Goal: Transaction & Acquisition: Purchase product/service

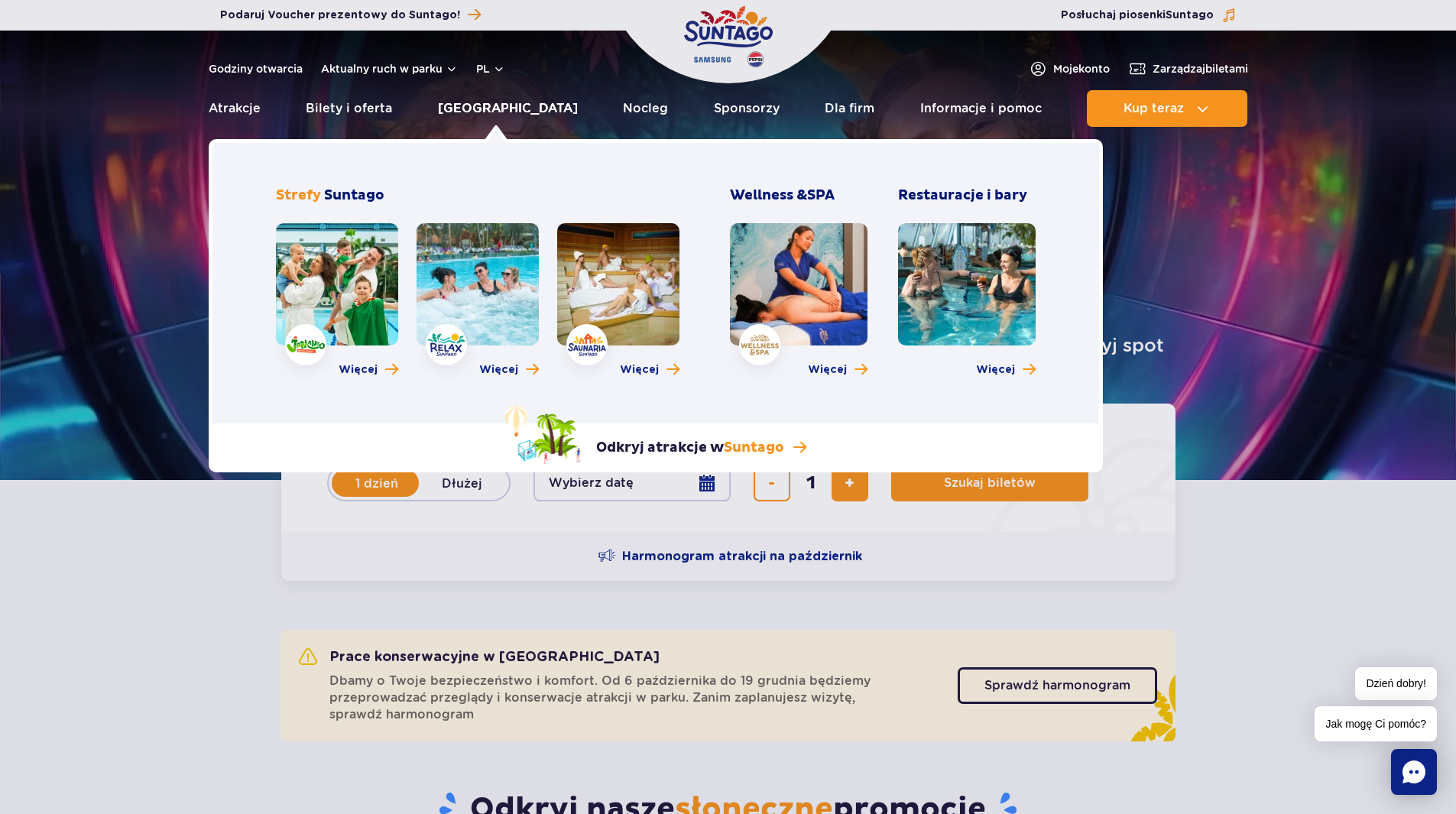
click at [492, 104] on link "[GEOGRAPHIC_DATA]" at bounding box center [507, 109] width 140 height 37
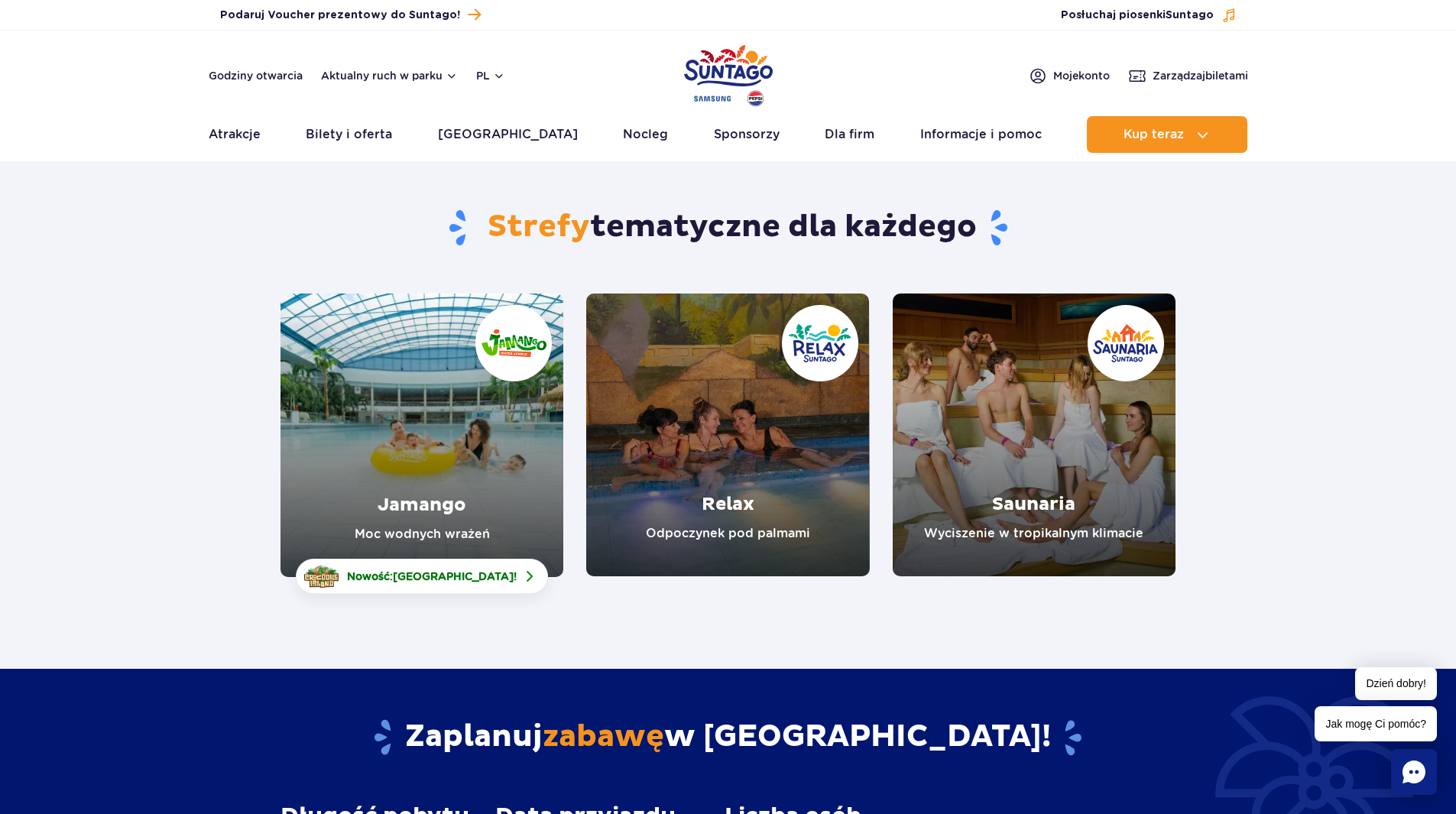
click at [1037, 439] on link "Saunaria" at bounding box center [1034, 434] width 283 height 282
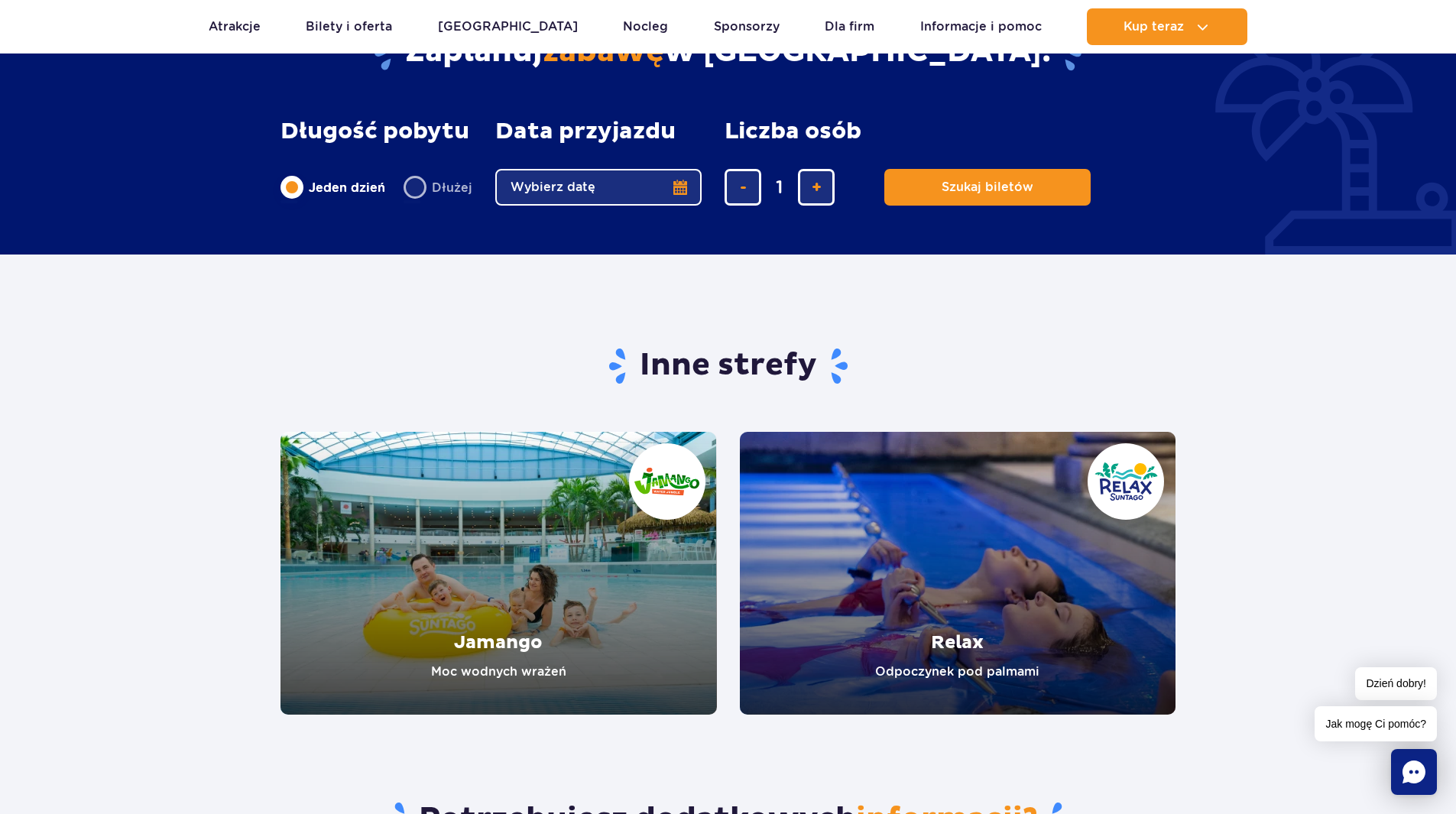
scroll to position [2292, 0]
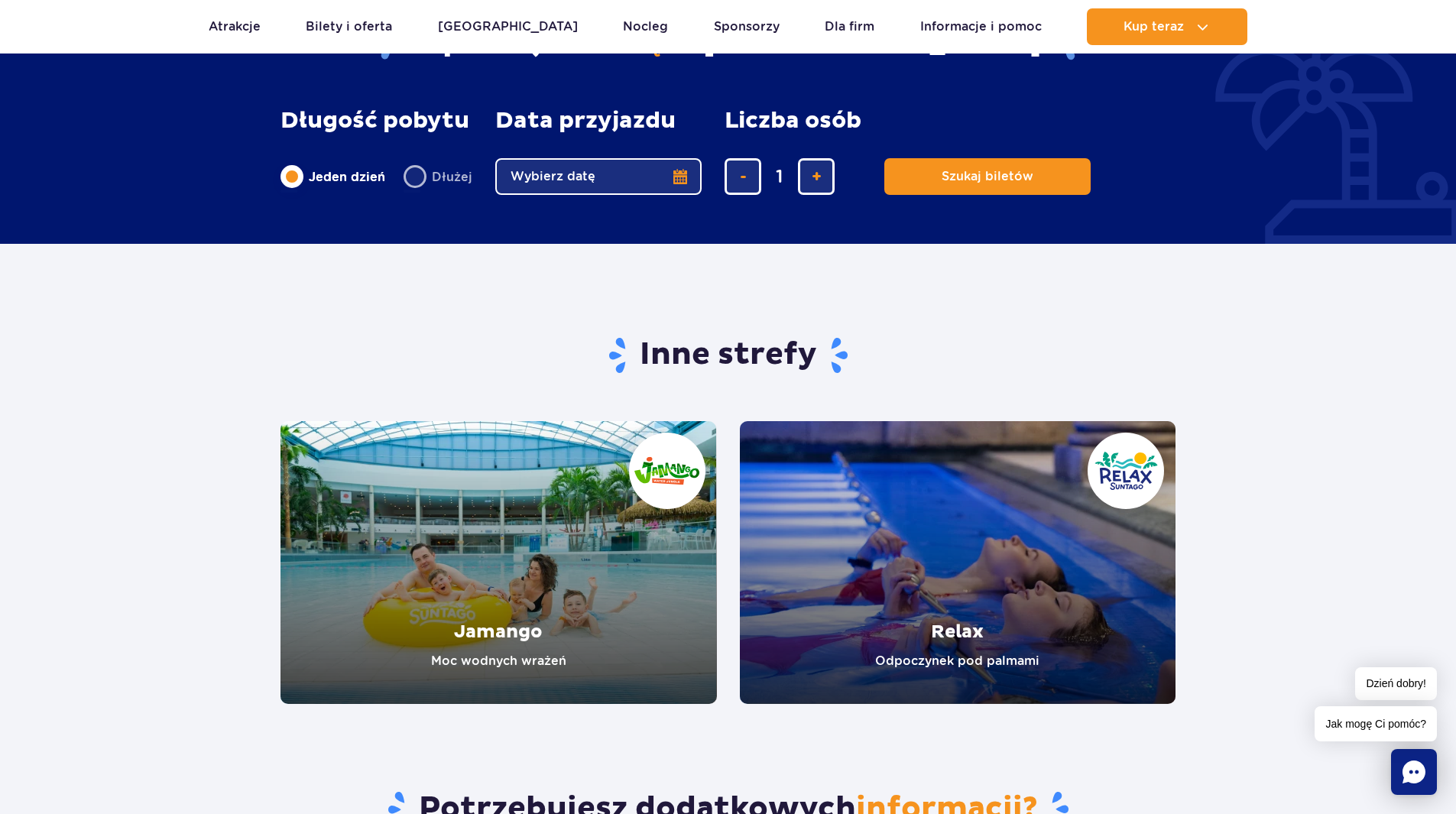
click at [978, 533] on link "Relax" at bounding box center [958, 562] width 436 height 282
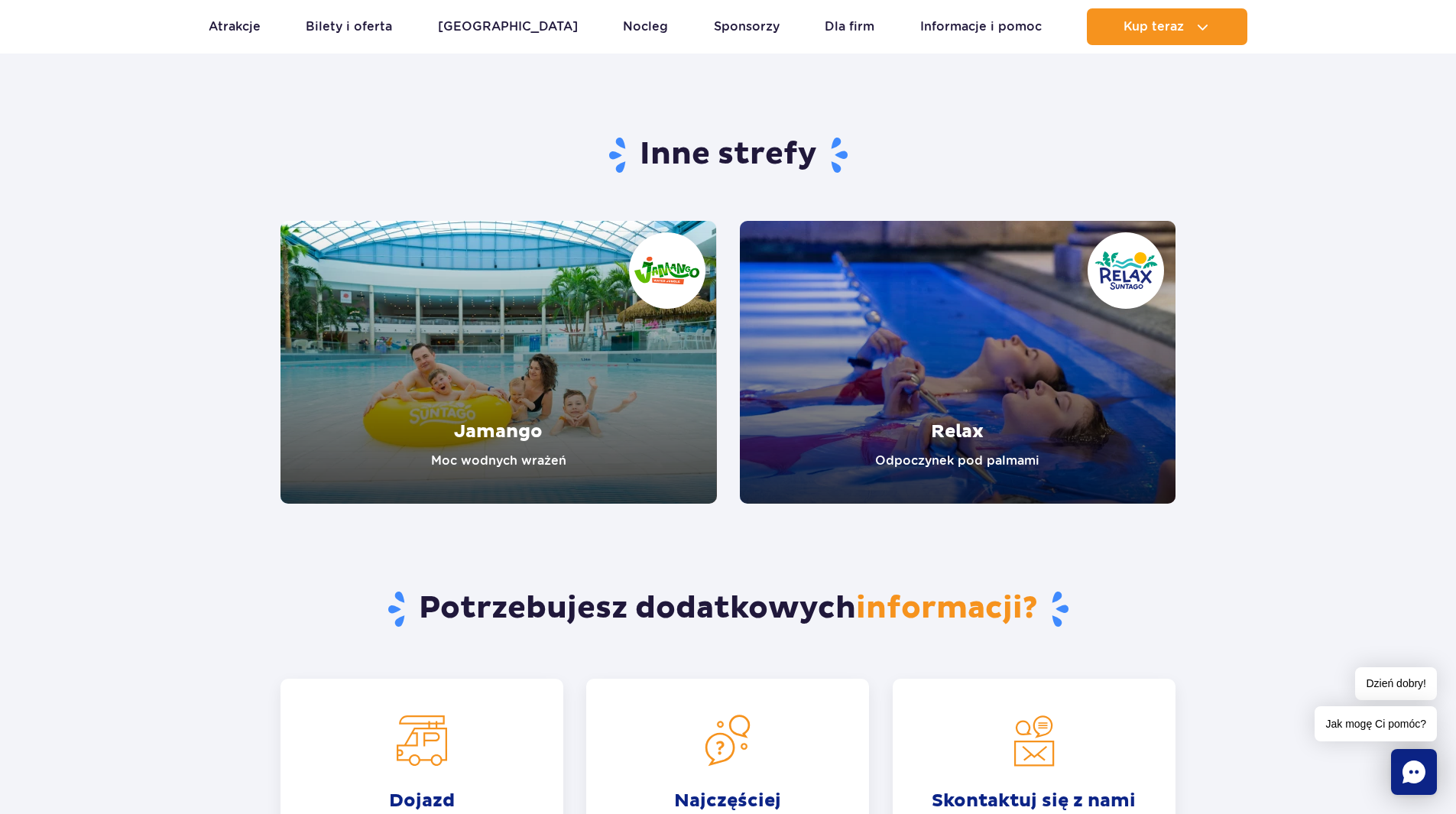
scroll to position [2521, 0]
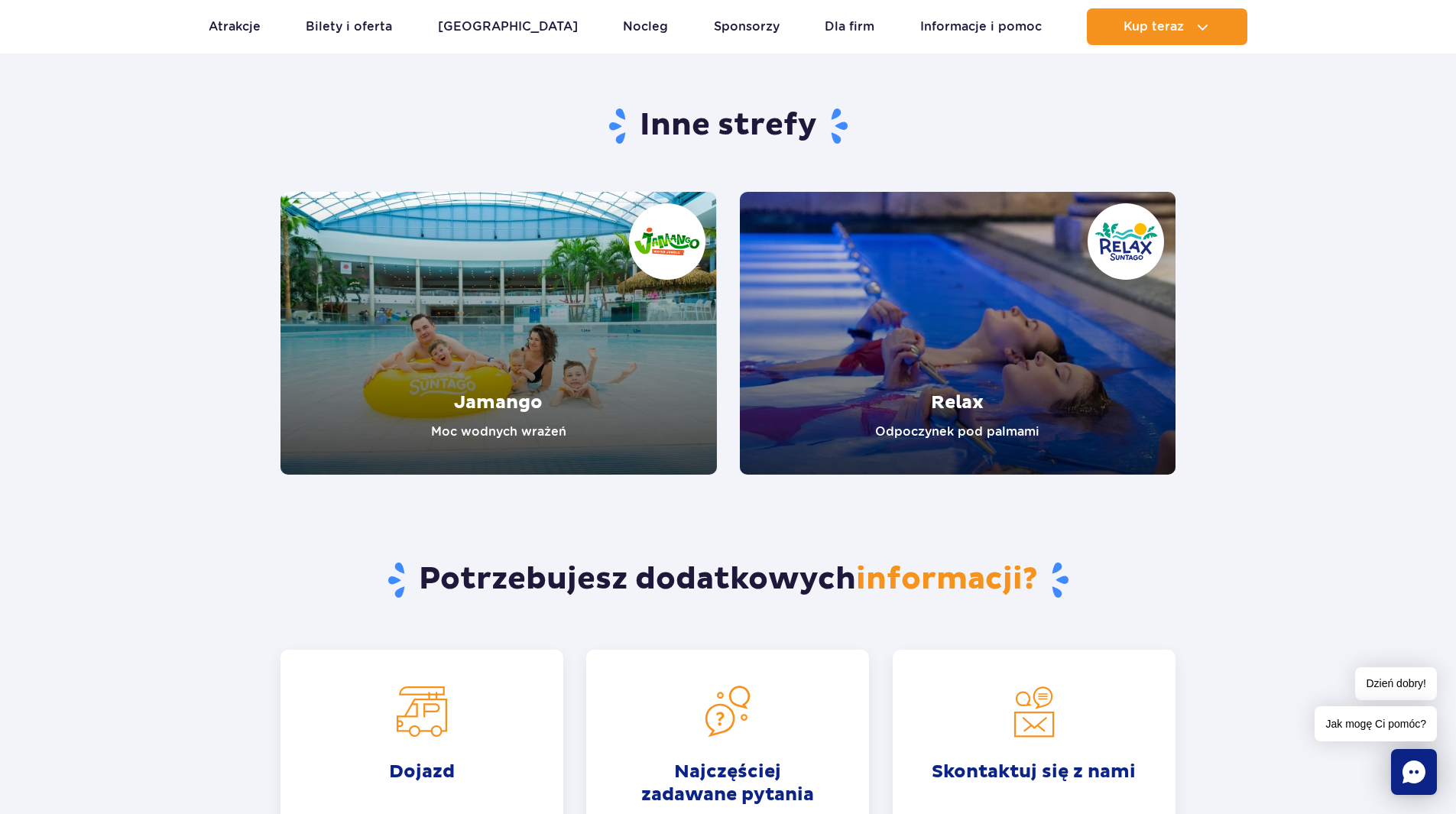
click at [939, 353] on link "Relax" at bounding box center [958, 333] width 436 height 282
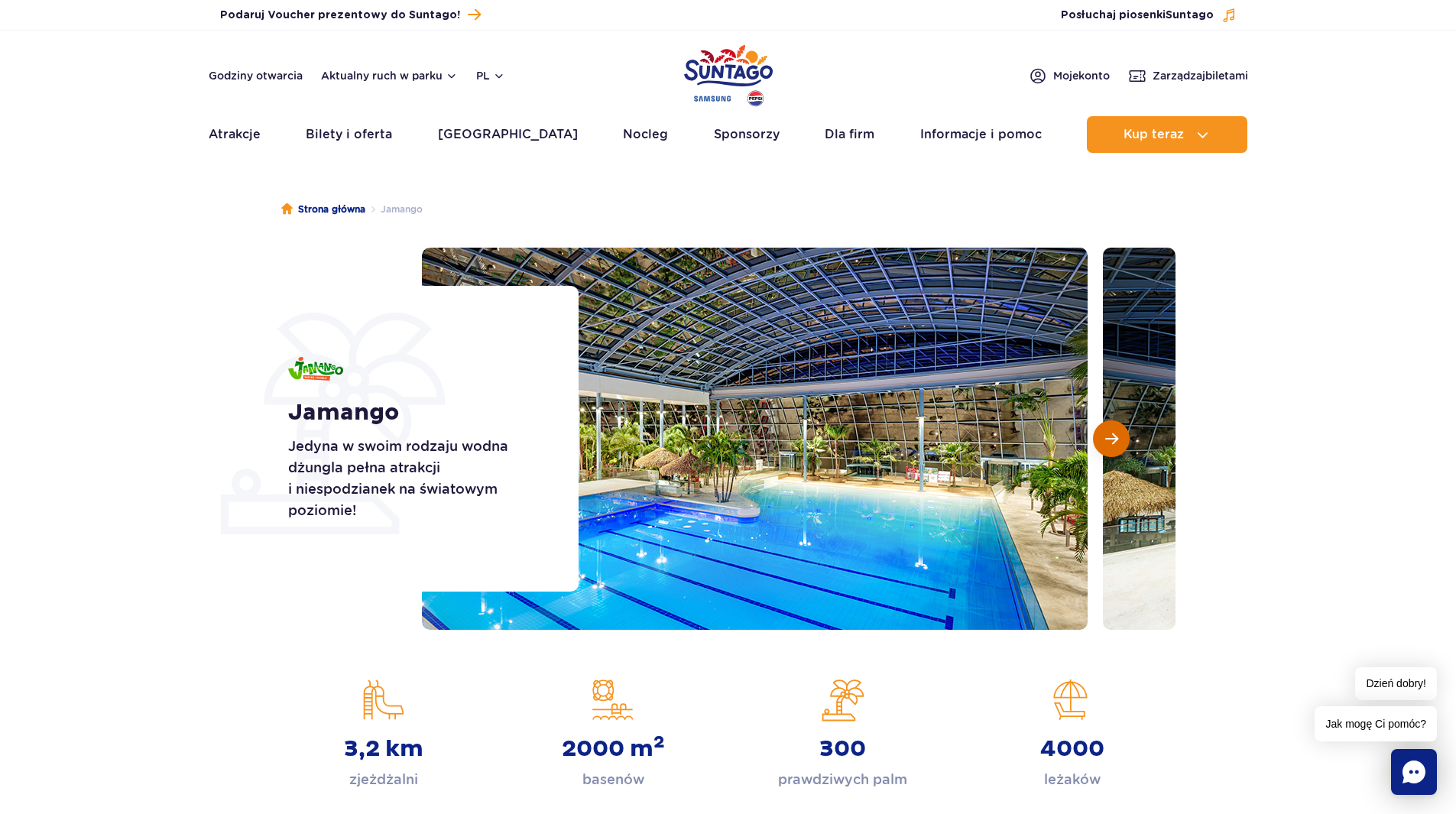
click at [1106, 438] on span "Następny slajd" at bounding box center [1112, 439] width 13 height 14
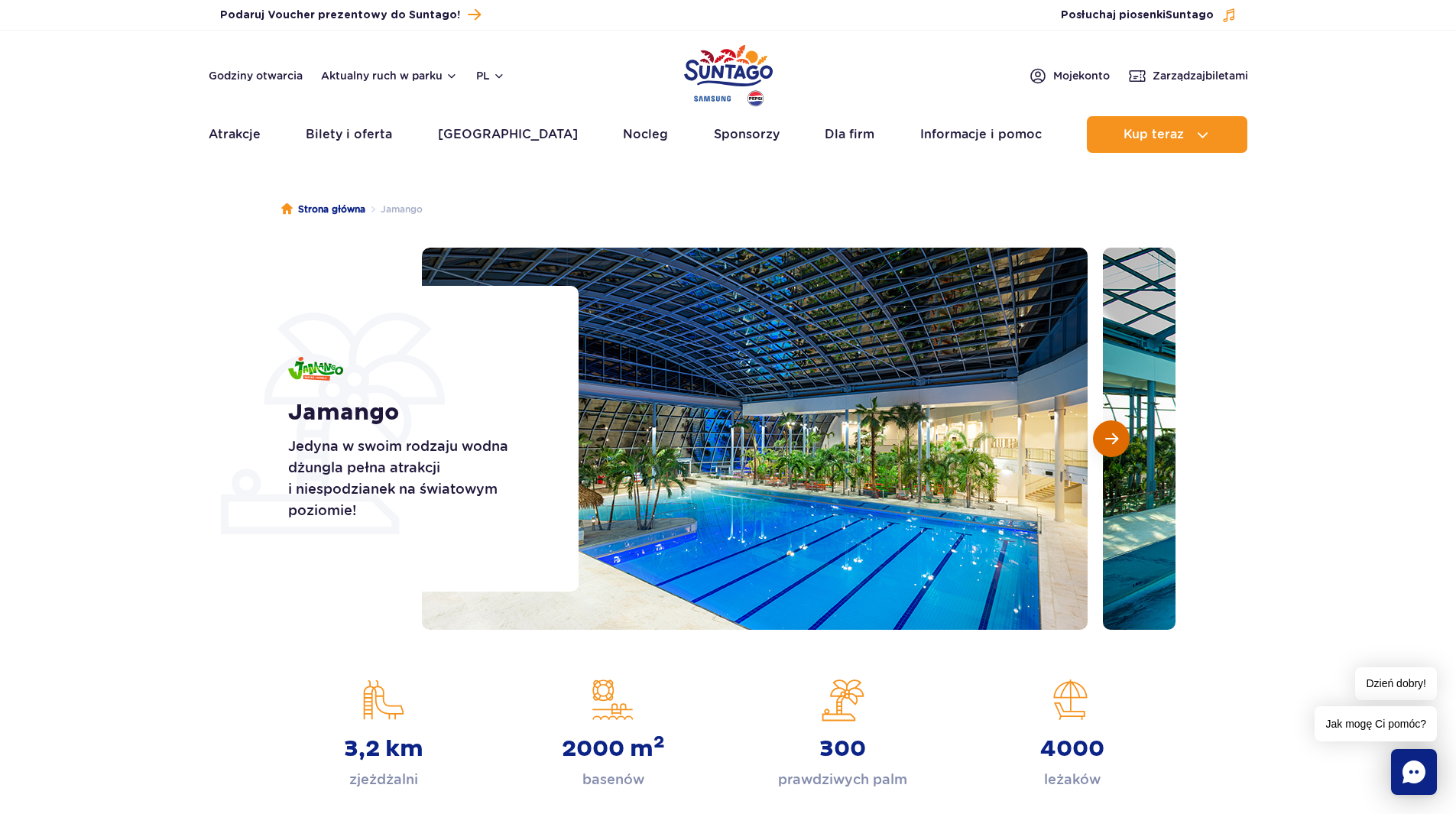
click at [1106, 437] on span "Następny slajd" at bounding box center [1112, 439] width 13 height 14
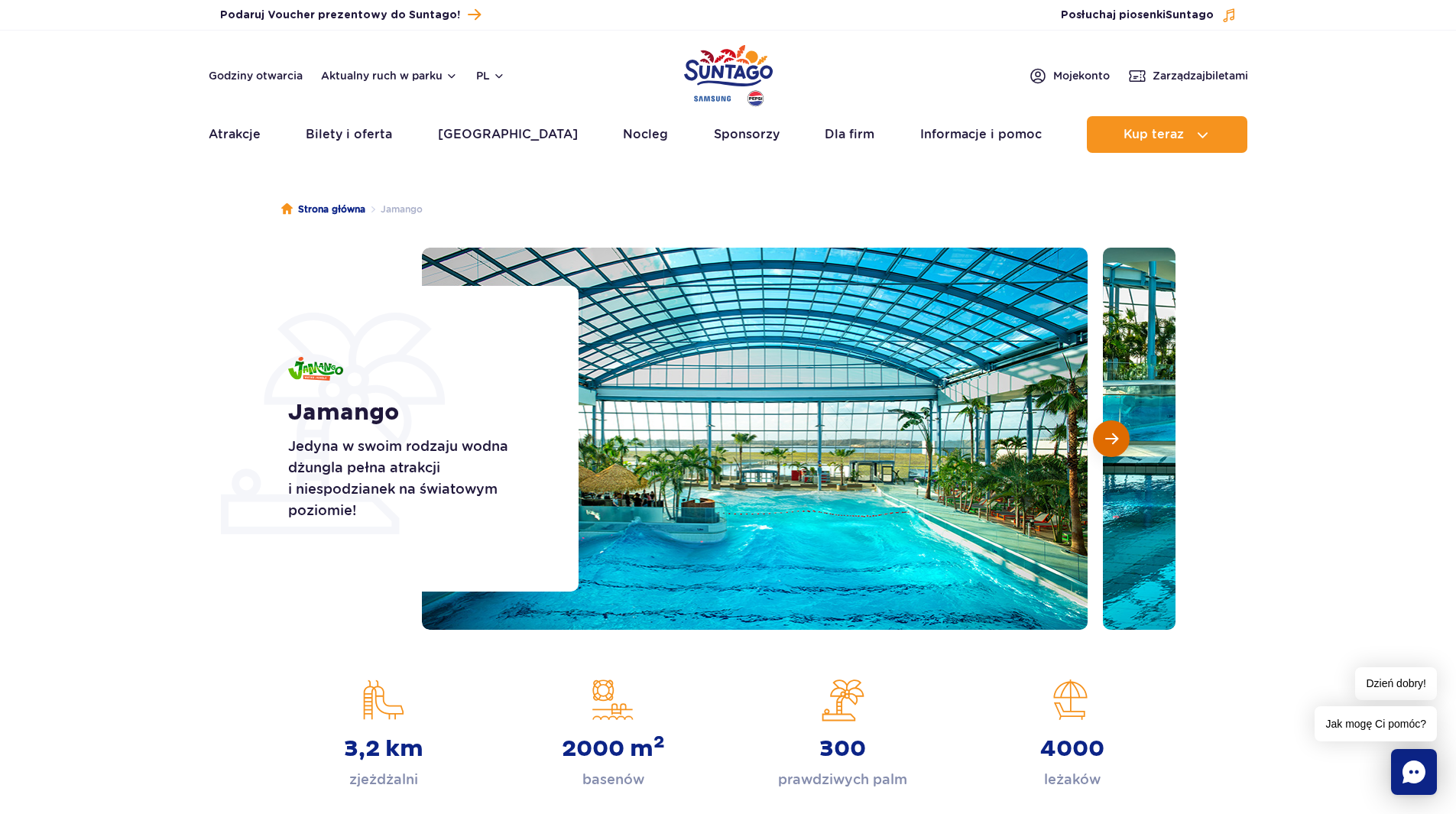
click at [1106, 437] on span "Następny slajd" at bounding box center [1112, 439] width 13 height 14
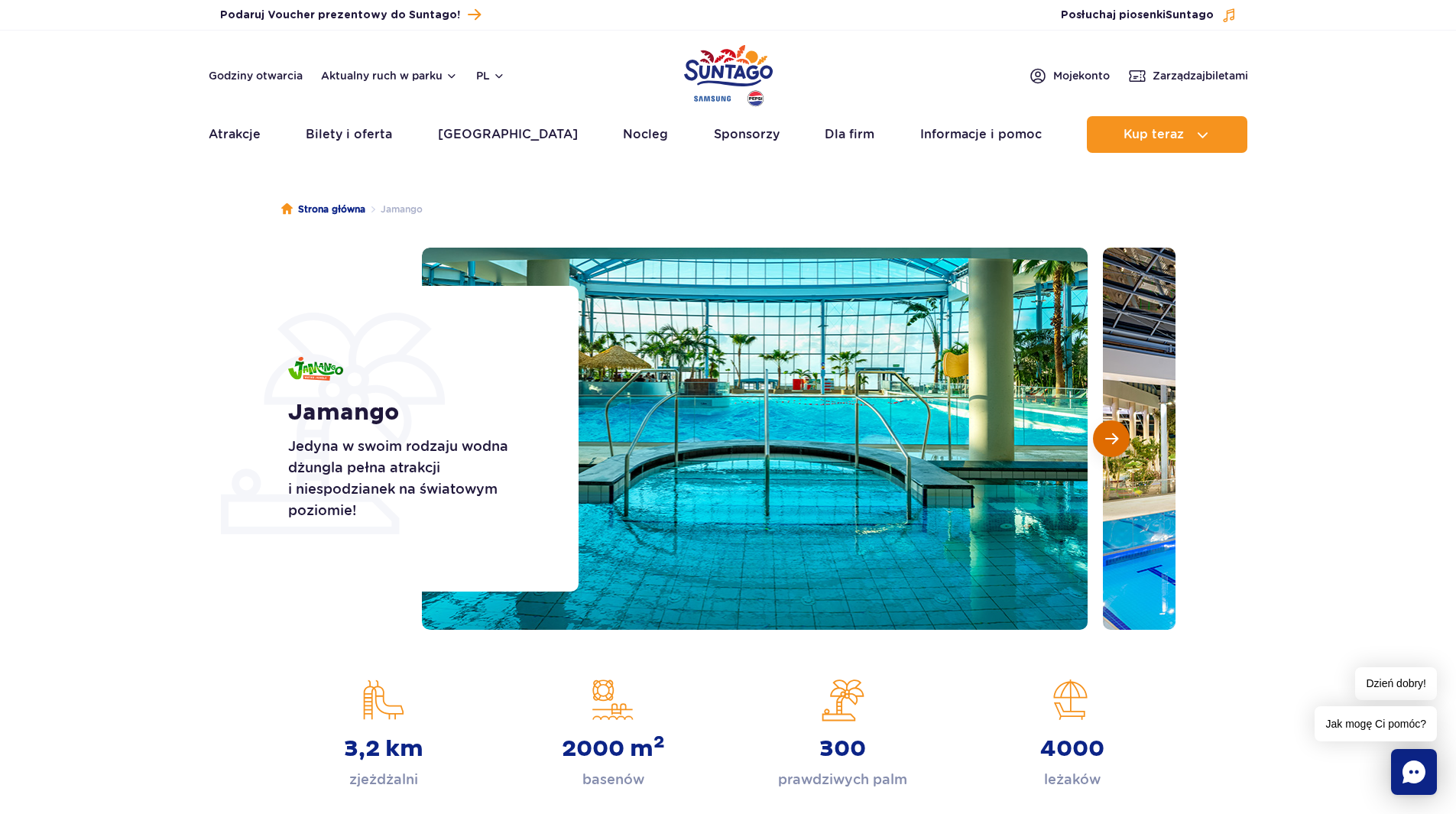
click at [1106, 437] on span "Następny slajd" at bounding box center [1112, 439] width 13 height 14
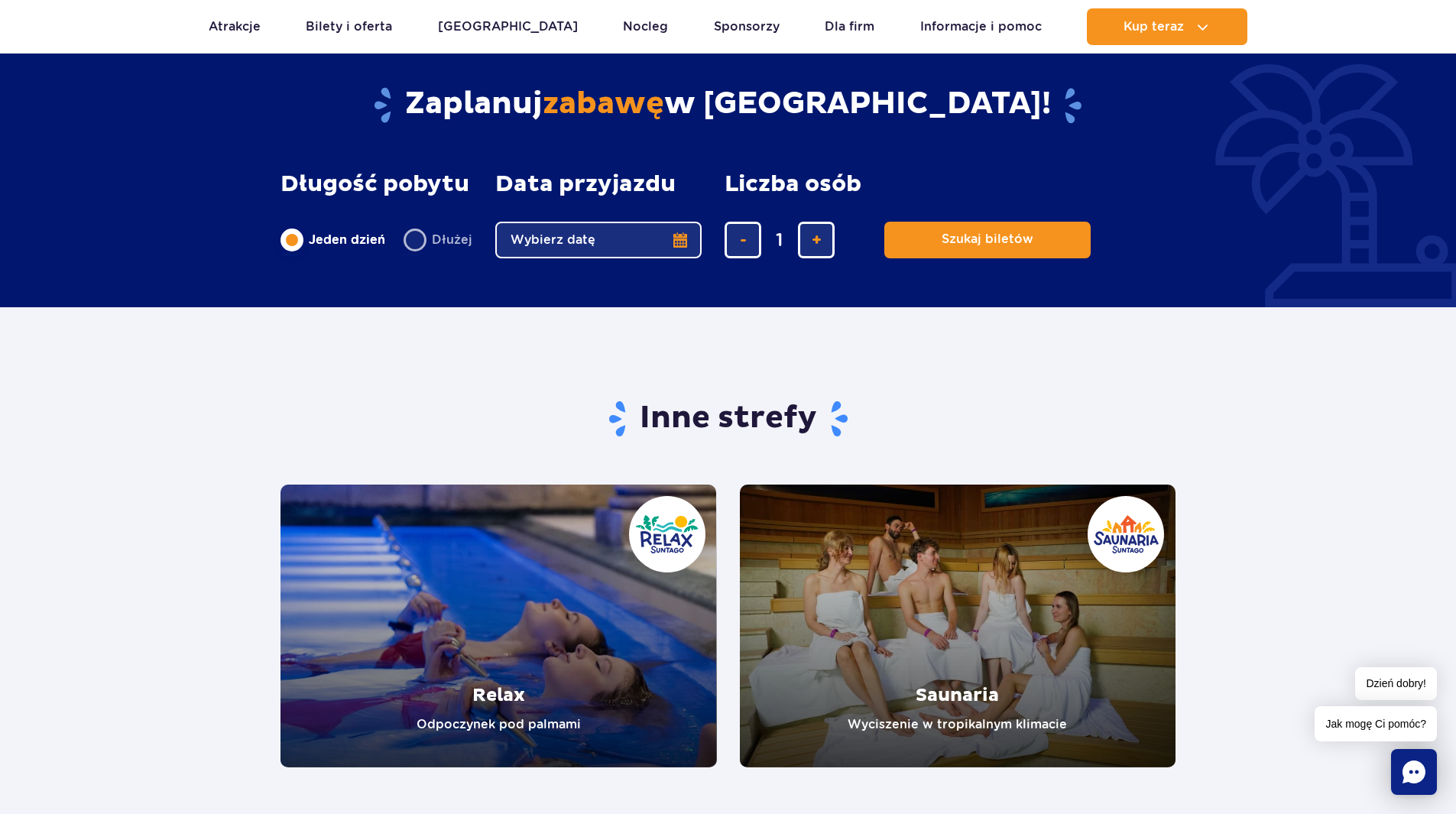
scroll to position [2598, 0]
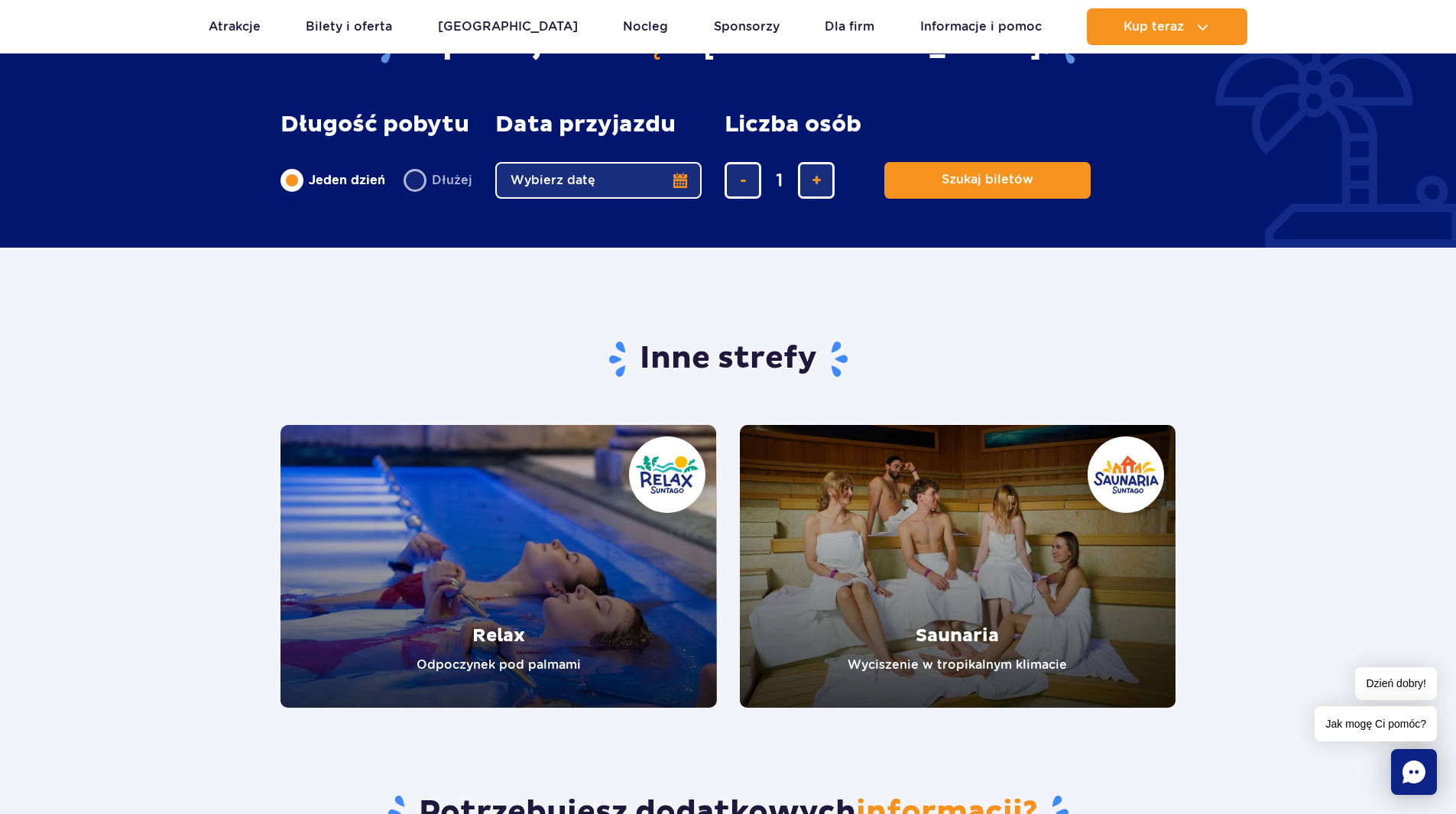
click at [613, 510] on link "Relax" at bounding box center [498, 566] width 436 height 282
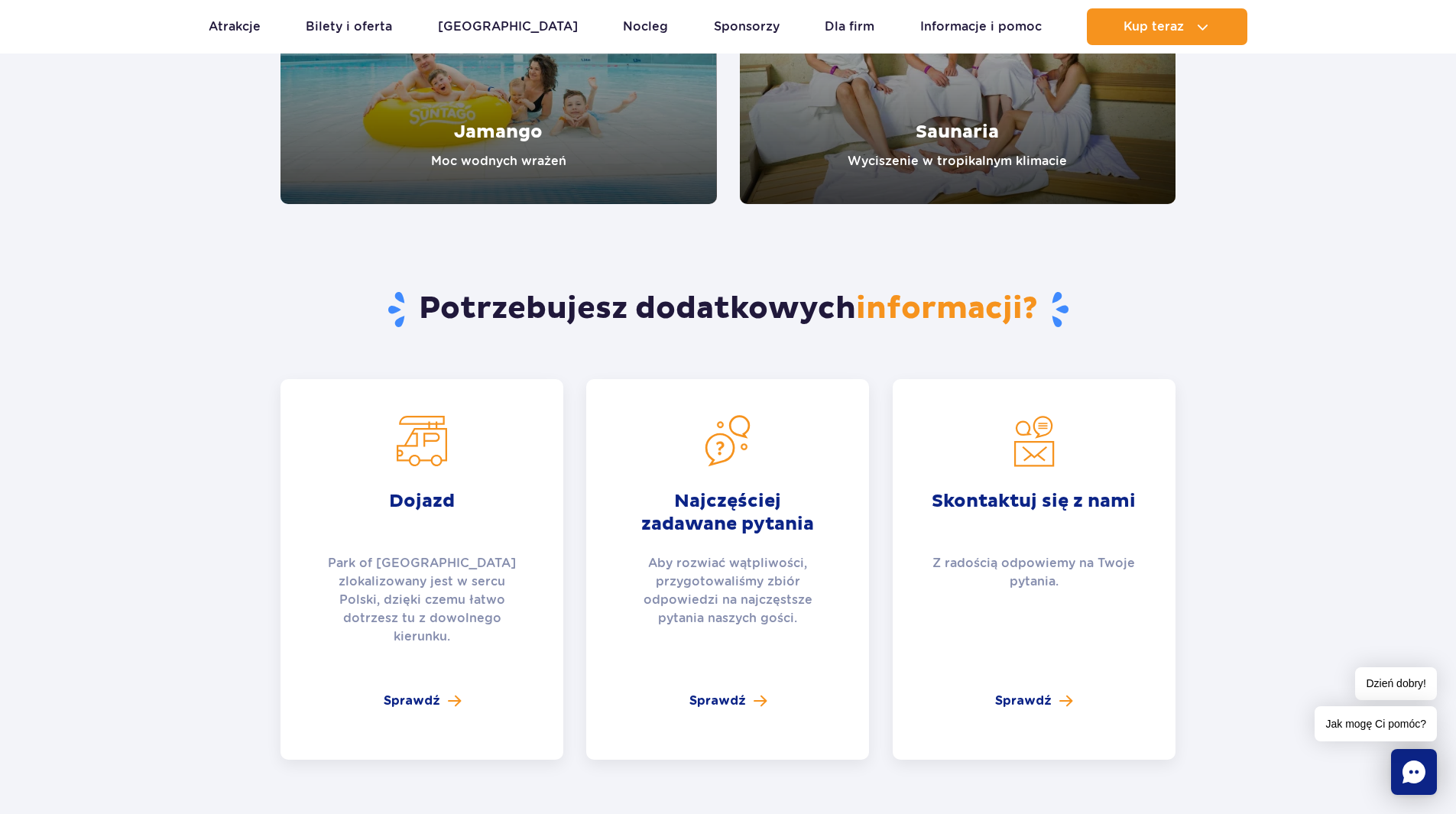
scroll to position [2751, 0]
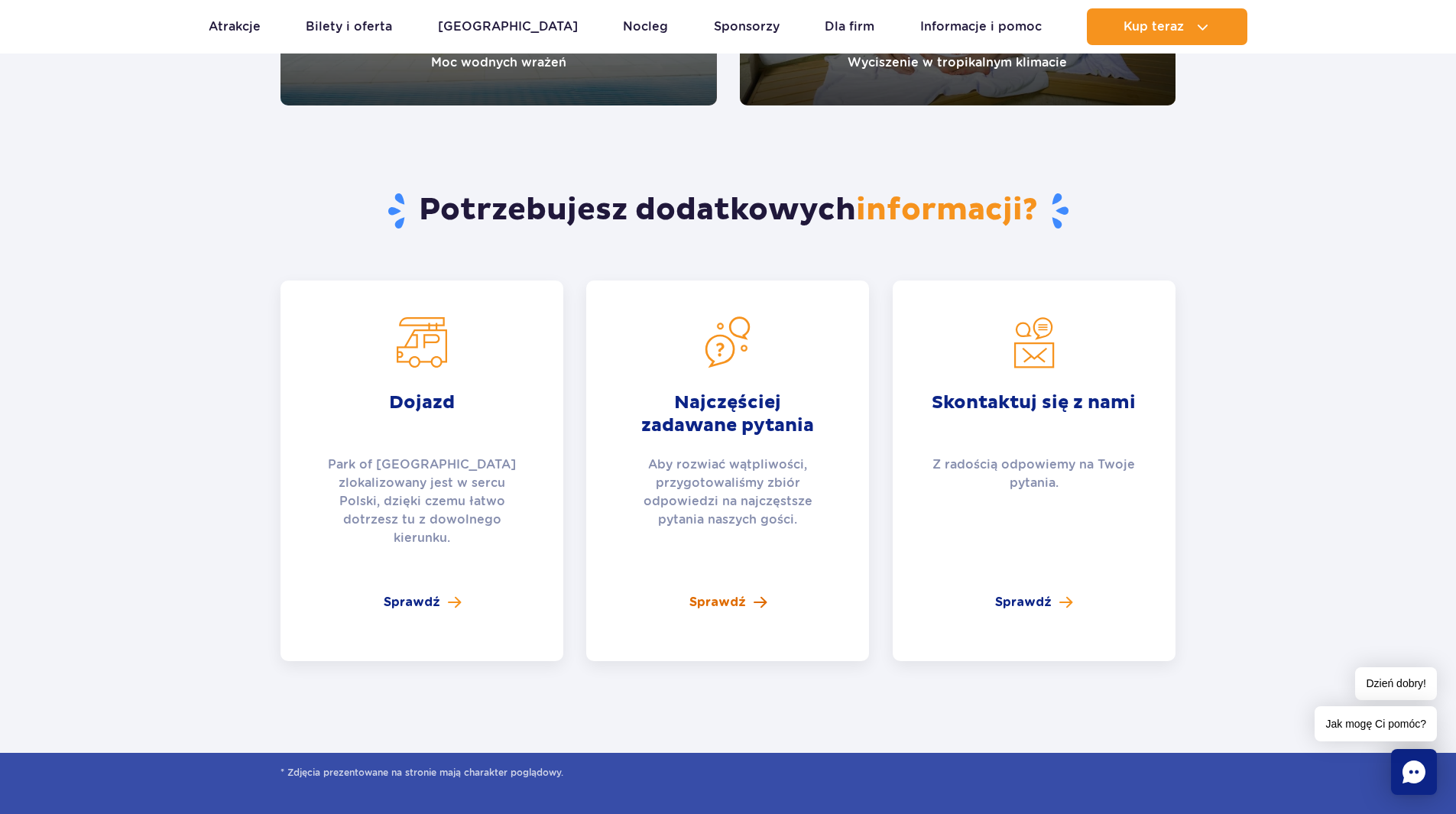
click at [738, 593] on span "Sprawdź" at bounding box center [718, 602] width 56 height 18
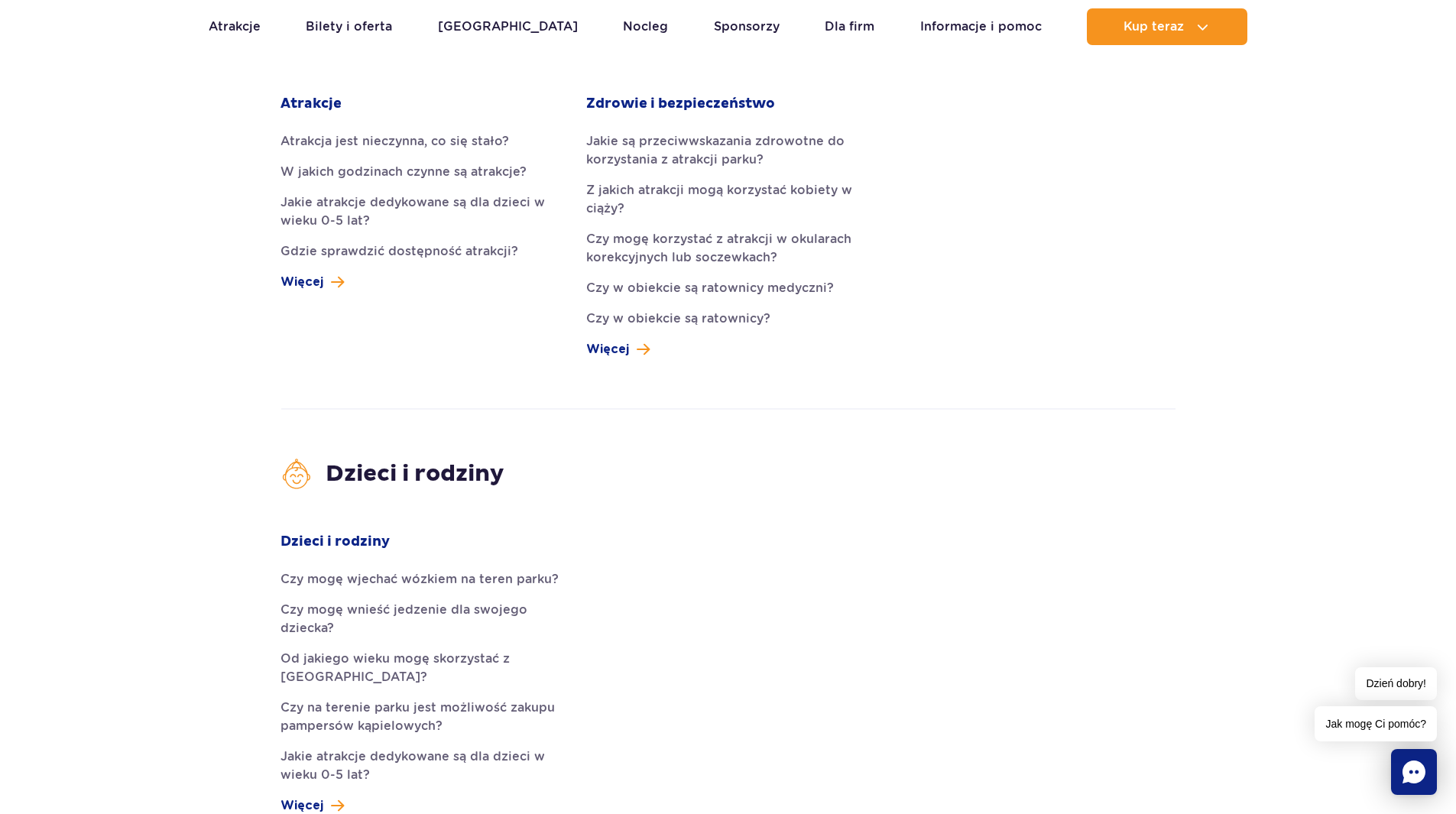
scroll to position [2216, 0]
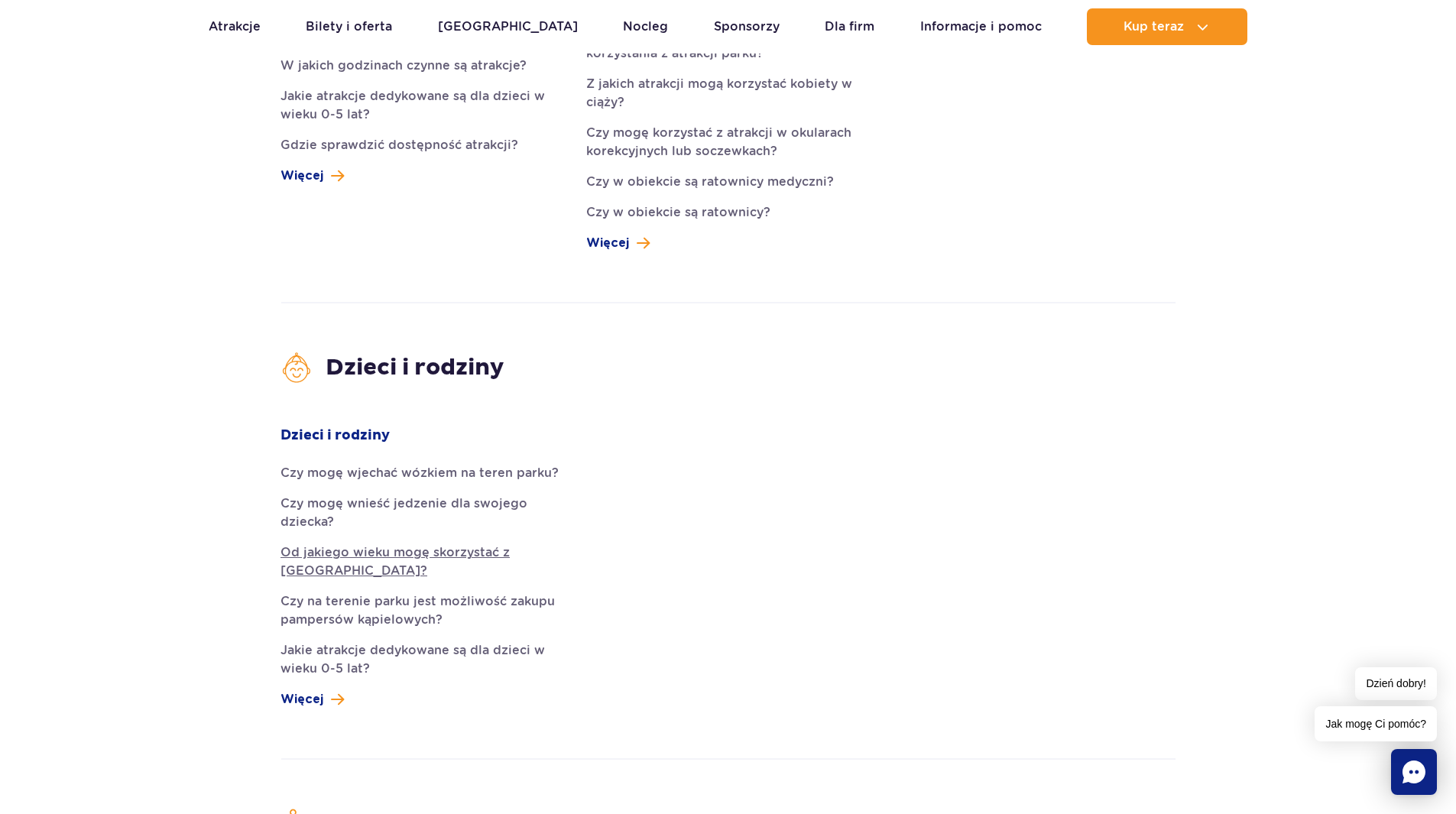
click at [455, 543] on link "Od jakiego wieku mogę skorzystać z [GEOGRAPHIC_DATA]?" at bounding box center [422, 561] width 283 height 37
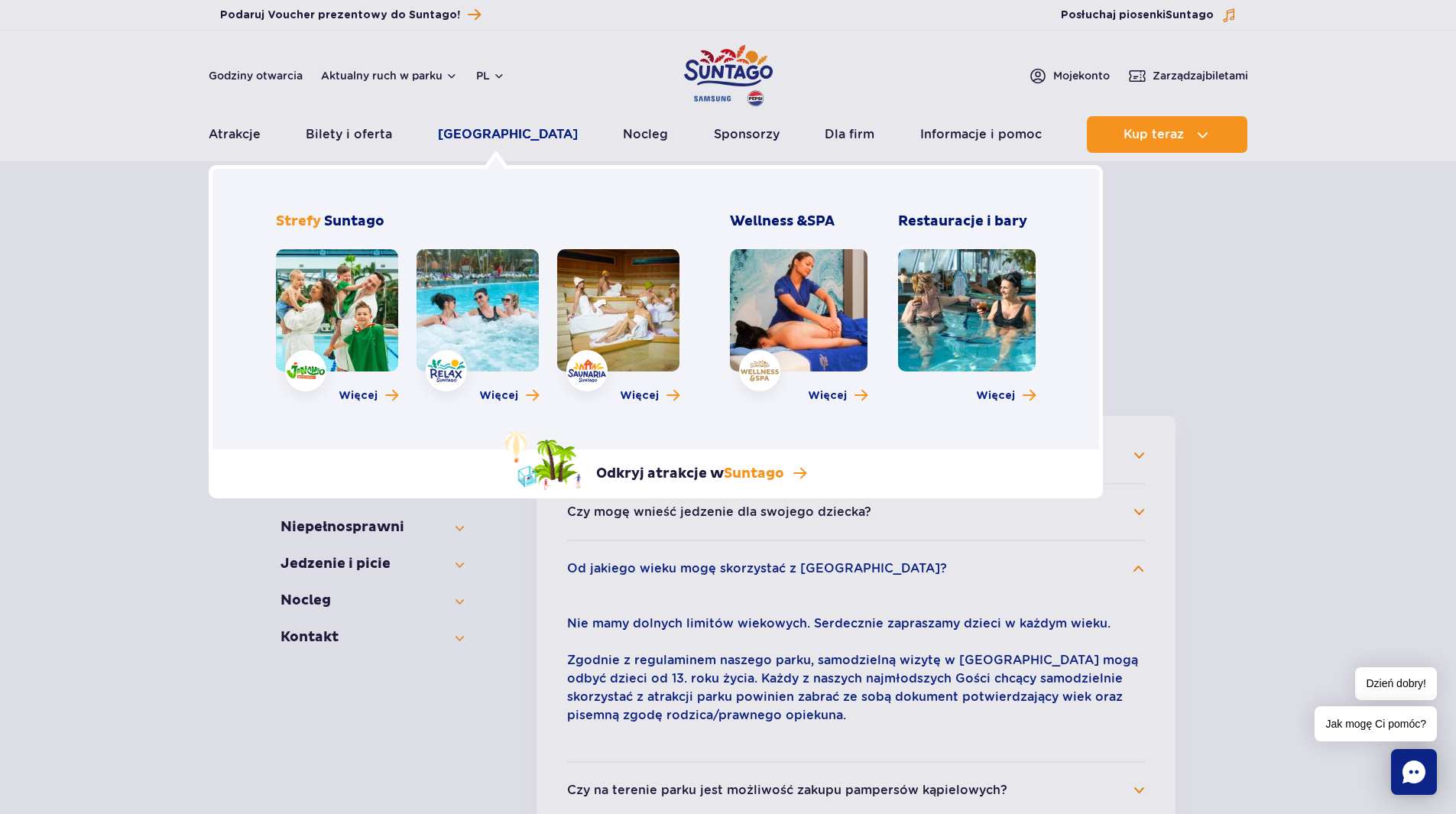
click at [474, 133] on link "[GEOGRAPHIC_DATA]" at bounding box center [507, 134] width 140 height 37
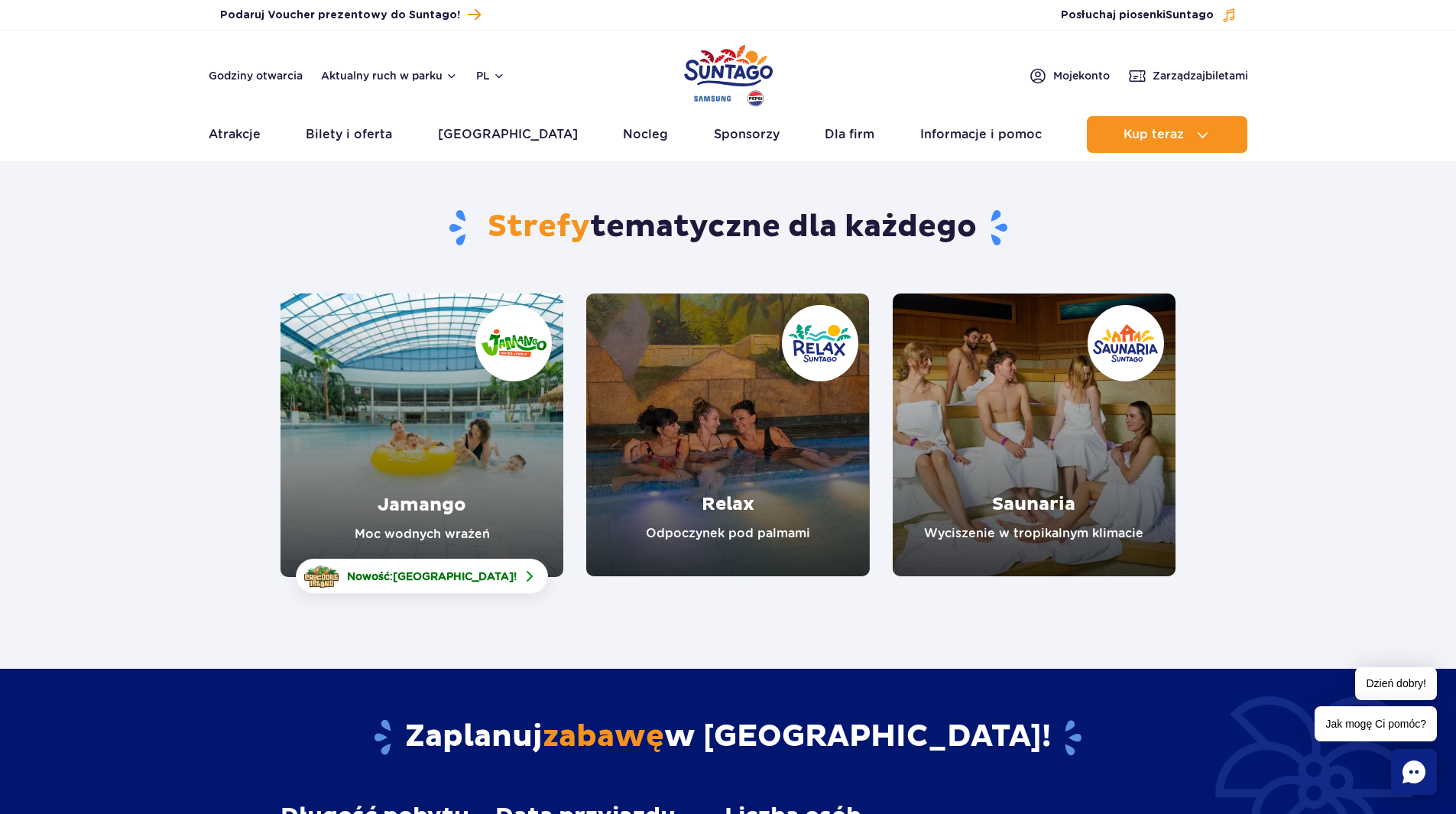
click at [1080, 423] on link "Saunaria" at bounding box center [1034, 434] width 283 height 282
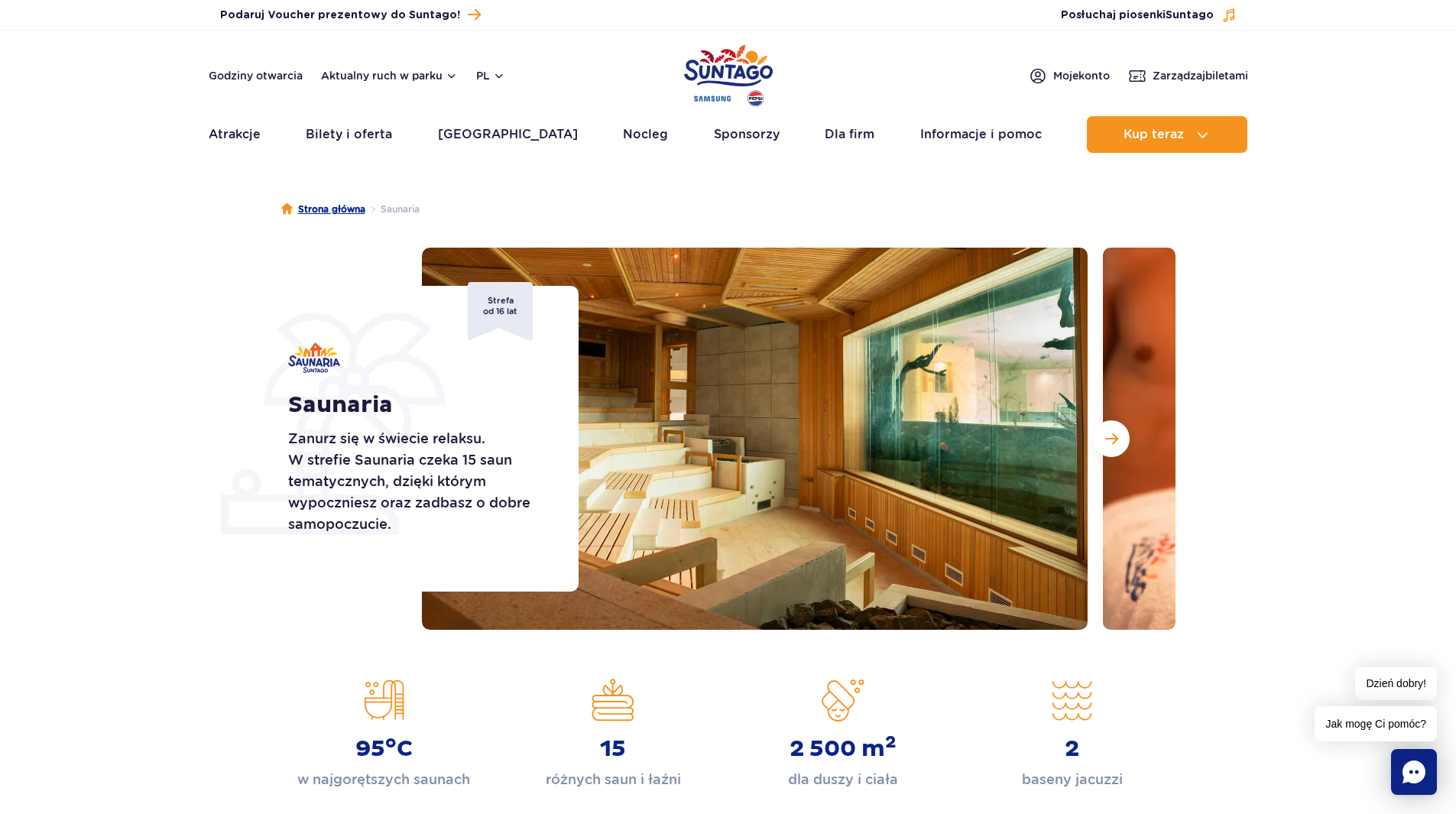
click at [328, 211] on link "Strona główna" at bounding box center [324, 209] width 84 height 15
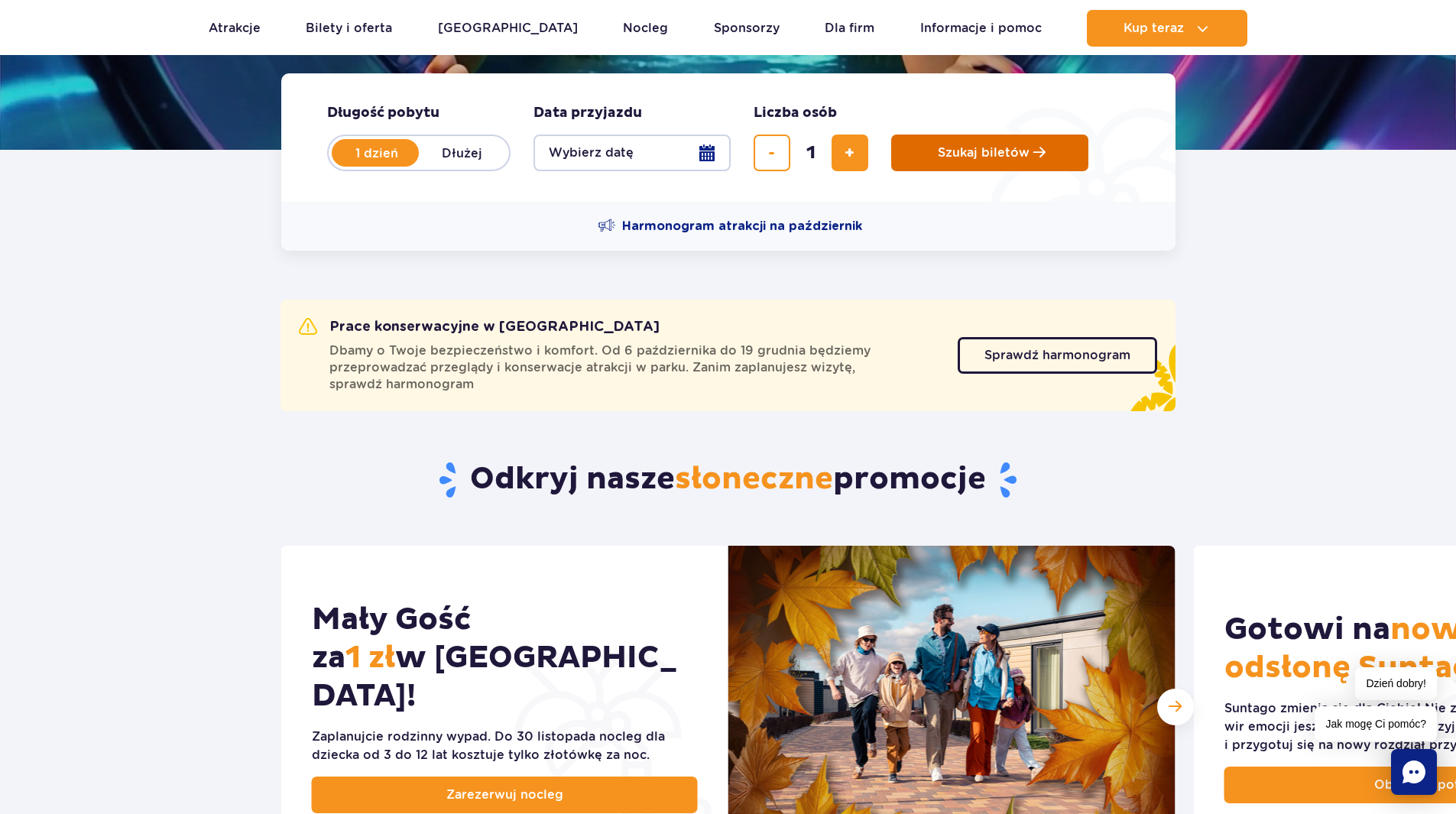
scroll to position [153, 0]
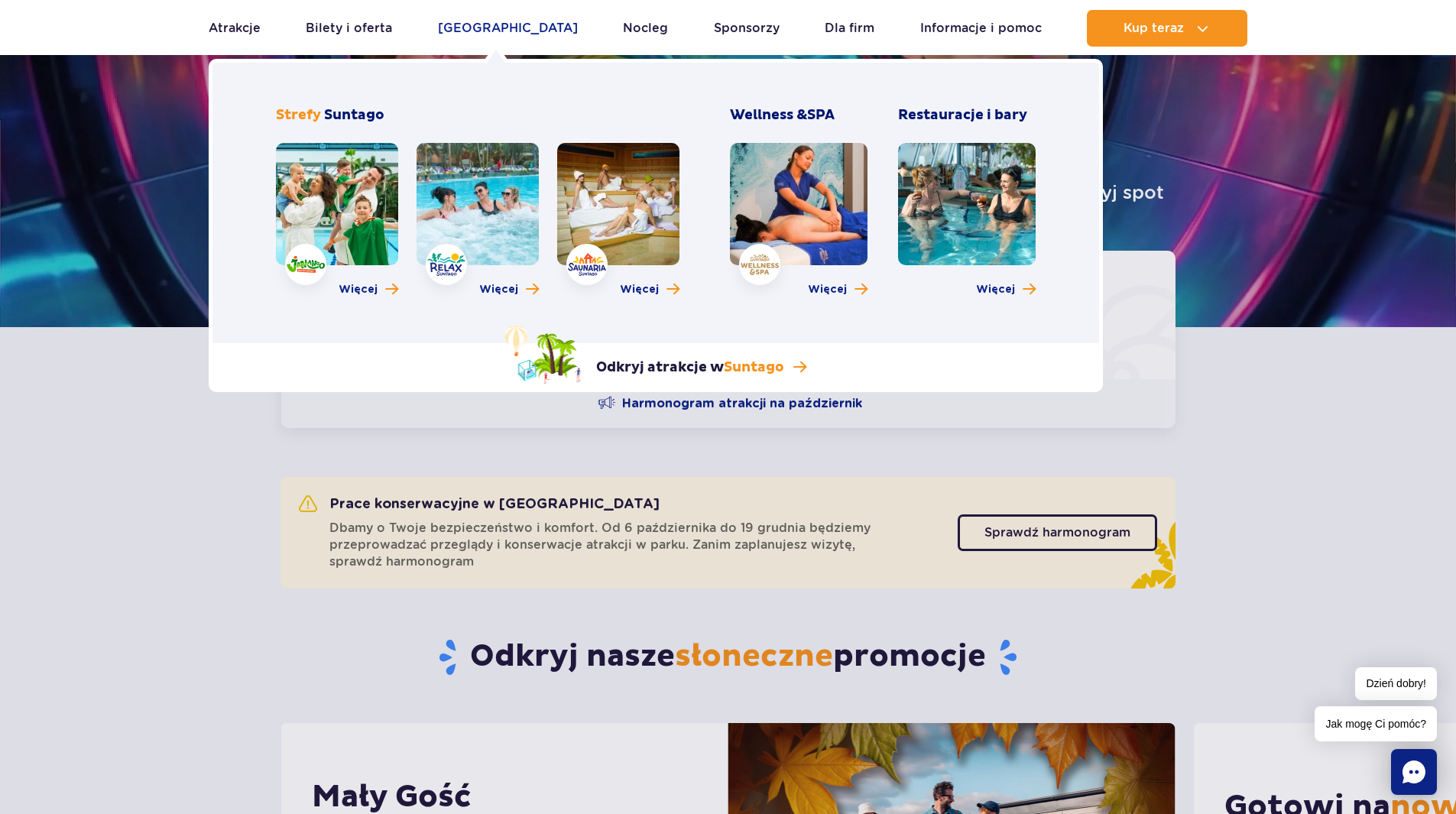
click at [492, 19] on link "[GEOGRAPHIC_DATA]" at bounding box center [507, 28] width 140 height 37
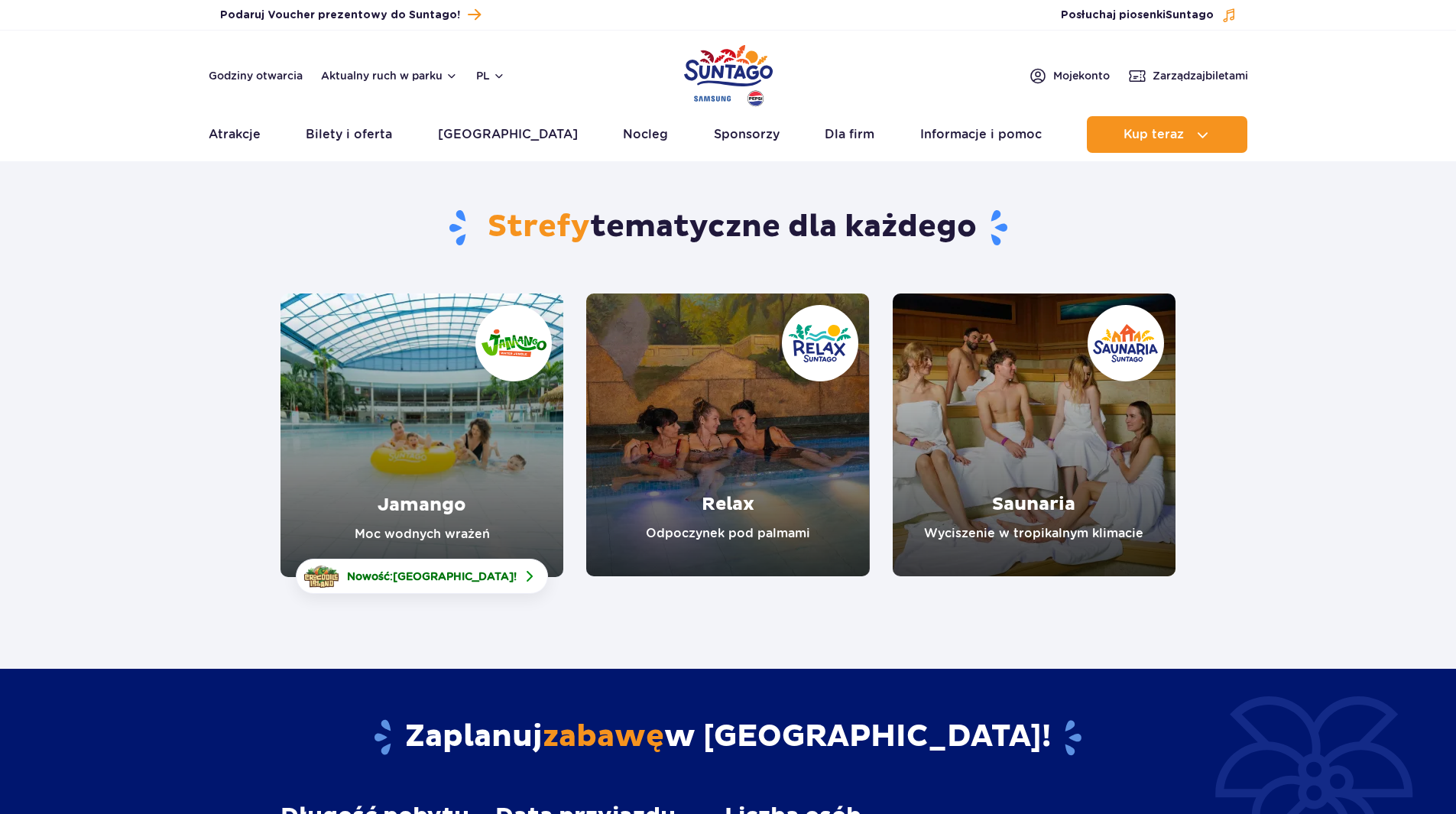
click at [756, 422] on link "Relax" at bounding box center [728, 434] width 283 height 282
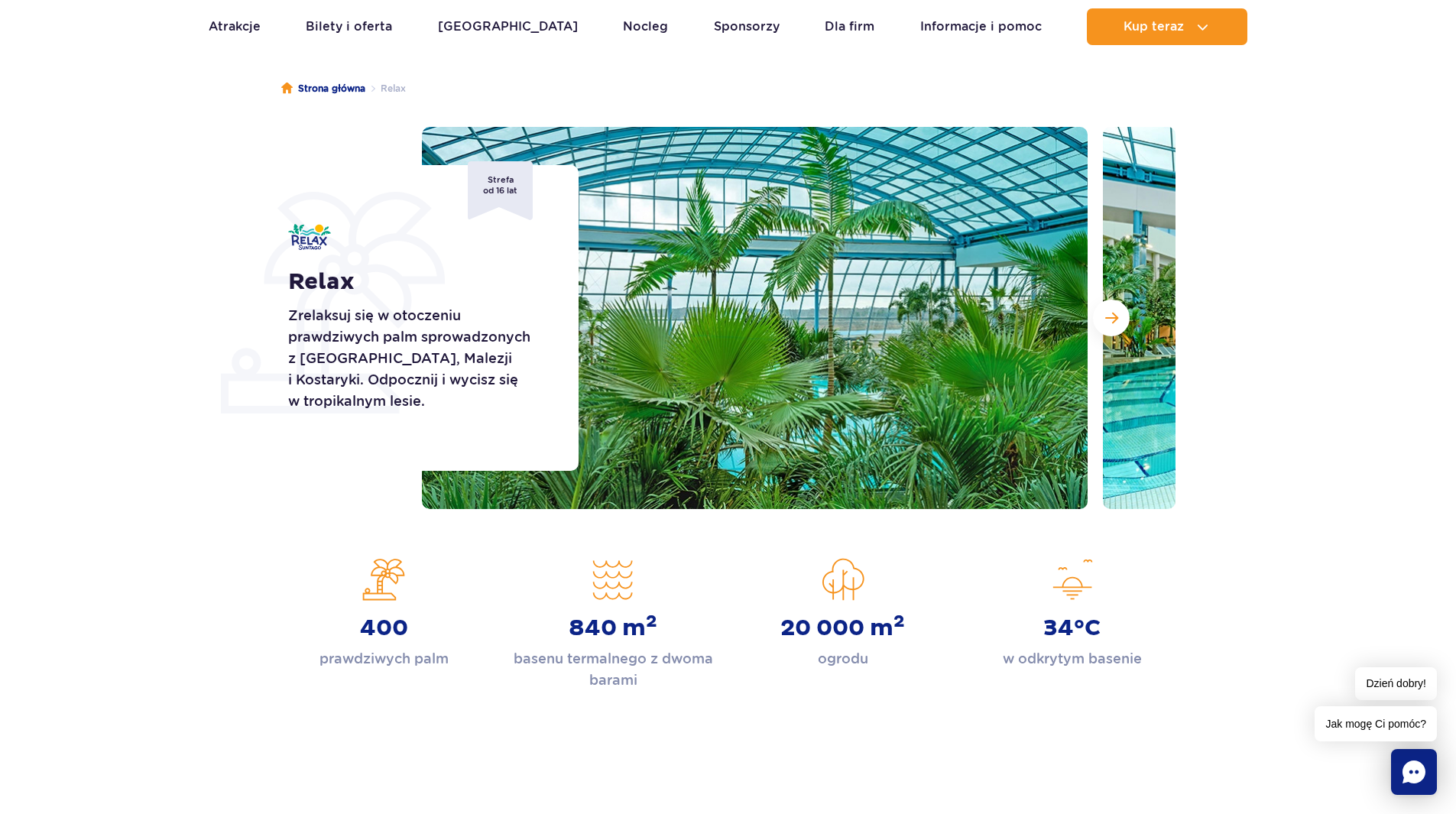
scroll to position [76, 0]
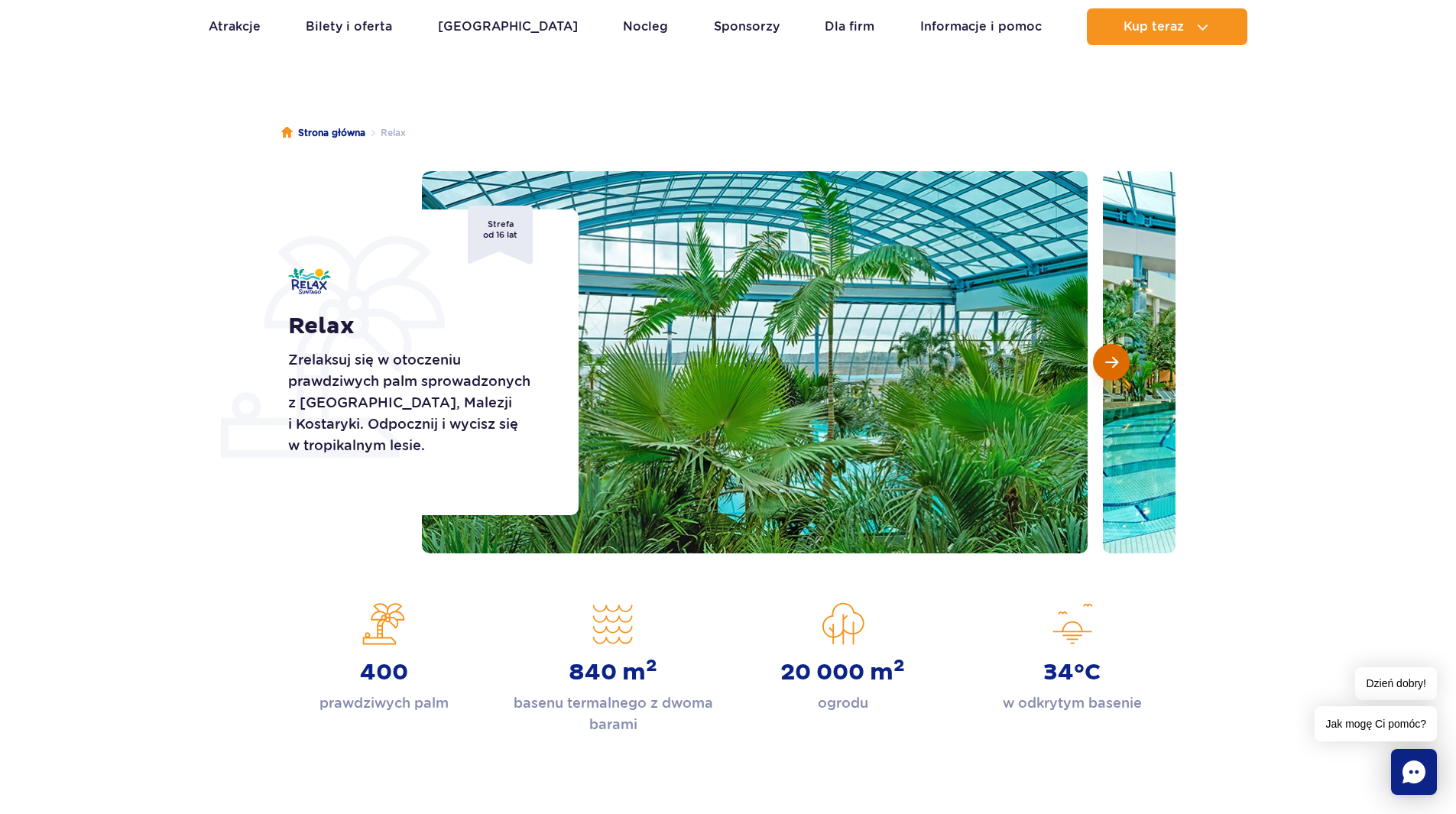
click at [1111, 361] on span "Następny slajd" at bounding box center [1112, 362] width 13 height 14
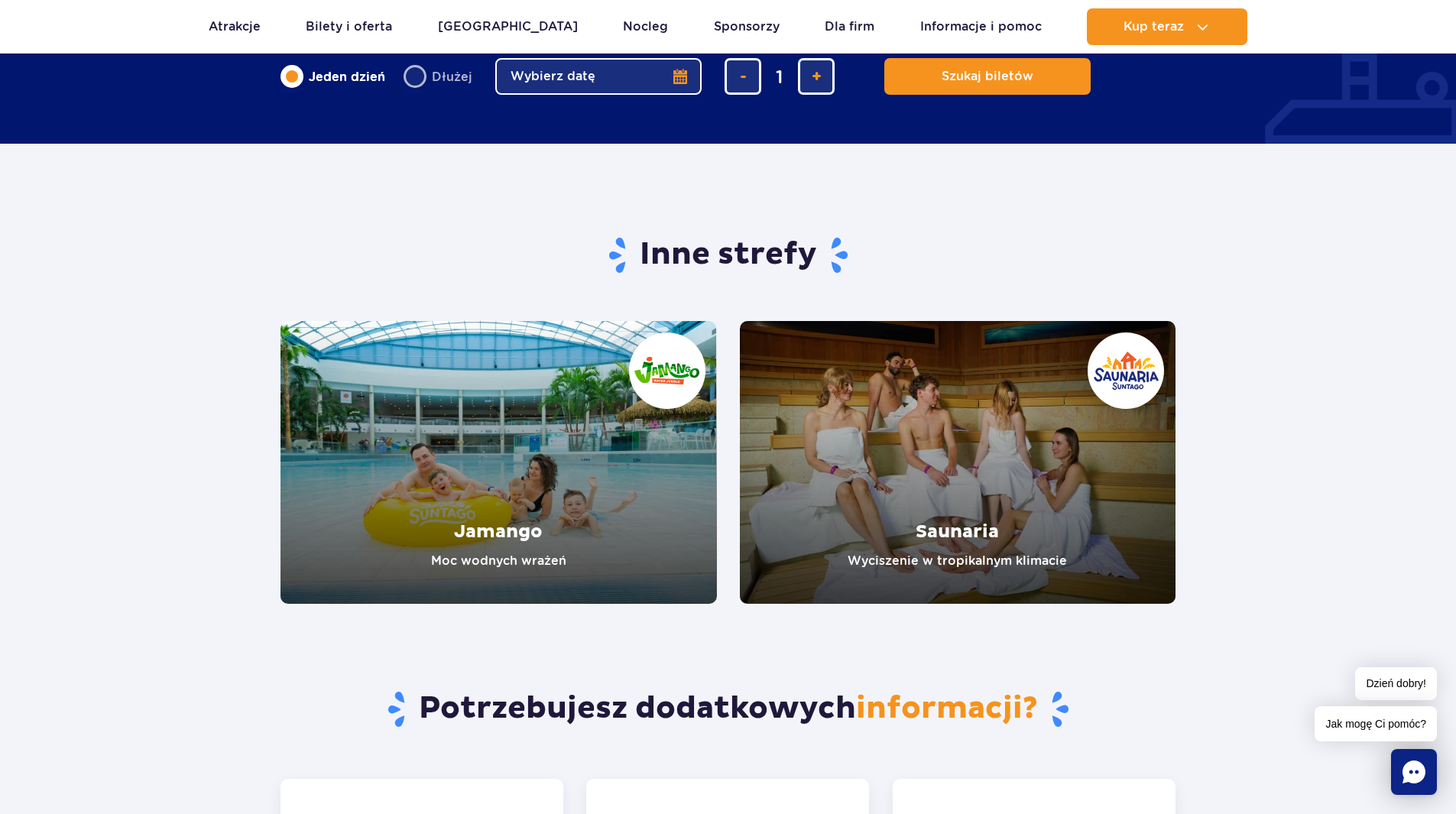
scroll to position [2368, 0]
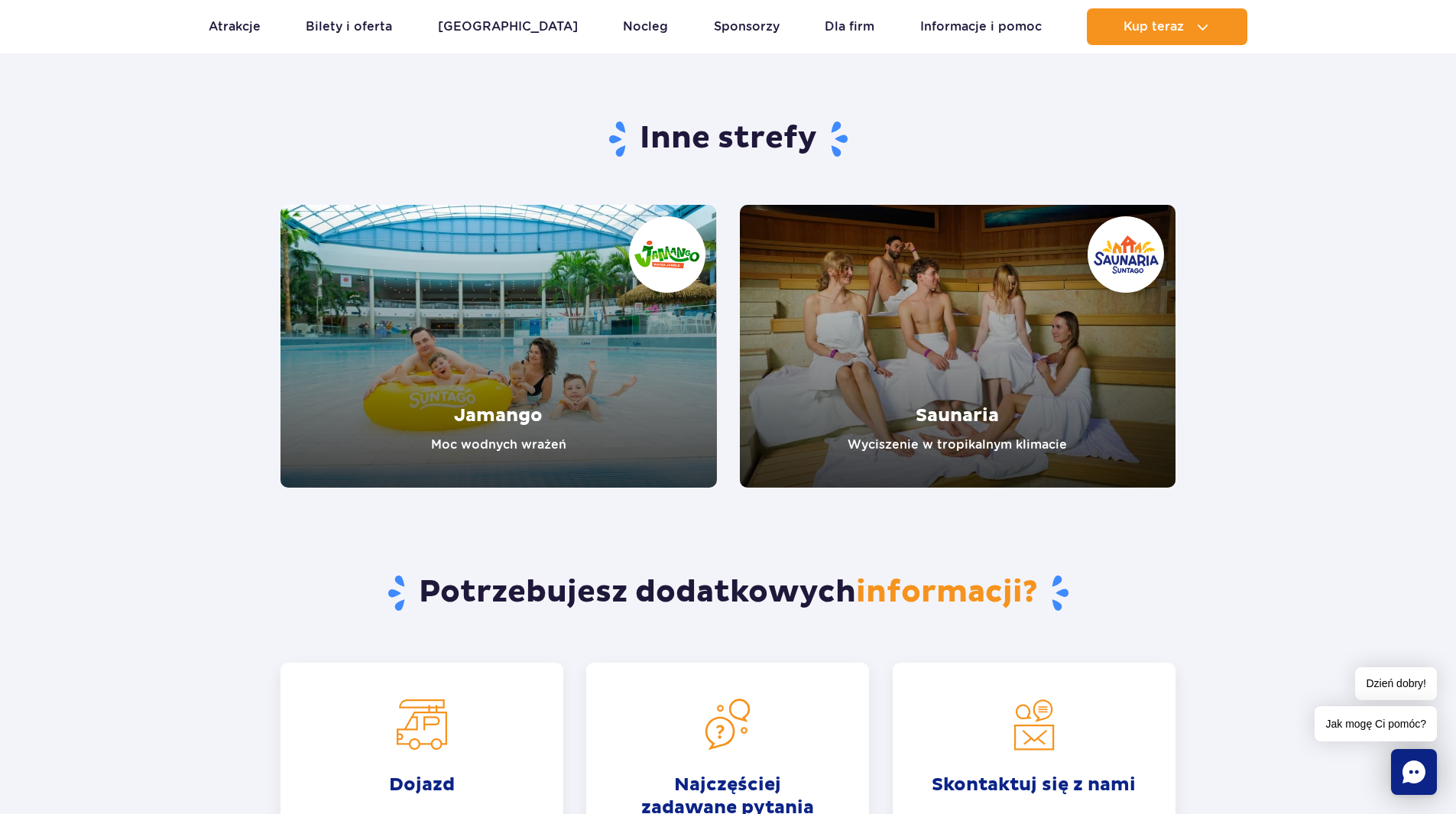
click at [904, 318] on link "Saunaria" at bounding box center [958, 346] width 436 height 282
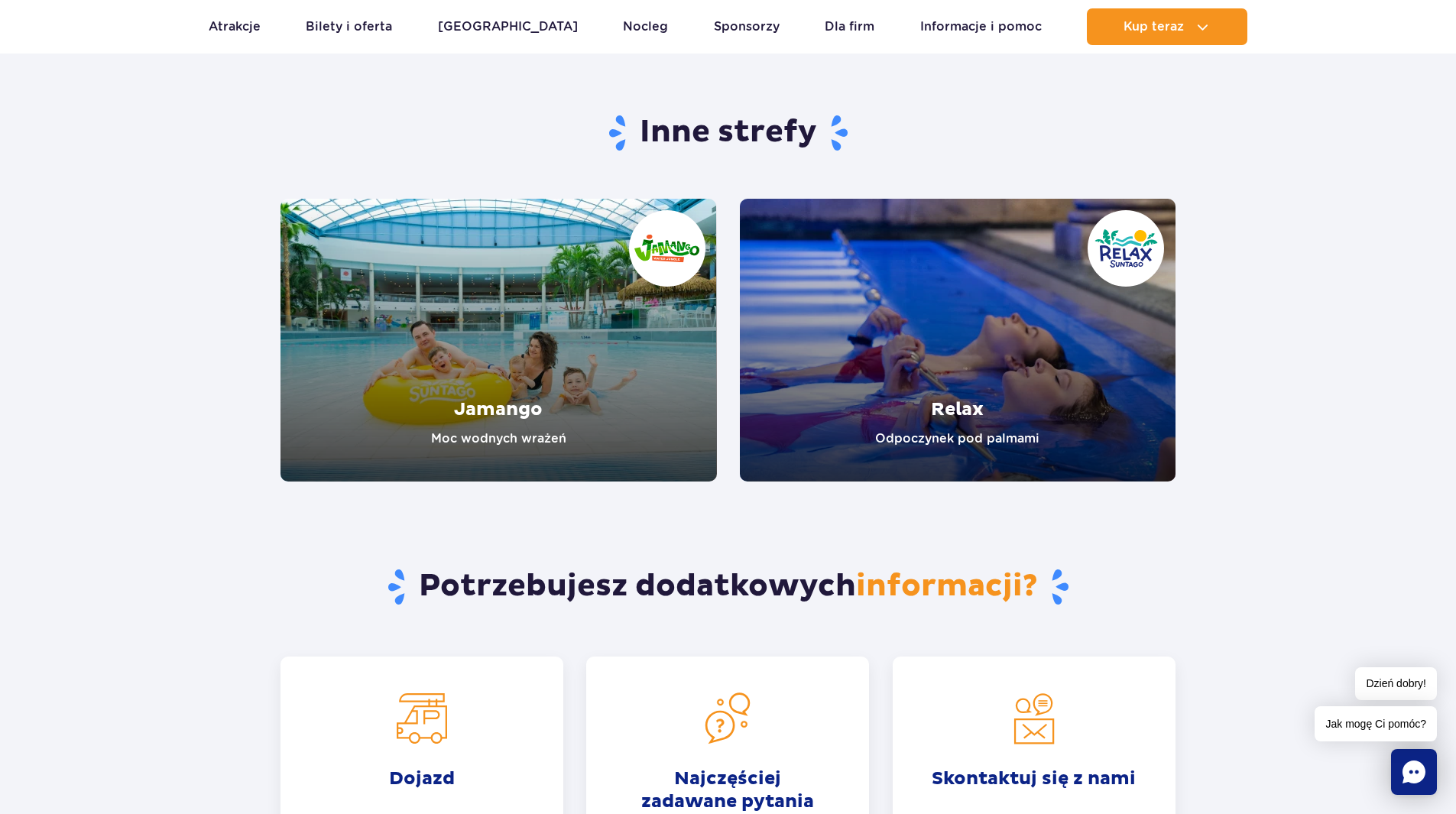
scroll to position [2521, 0]
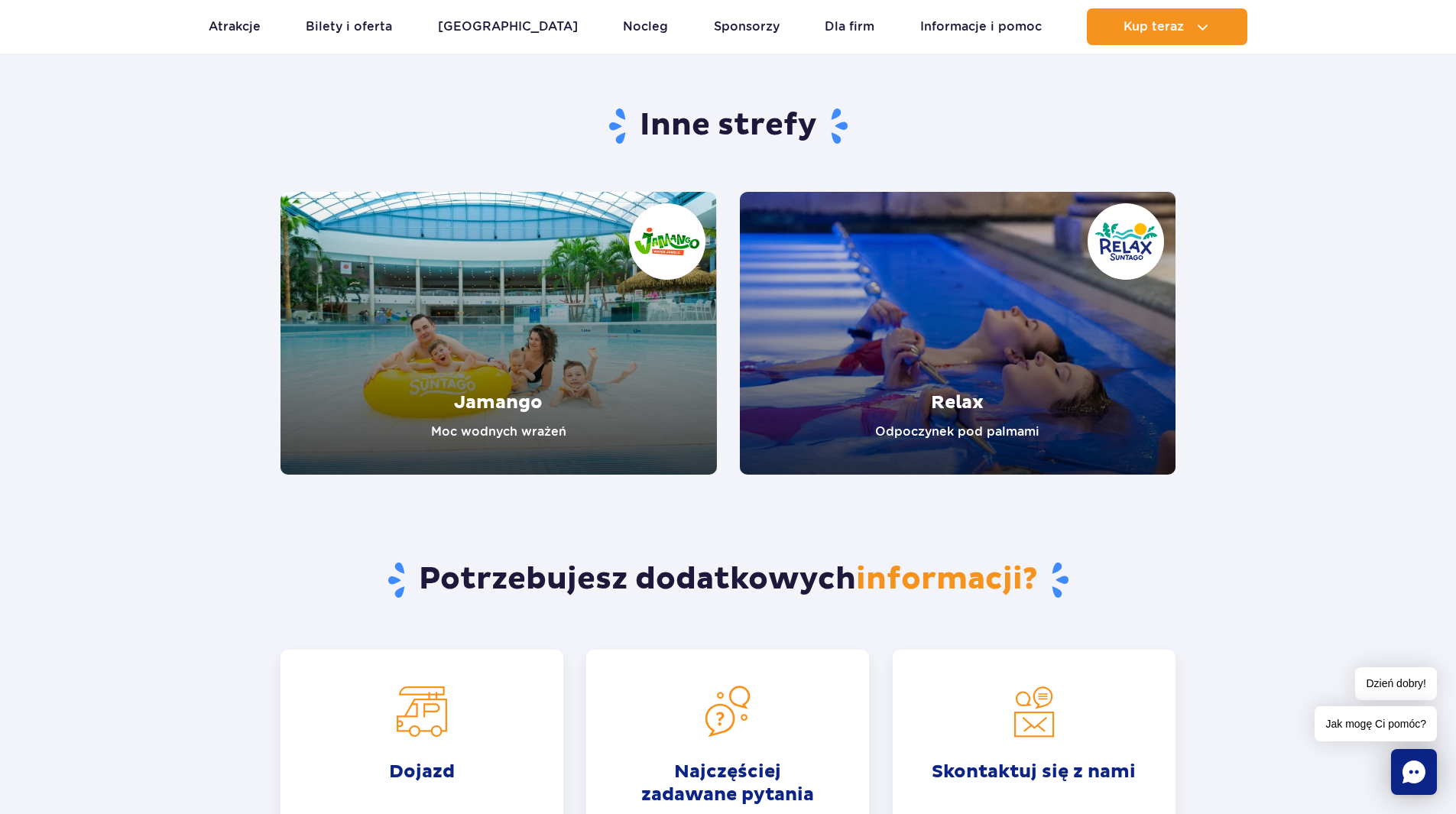
click at [929, 342] on link "Relax" at bounding box center [958, 333] width 436 height 282
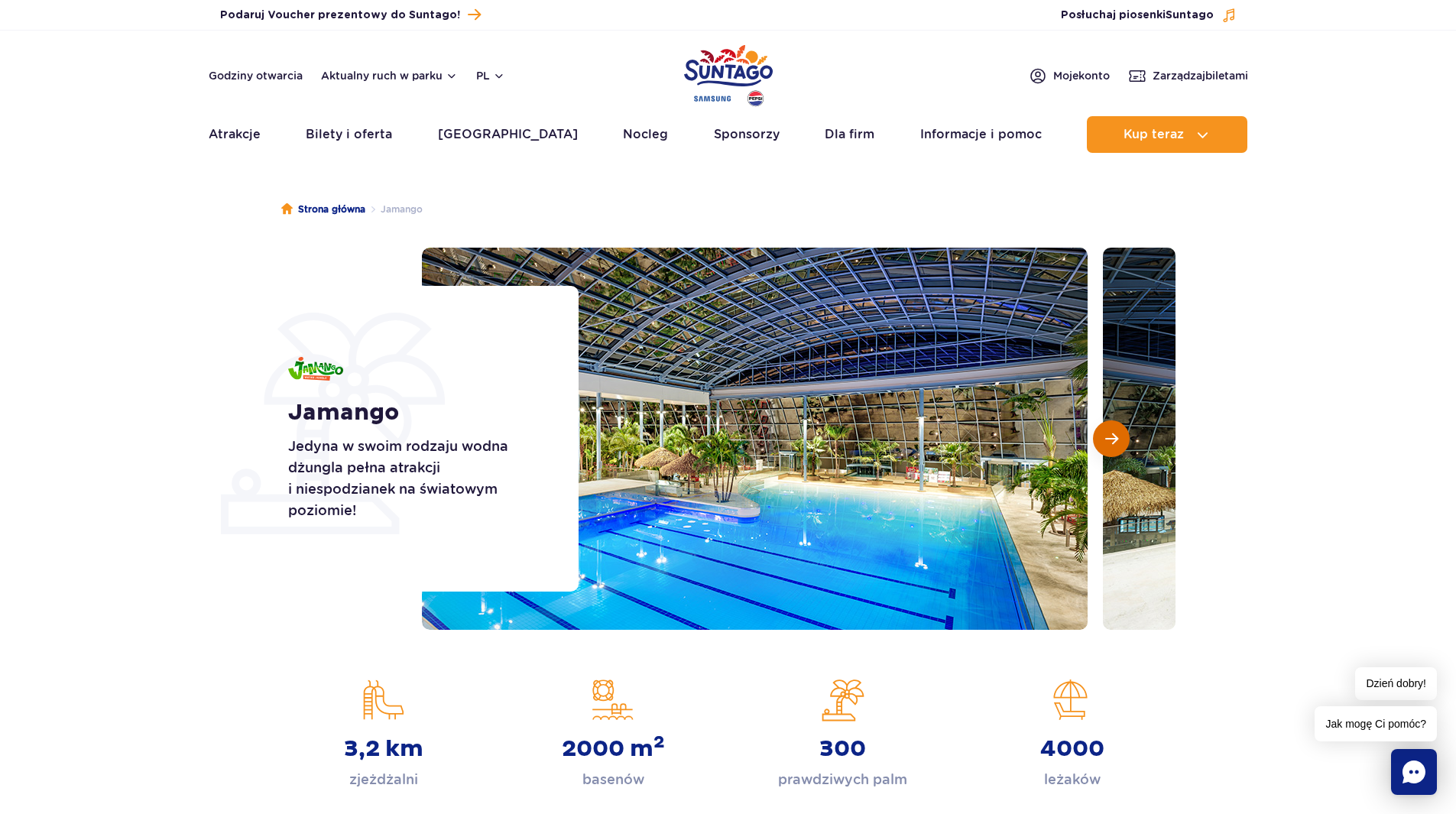
click at [1100, 433] on button "Następny slajd" at bounding box center [1112, 439] width 37 height 37
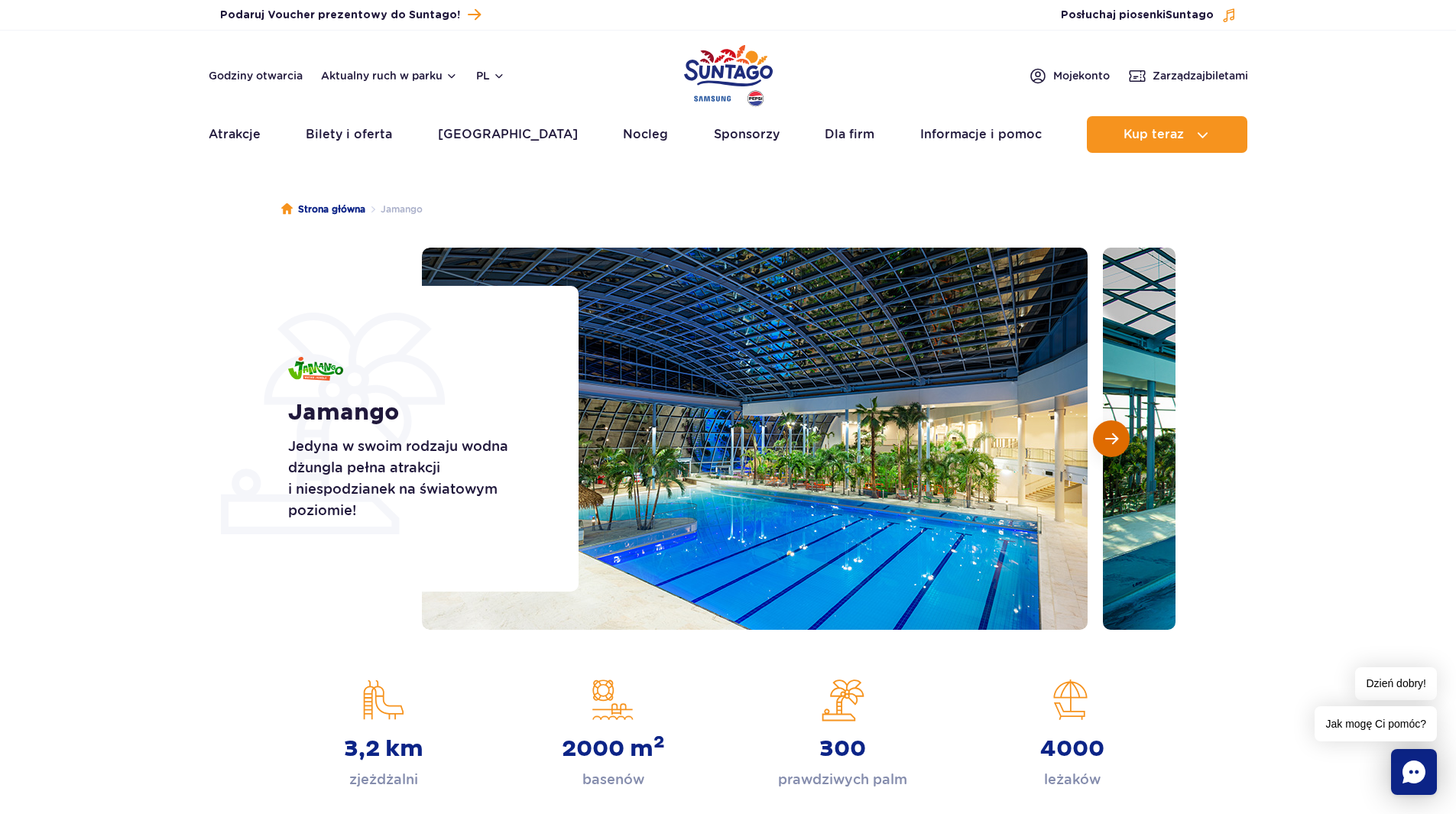
click at [1108, 433] on span "Następny slajd" at bounding box center [1112, 439] width 13 height 14
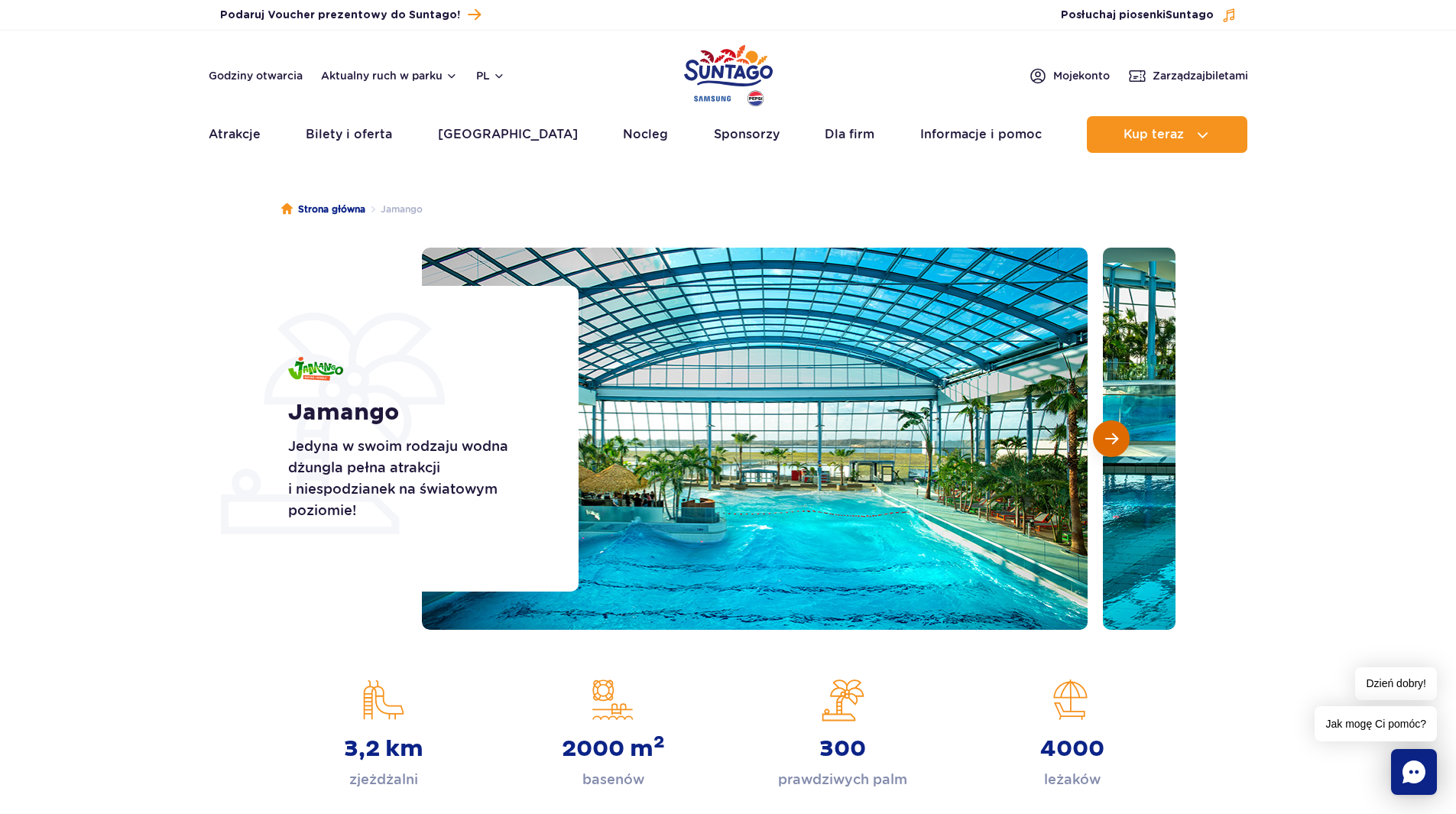
click at [1116, 434] on span "Następny slajd" at bounding box center [1112, 439] width 13 height 14
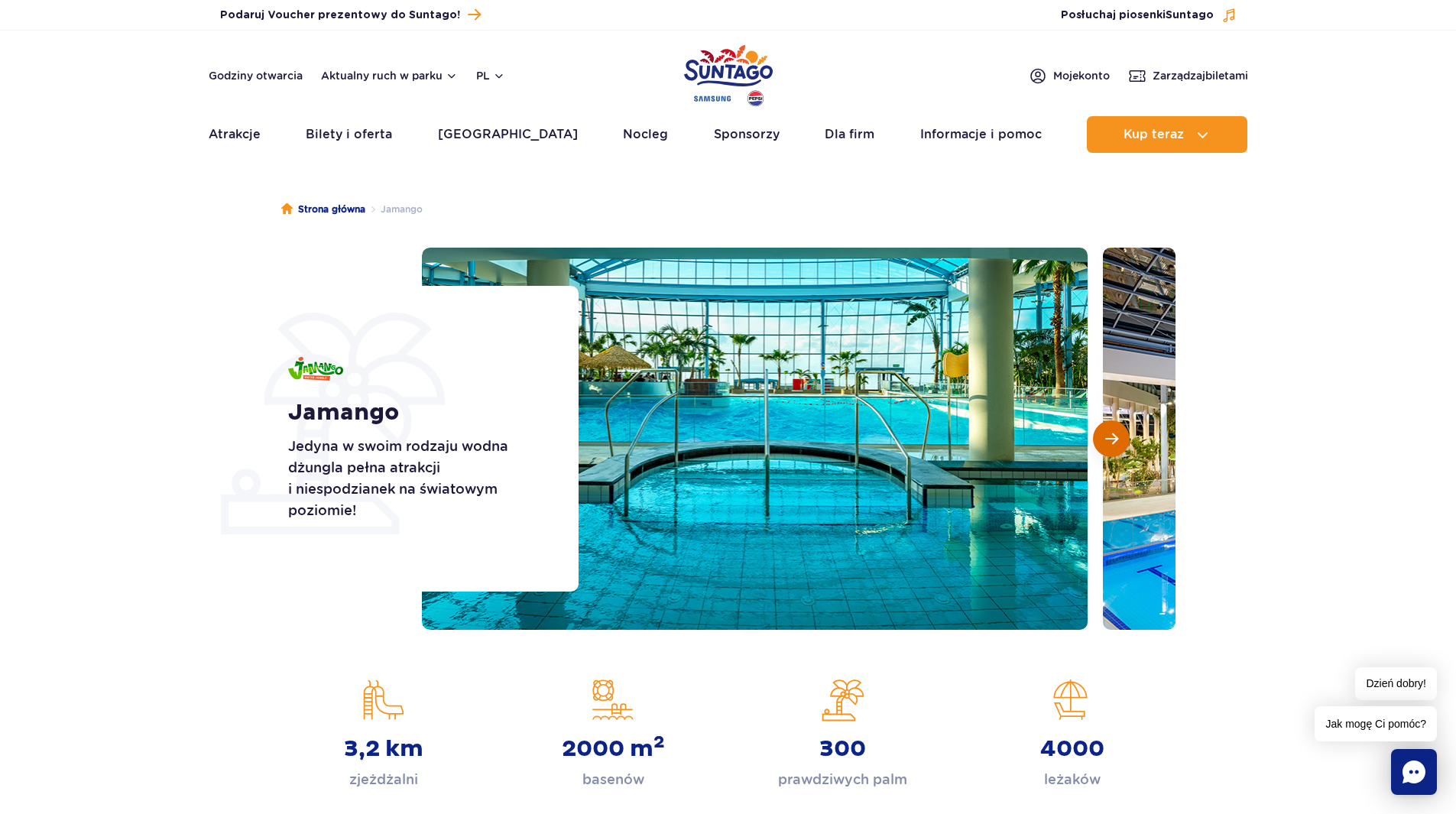
click at [1116, 434] on span "Następny slajd" at bounding box center [1112, 439] width 13 height 14
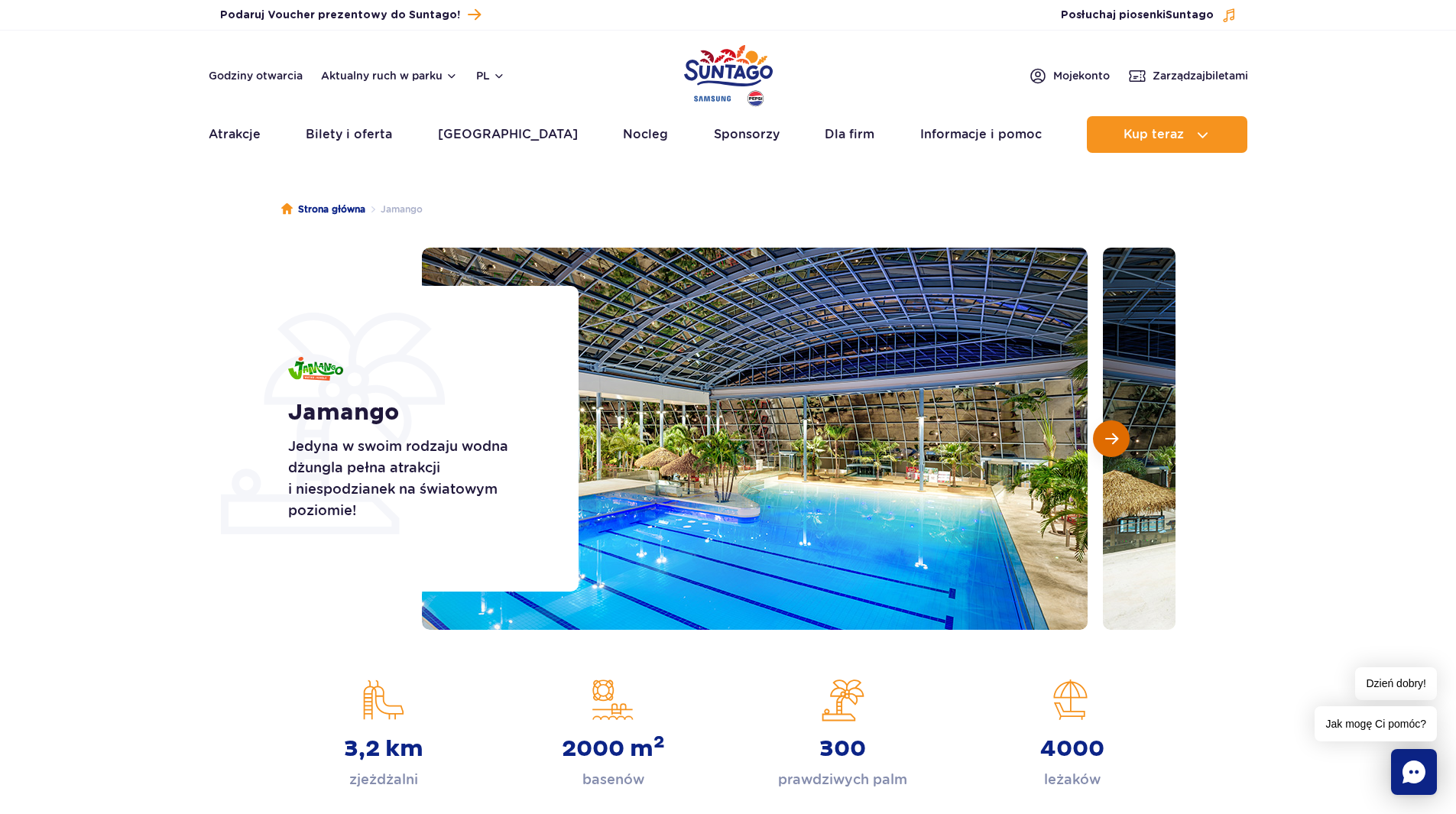
click at [1116, 434] on span "Następny slajd" at bounding box center [1112, 439] width 13 height 14
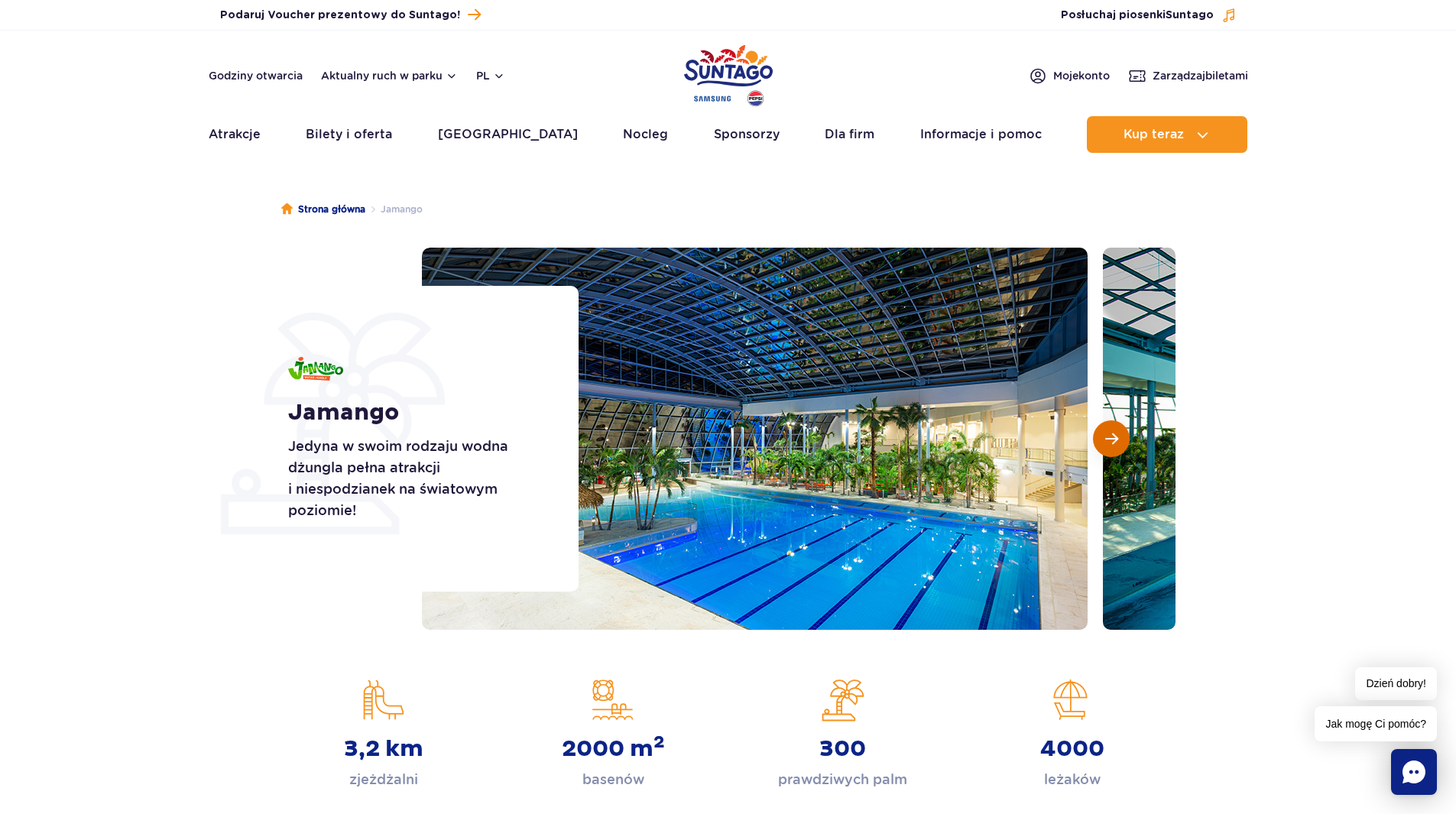
click at [1116, 434] on span "Następny slajd" at bounding box center [1112, 439] width 13 height 14
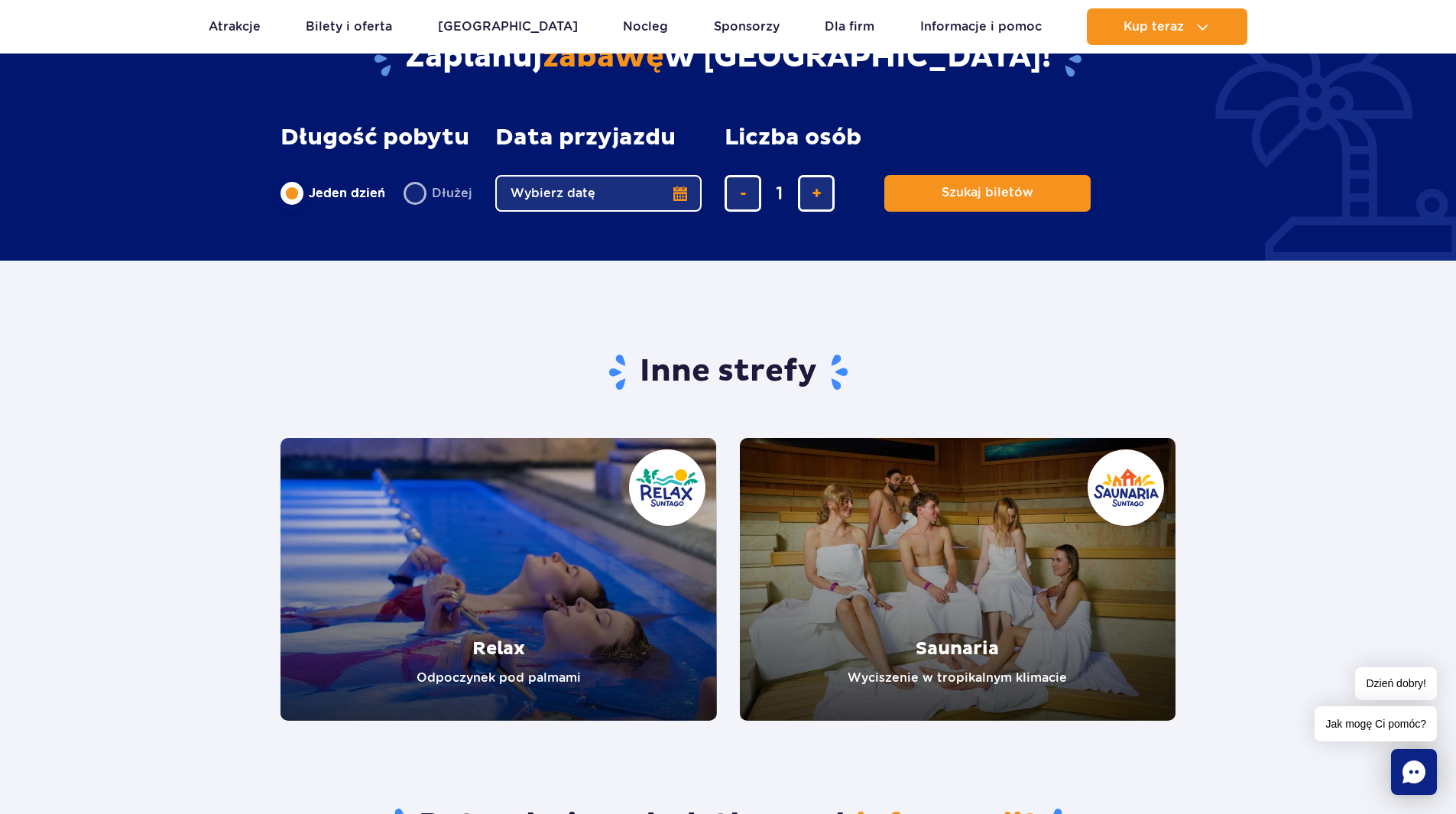
scroll to position [2827, 0]
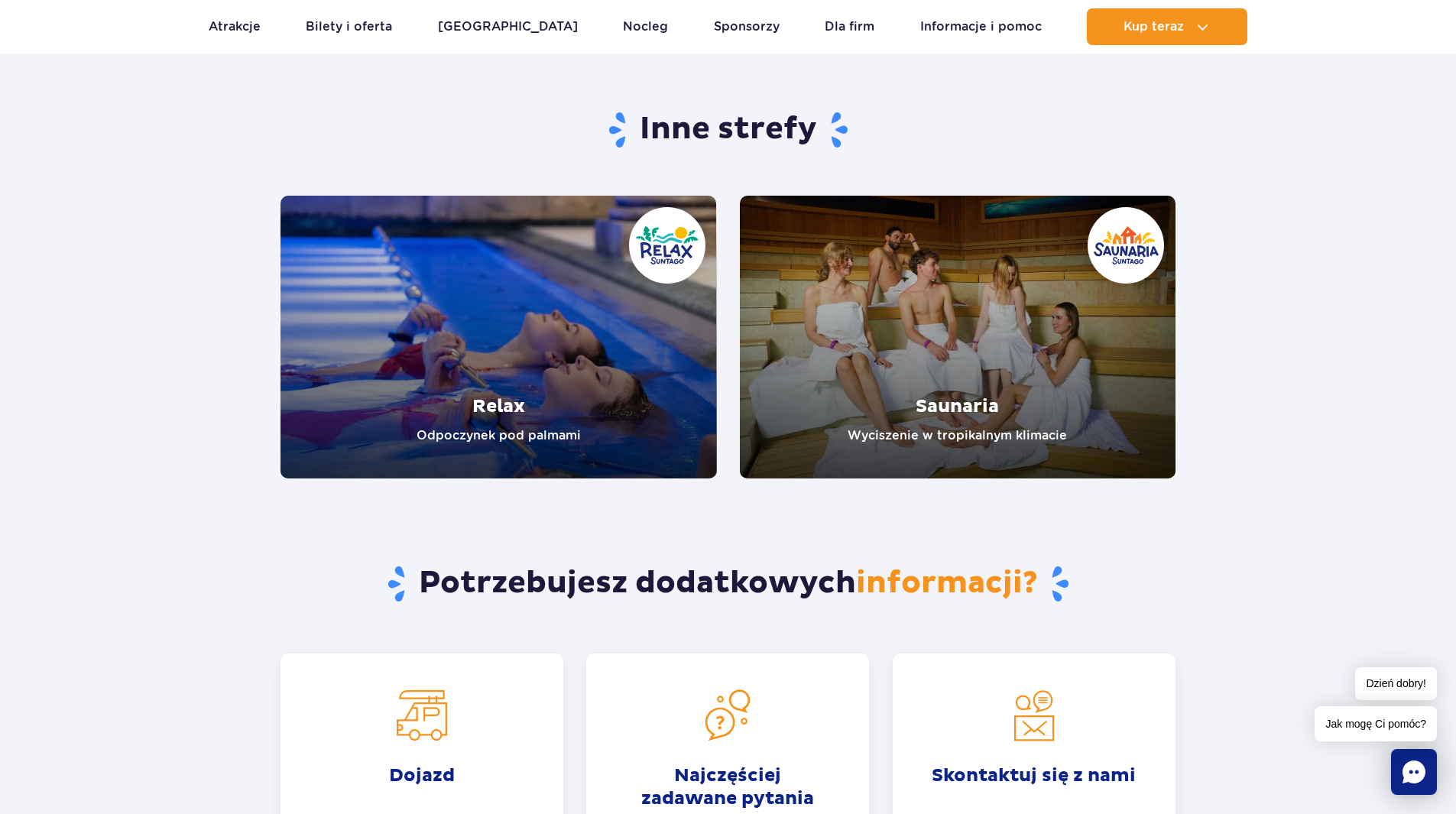
click at [425, 348] on link "Relax" at bounding box center [498, 337] width 436 height 282
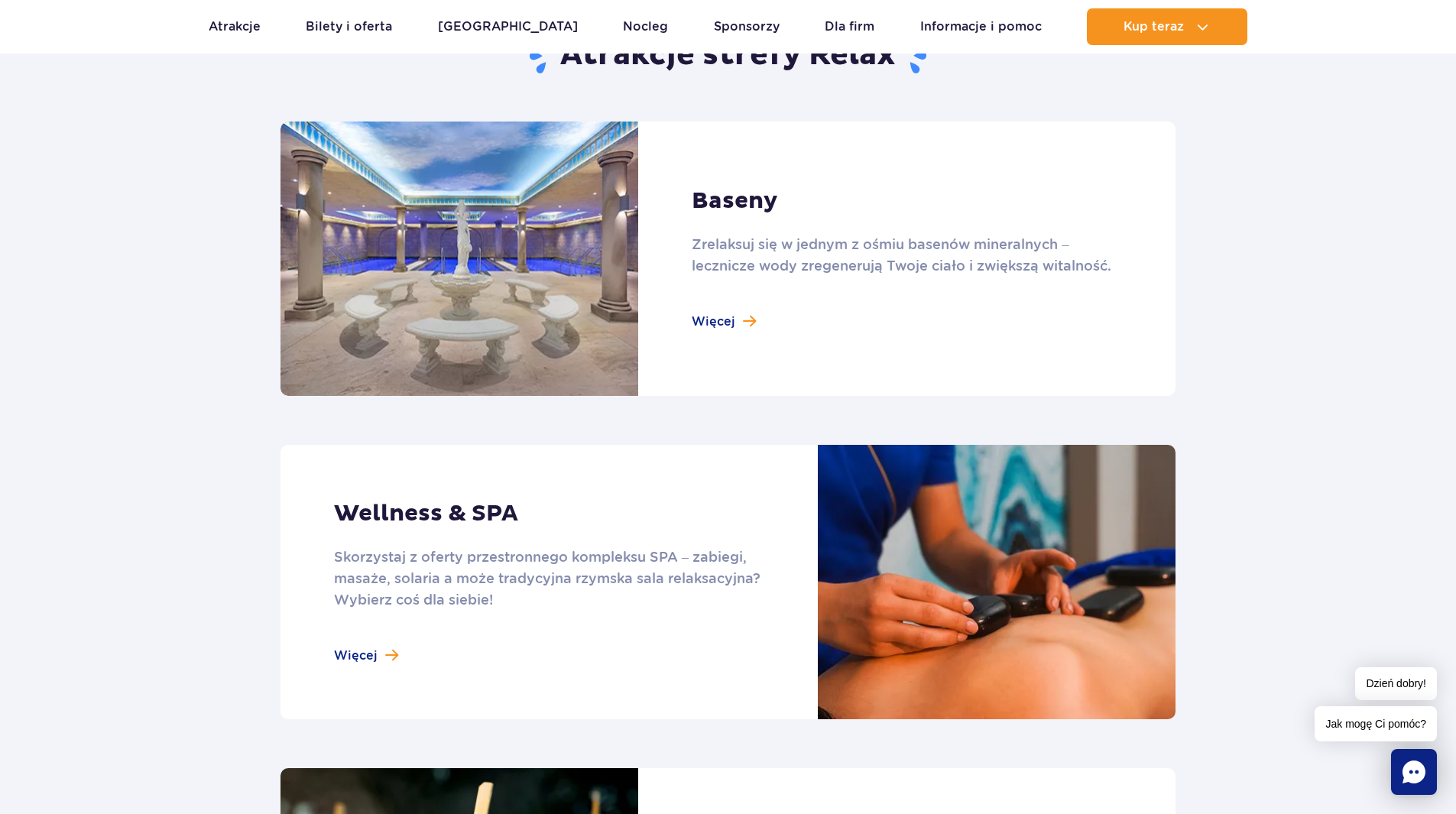
scroll to position [688, 0]
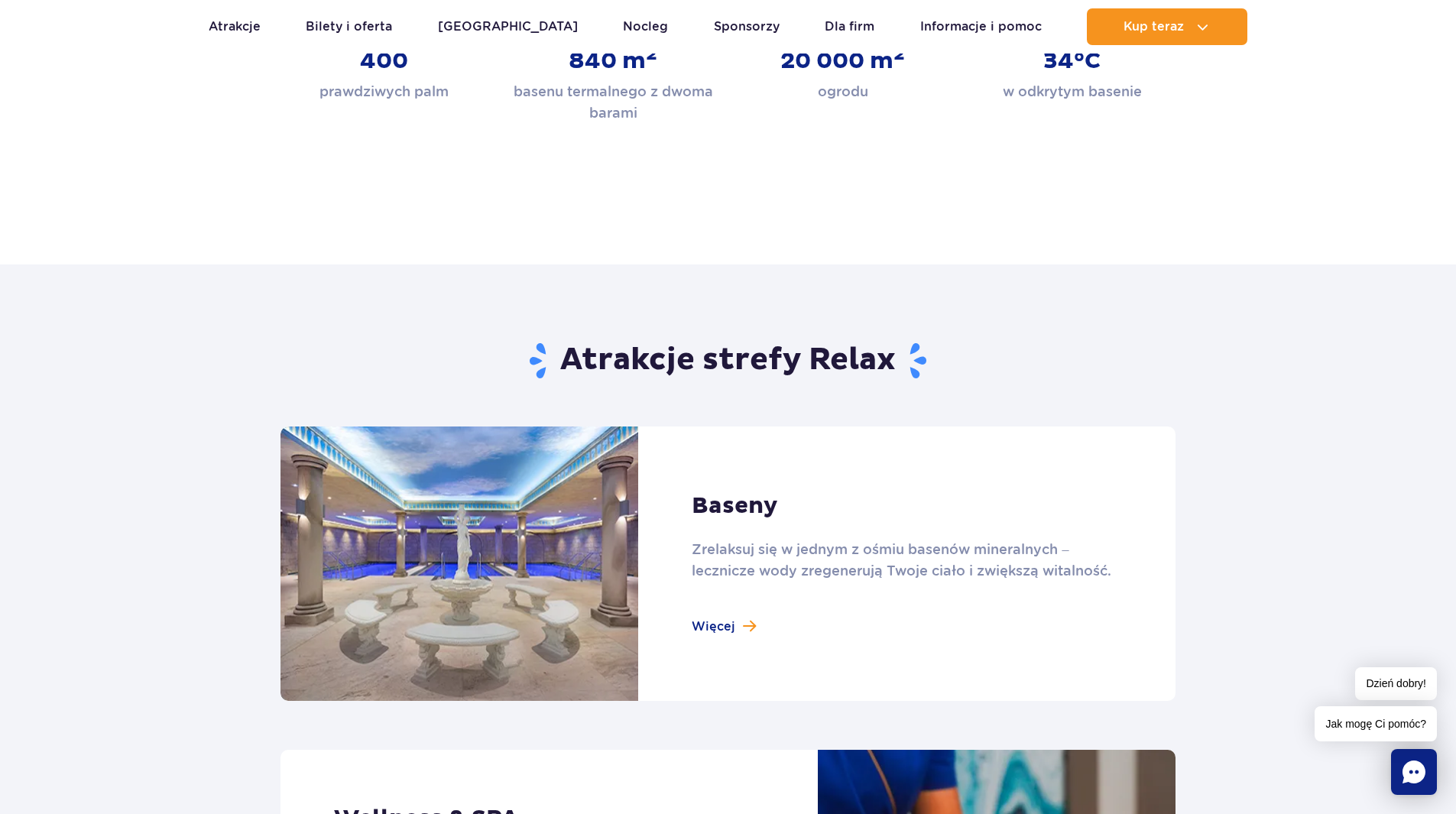
click at [734, 619] on link at bounding box center [728, 563] width 895 height 275
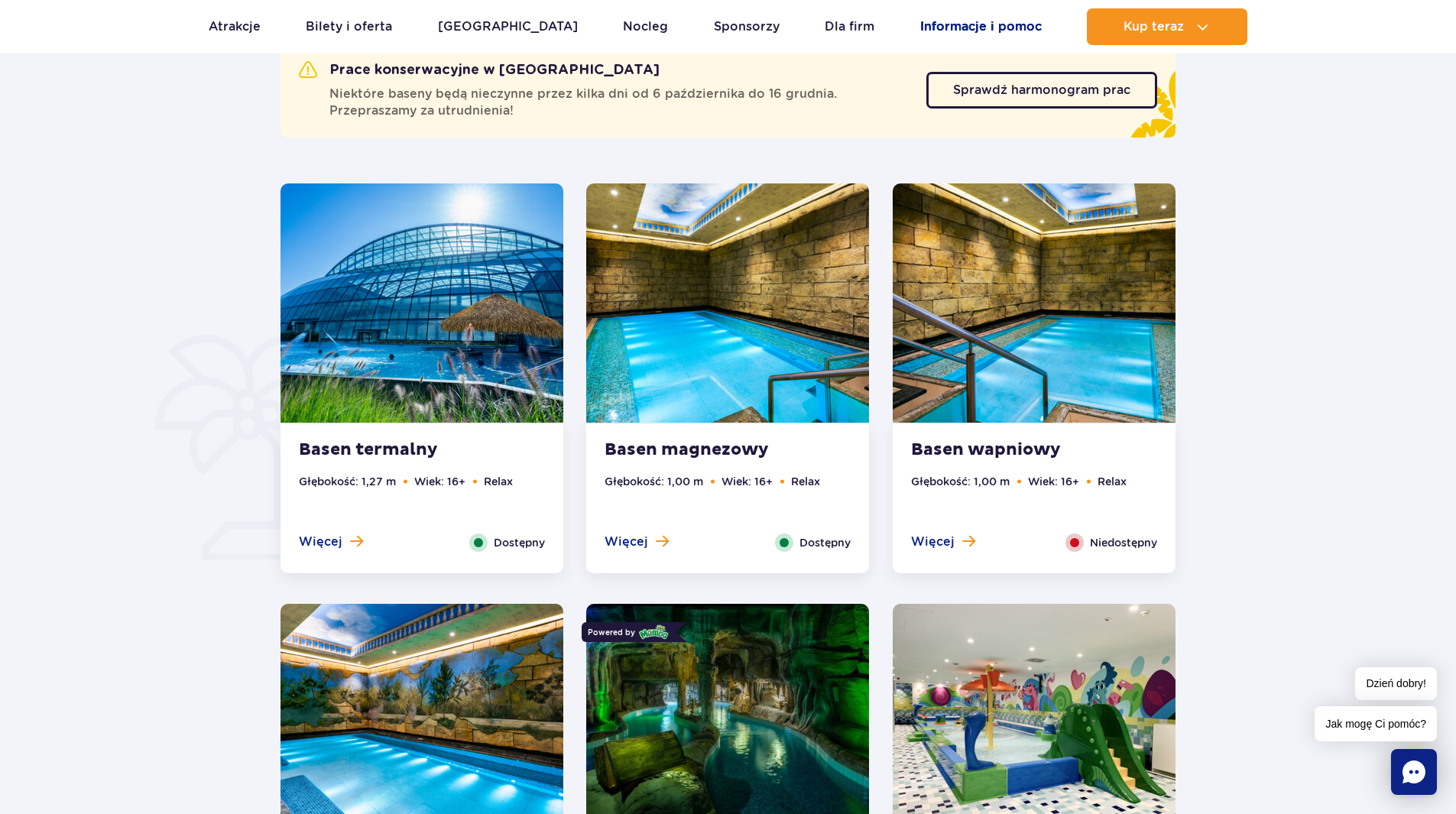
scroll to position [688, 0]
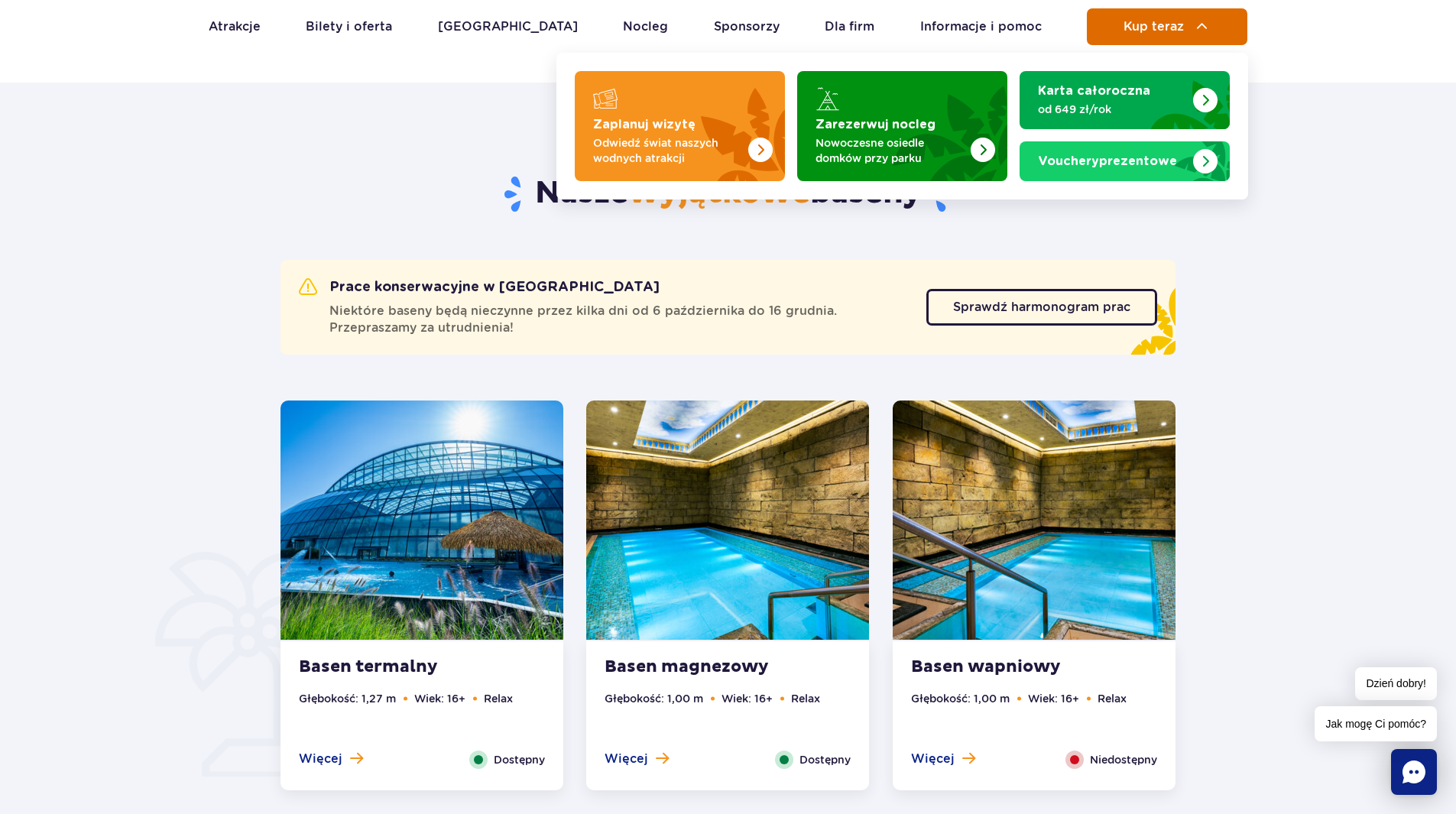
click at [1122, 32] on button "Kup teraz" at bounding box center [1167, 27] width 161 height 37
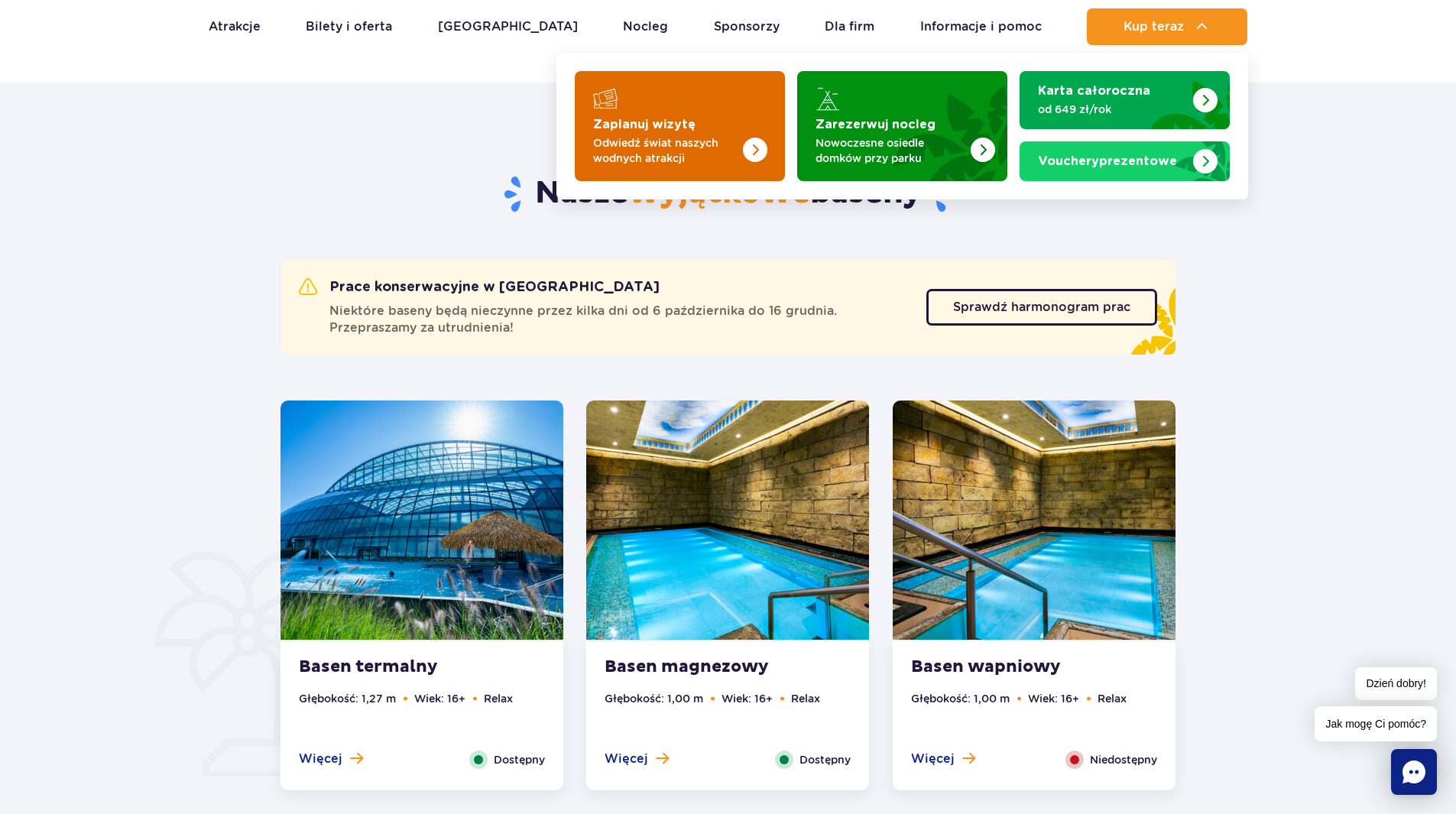
click at [701, 108] on img "Zaplanuj wizytę" at bounding box center [724, 122] width 121 height 119
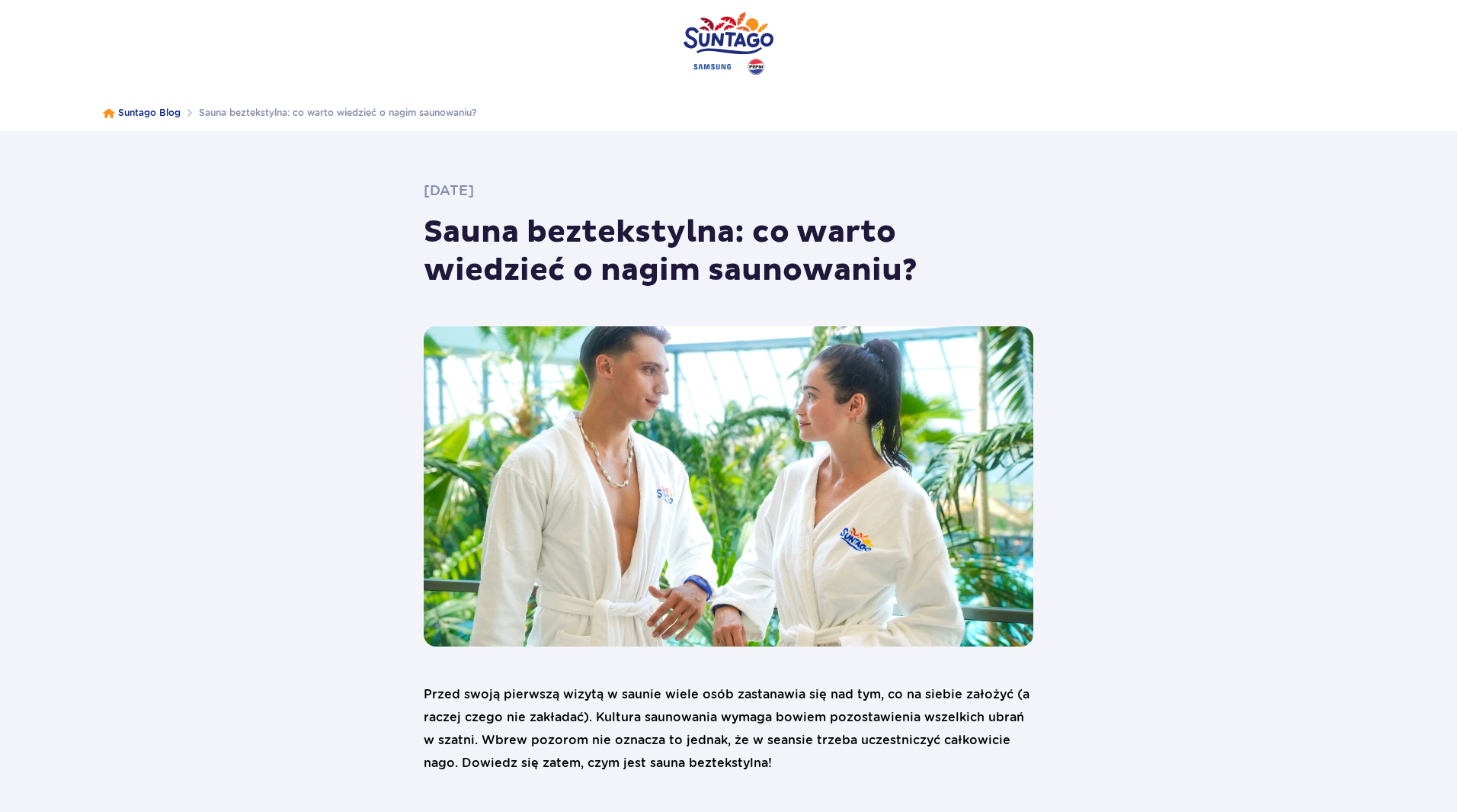
click at [719, 39] on img at bounding box center [728, 43] width 90 height 87
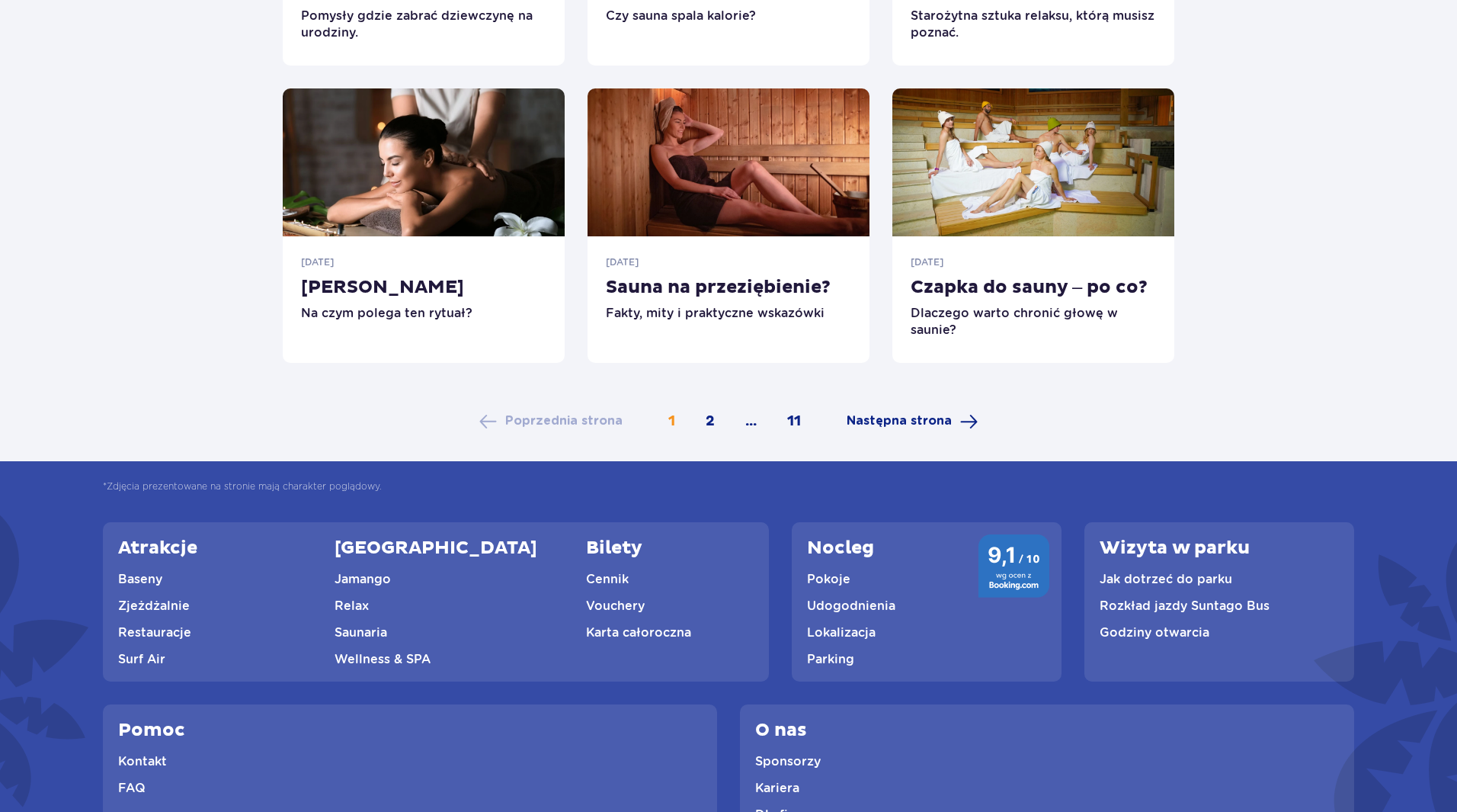
scroll to position [838, 0]
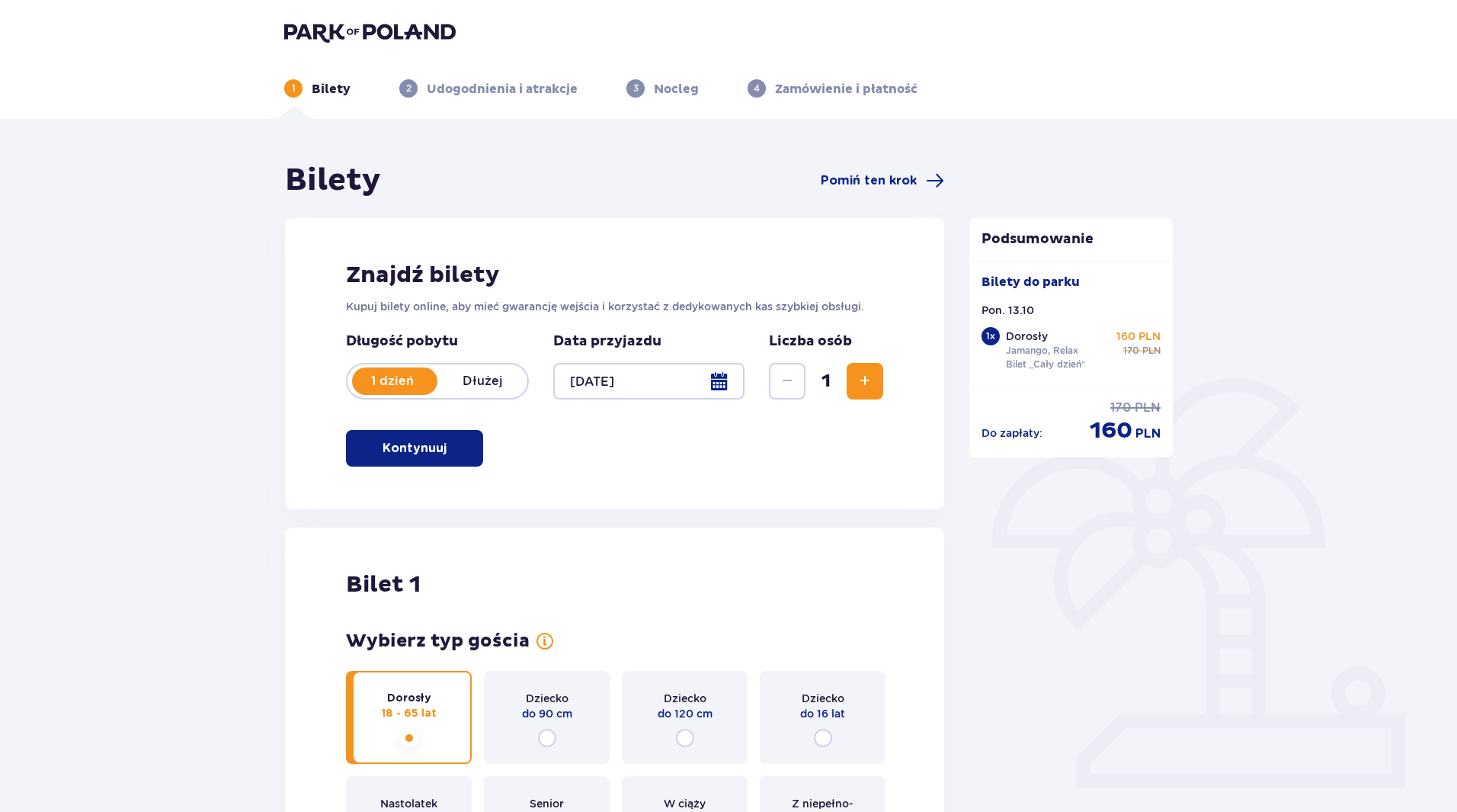
click at [718, 380] on div at bounding box center [648, 382] width 192 height 37
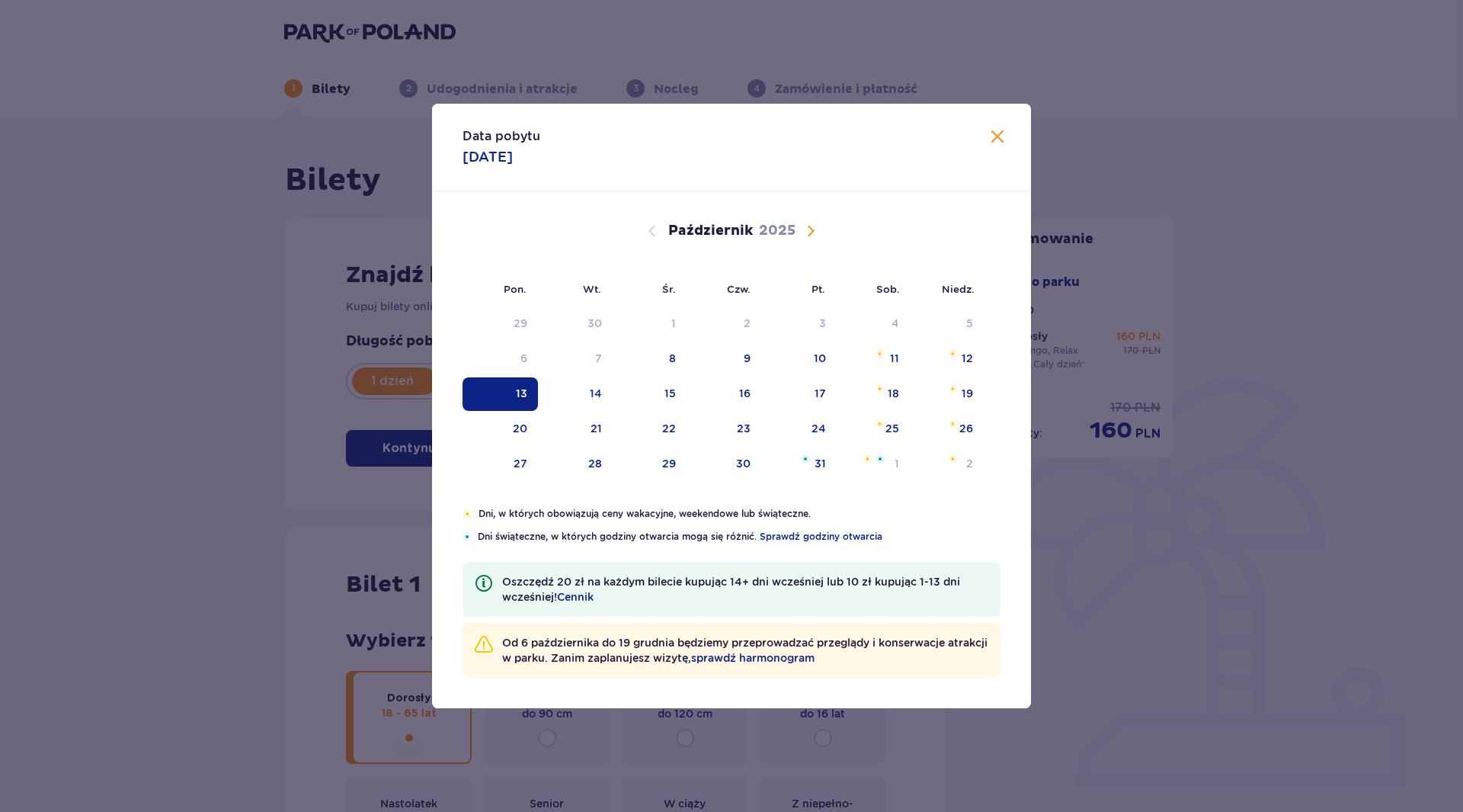
click at [993, 137] on span "Zamknij" at bounding box center [998, 136] width 18 height 18
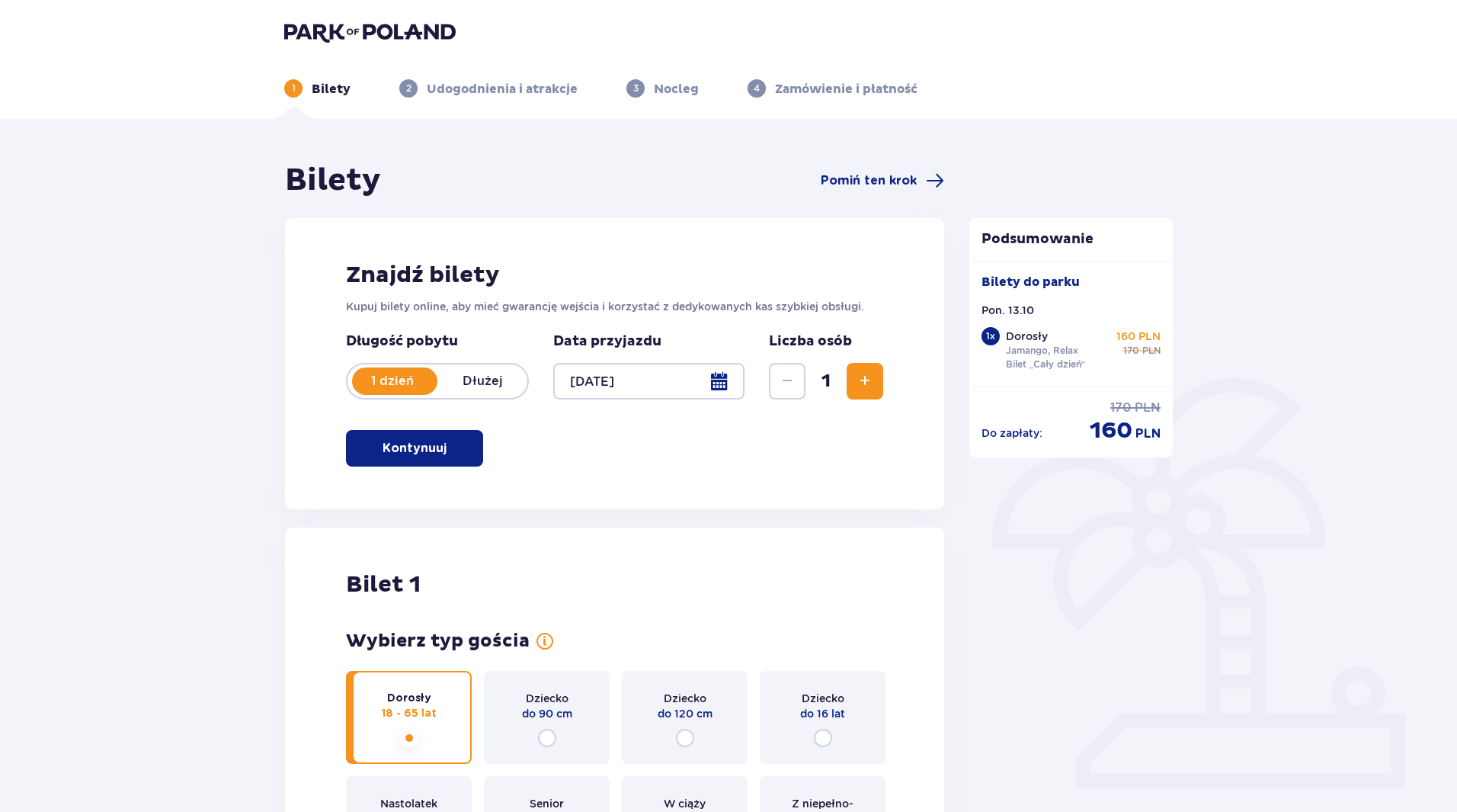
click at [857, 375] on span "Zwiększ" at bounding box center [865, 381] width 18 height 18
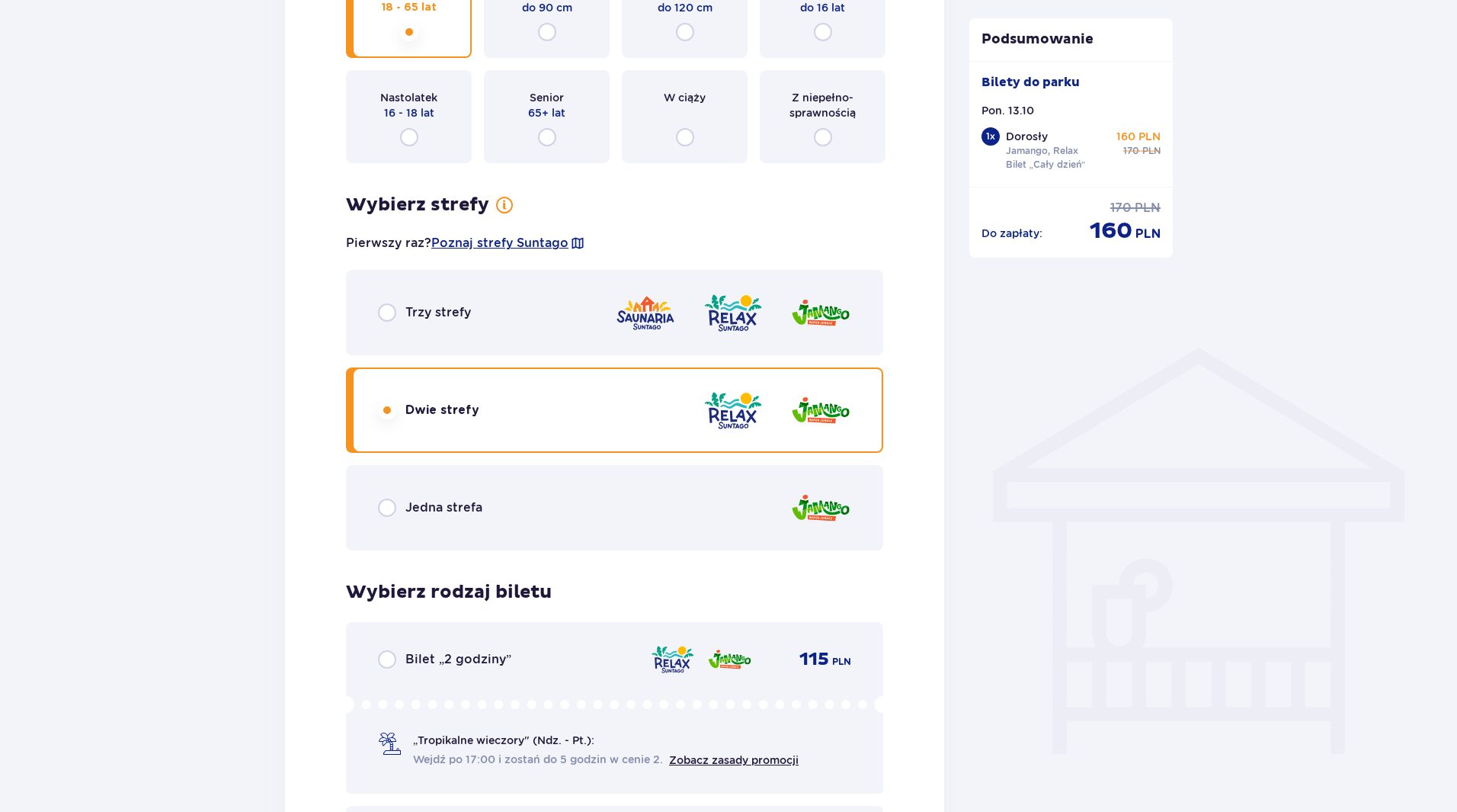
scroll to position [853, 0]
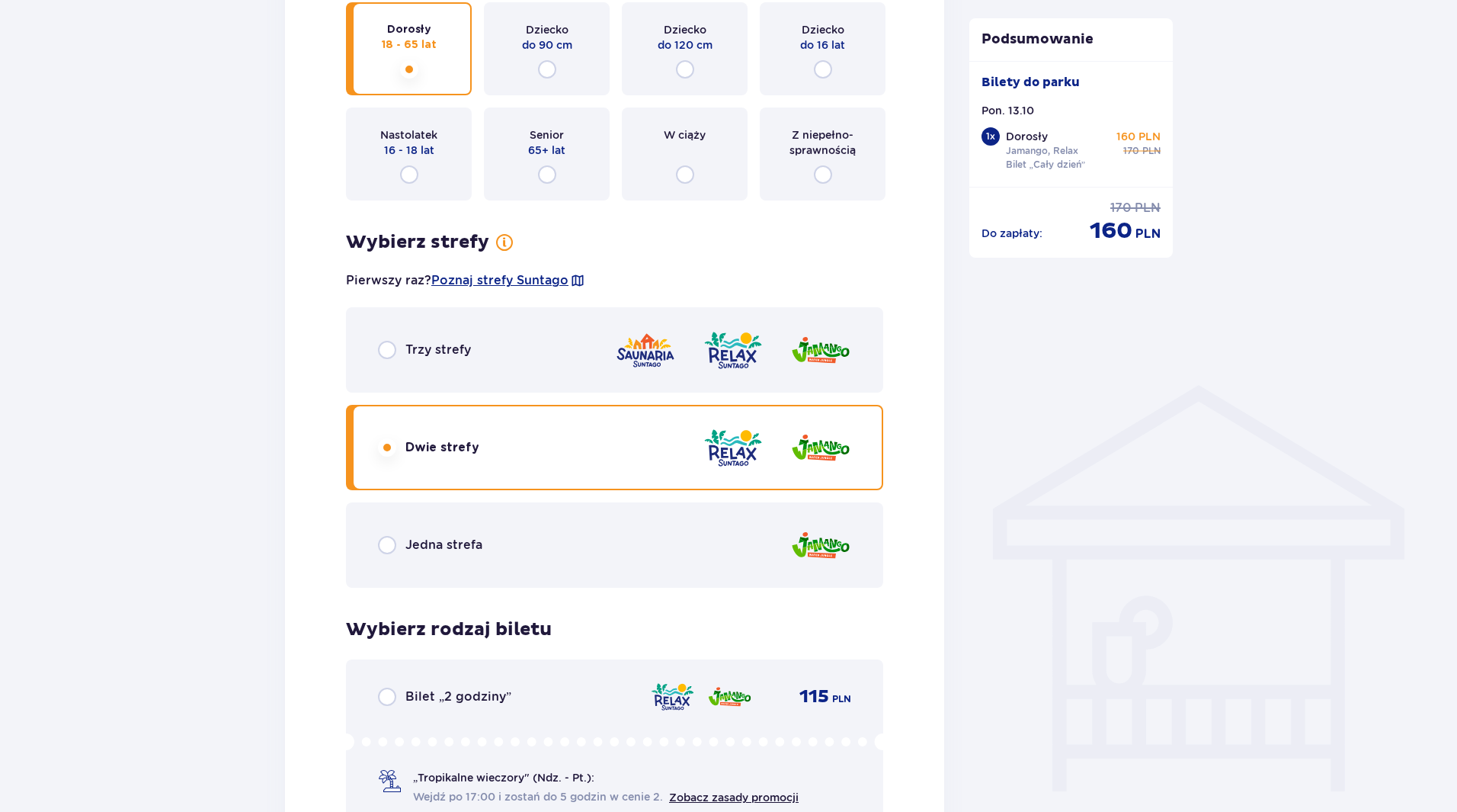
click at [480, 548] on span "Jedna strefa" at bounding box center [444, 544] width 77 height 17
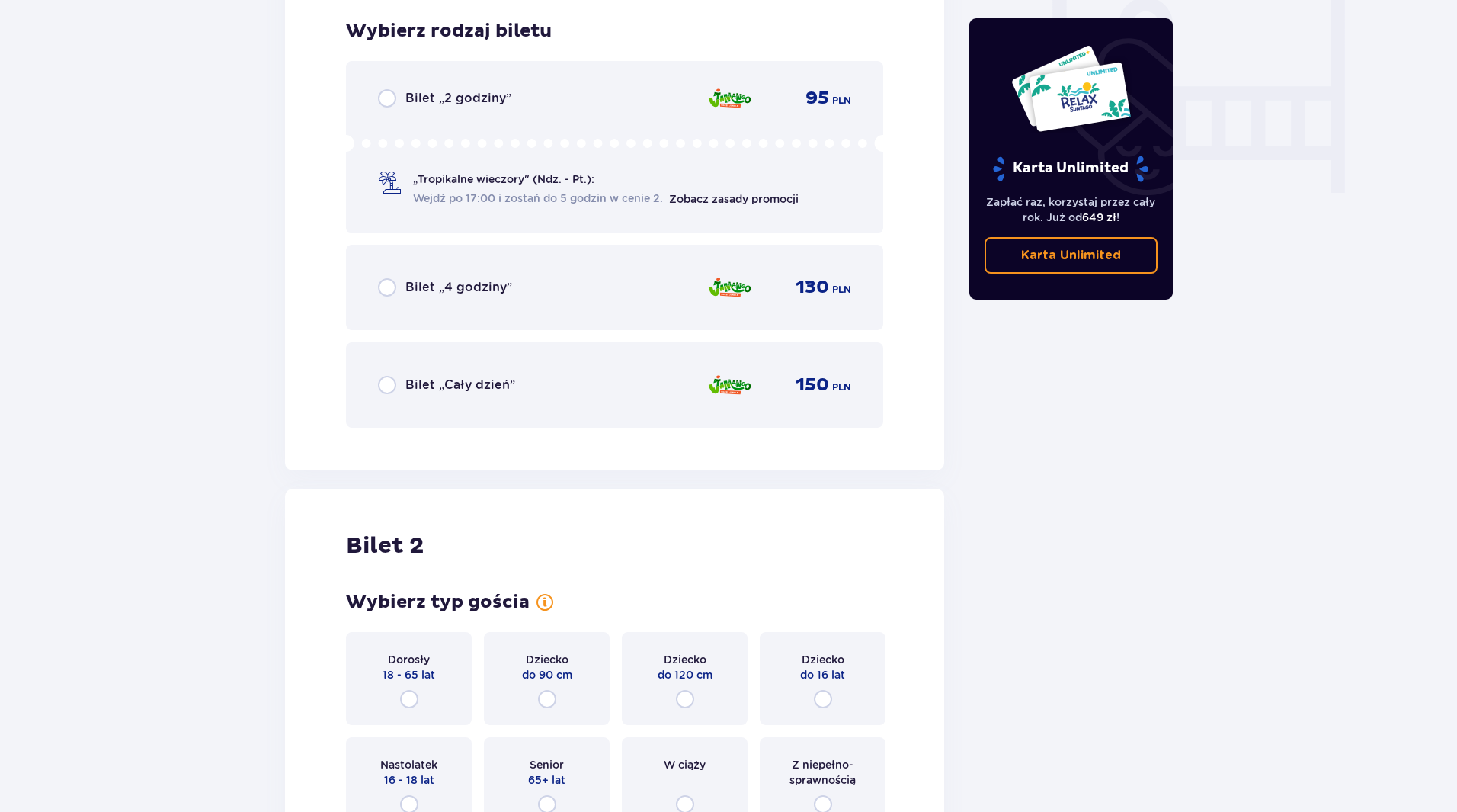
scroll to position [1452, 0]
click at [460, 384] on span "Bilet „Cały dzień”" at bounding box center [459, 383] width 109 height 17
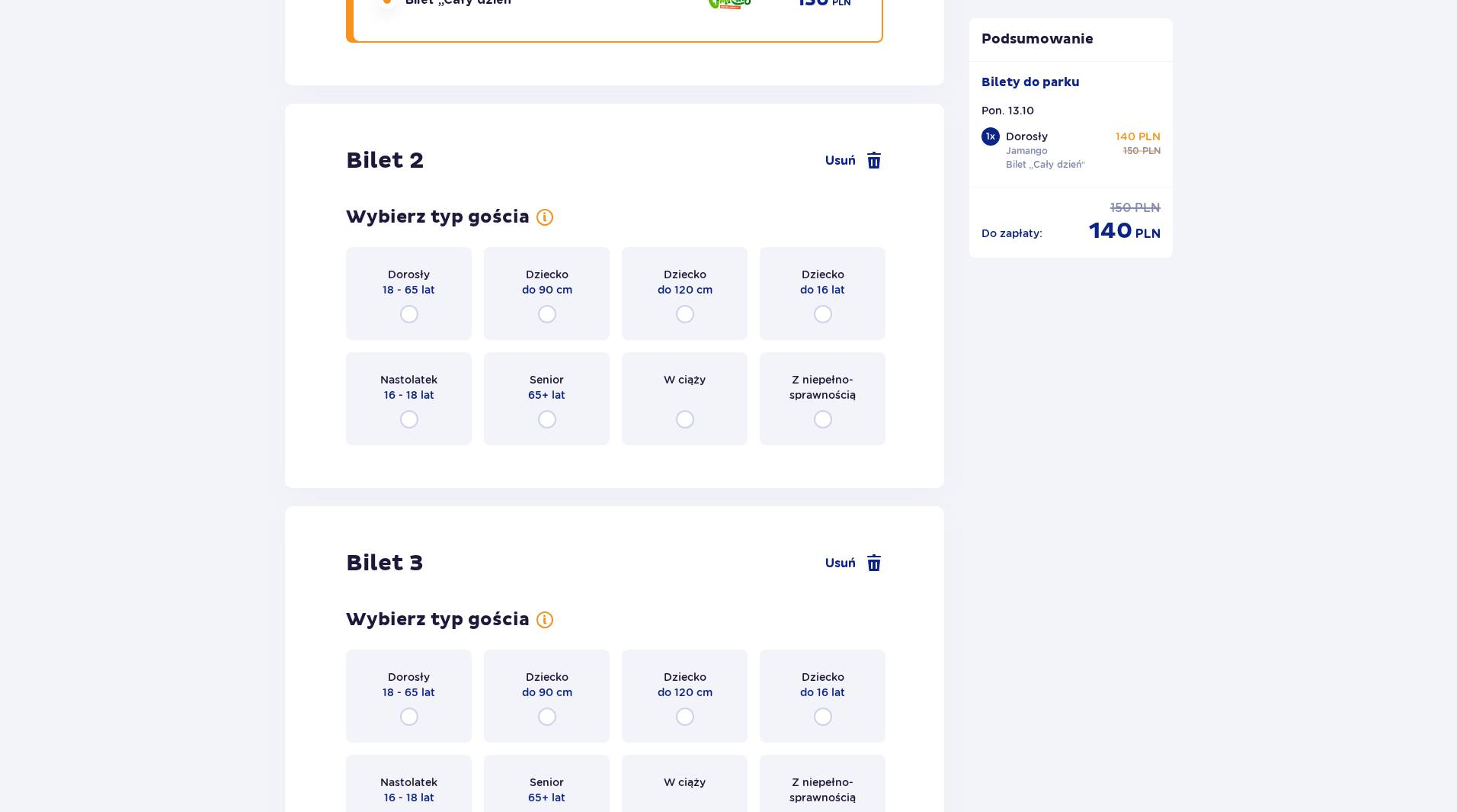
scroll to position [1922, 0]
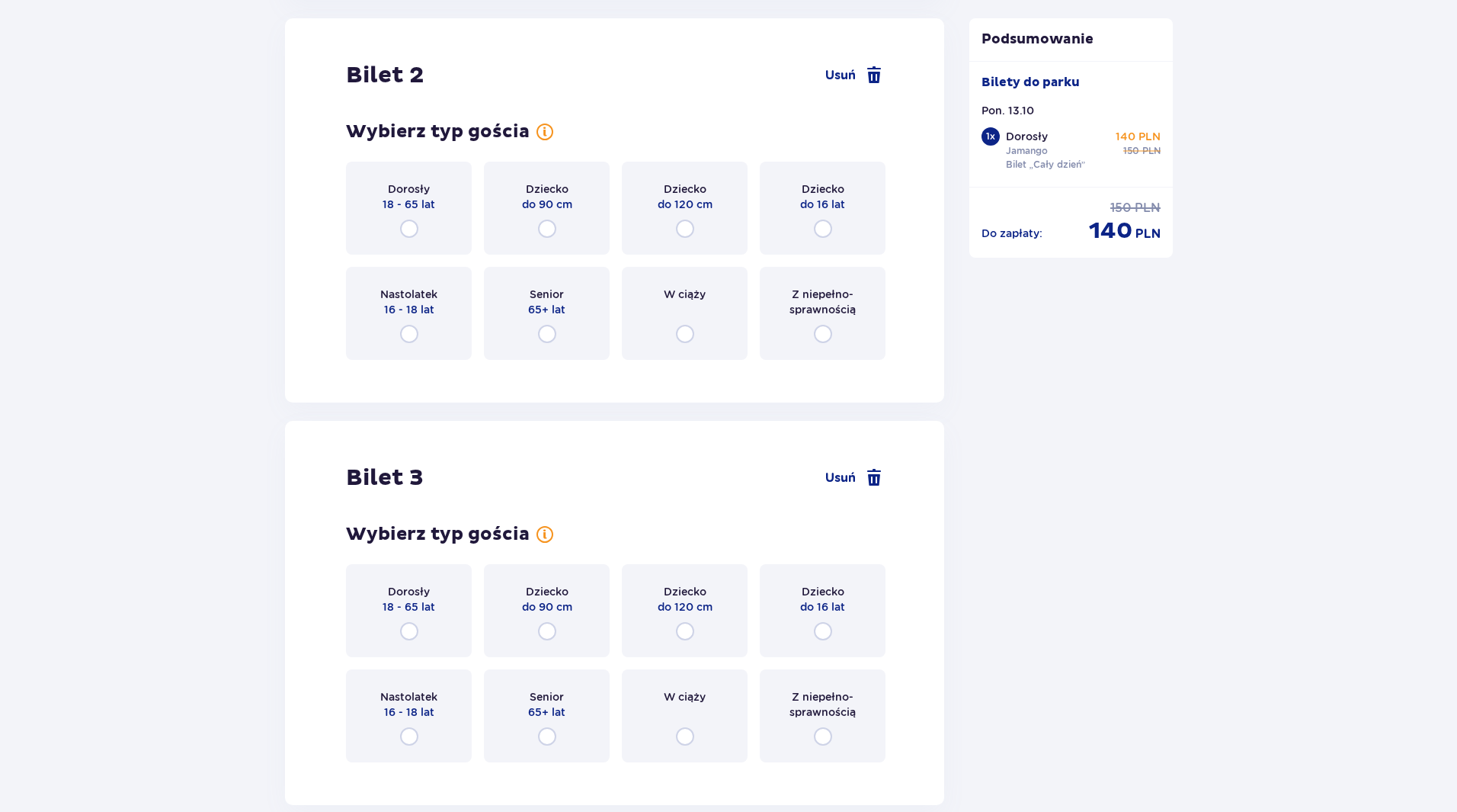
click at [412, 228] on input "radio" at bounding box center [409, 228] width 18 height 18
radio input "true"
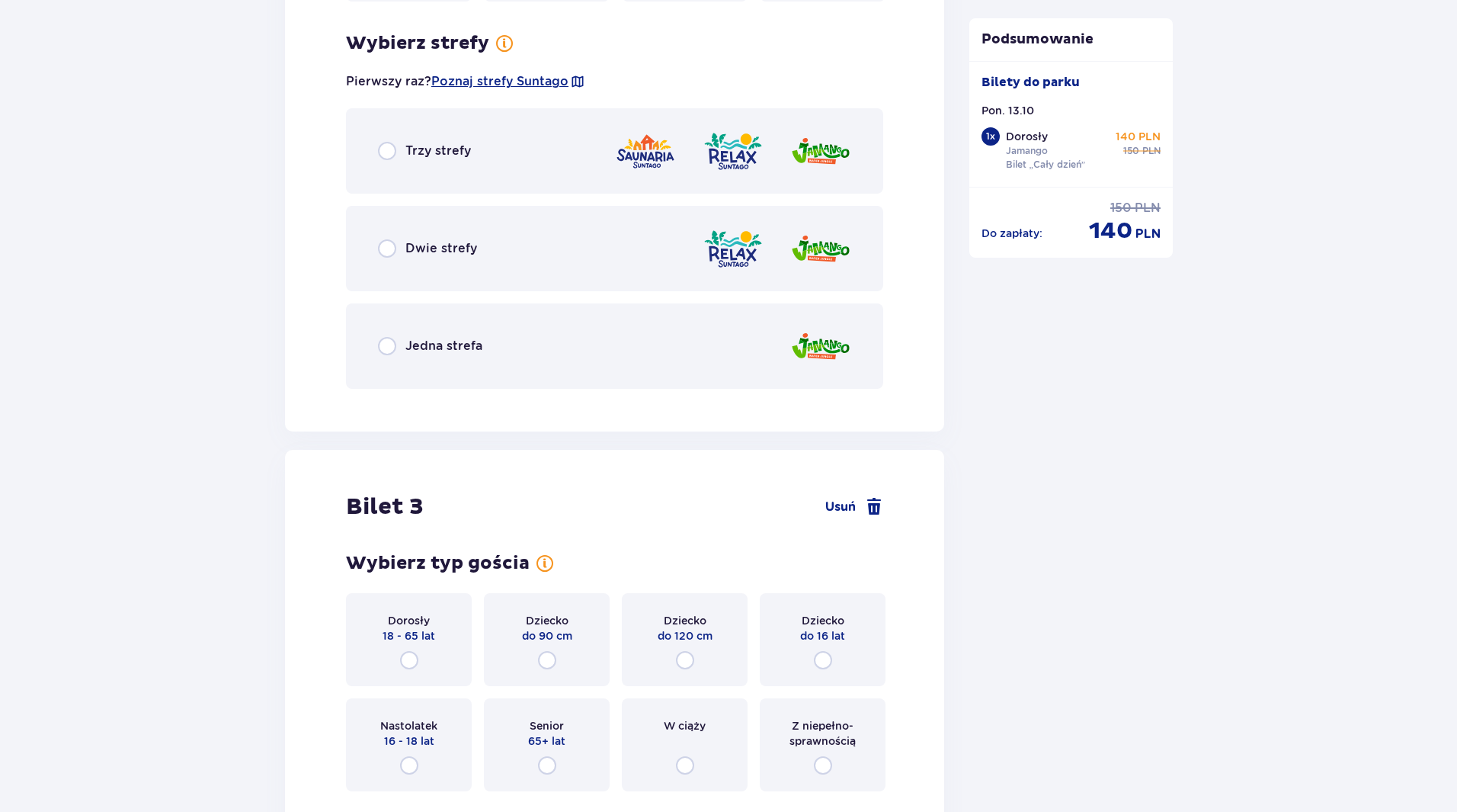
scroll to position [2293, 0]
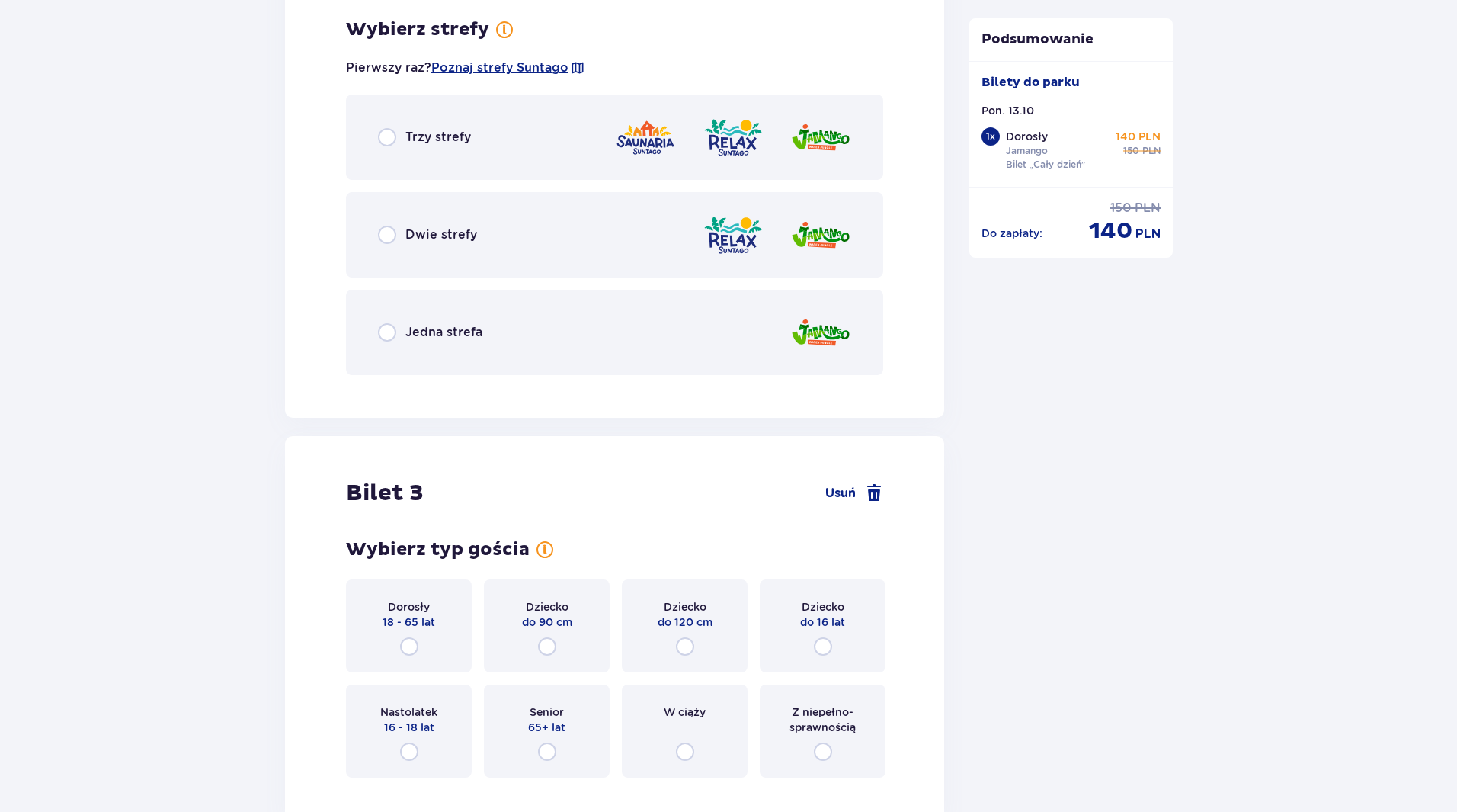
click at [550, 326] on div "Jedna strefa" at bounding box center [614, 332] width 537 height 86
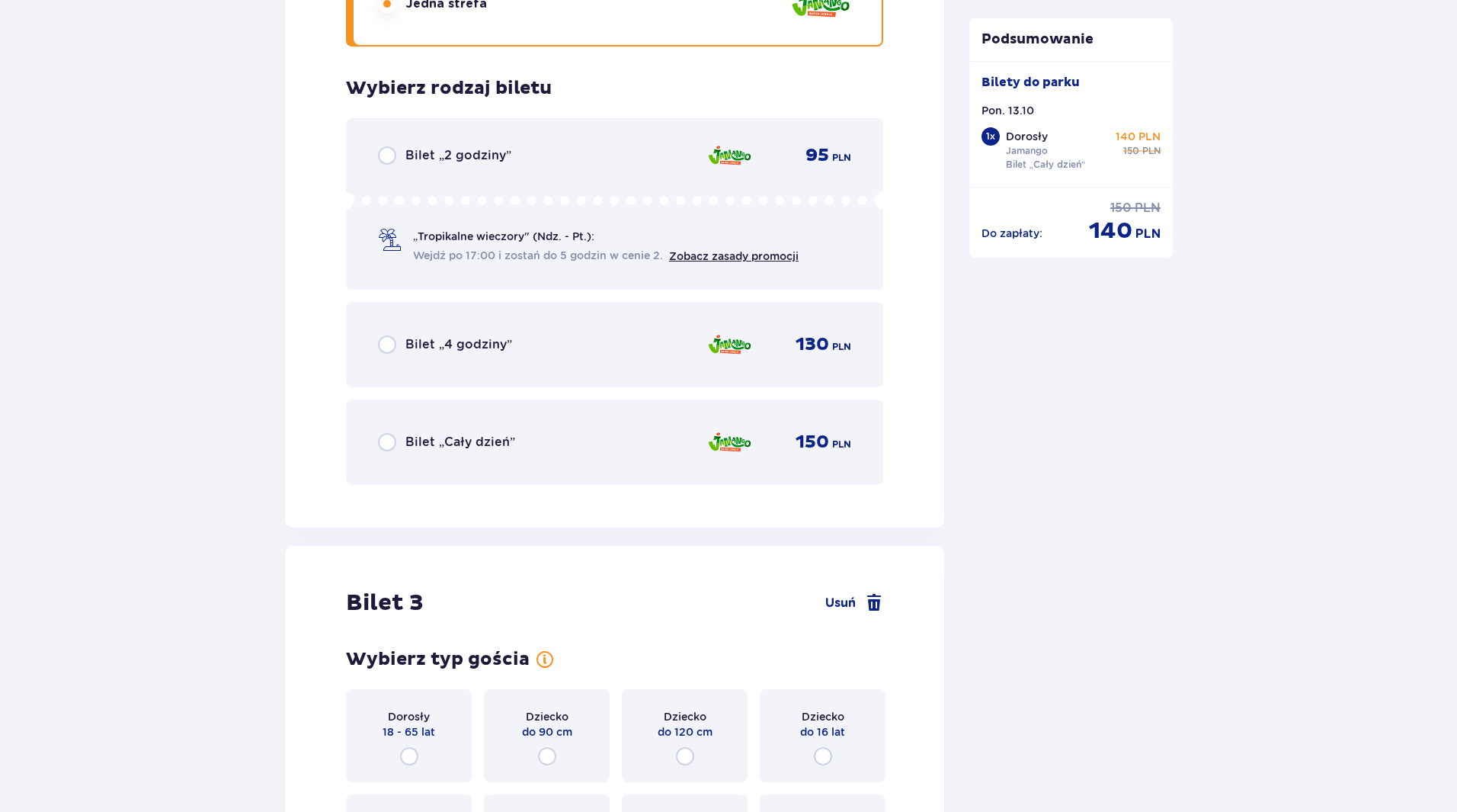
scroll to position [2681, 0]
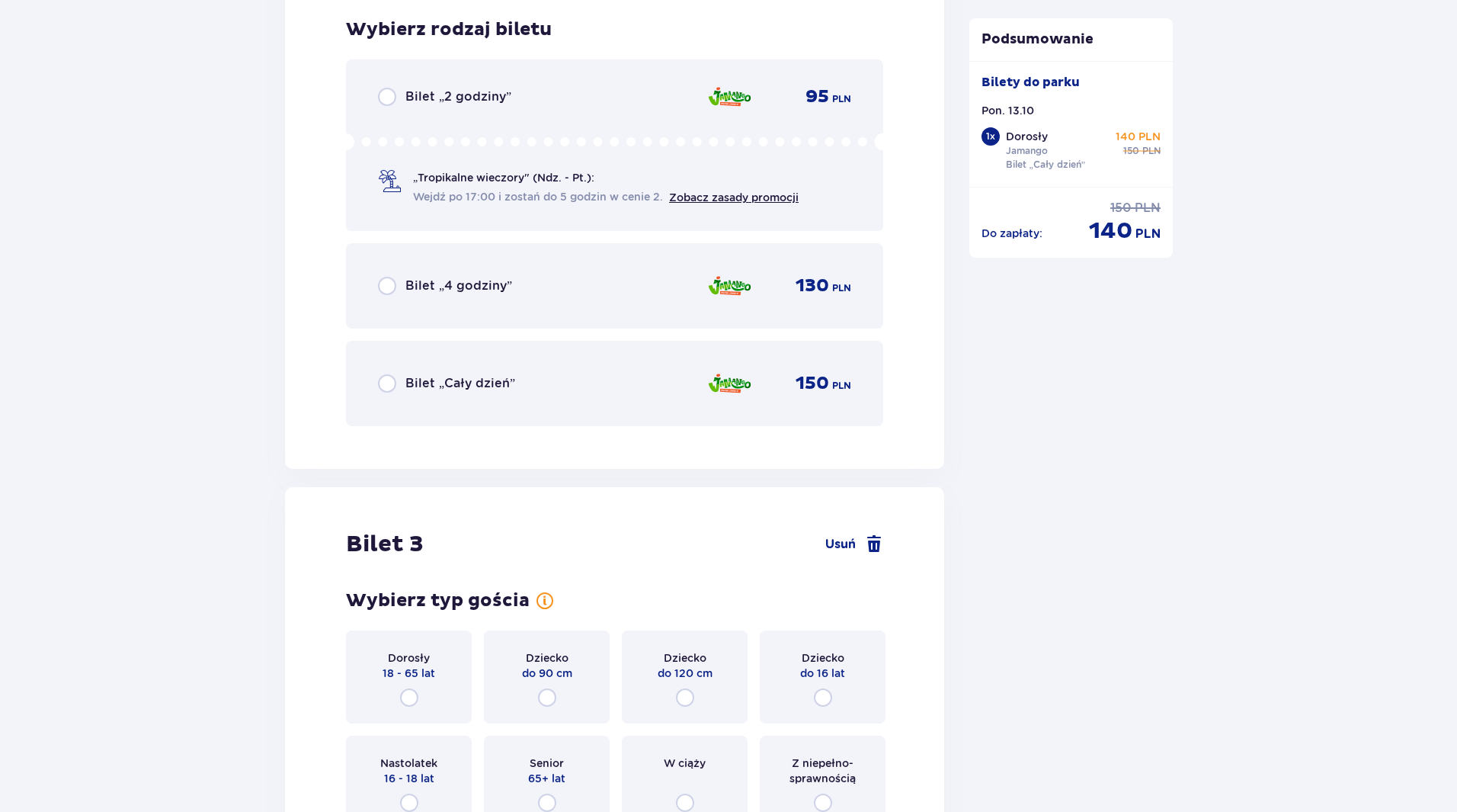
click at [487, 369] on div "Bilet „Cały dzień” 150 PLN" at bounding box center [614, 383] width 473 height 32
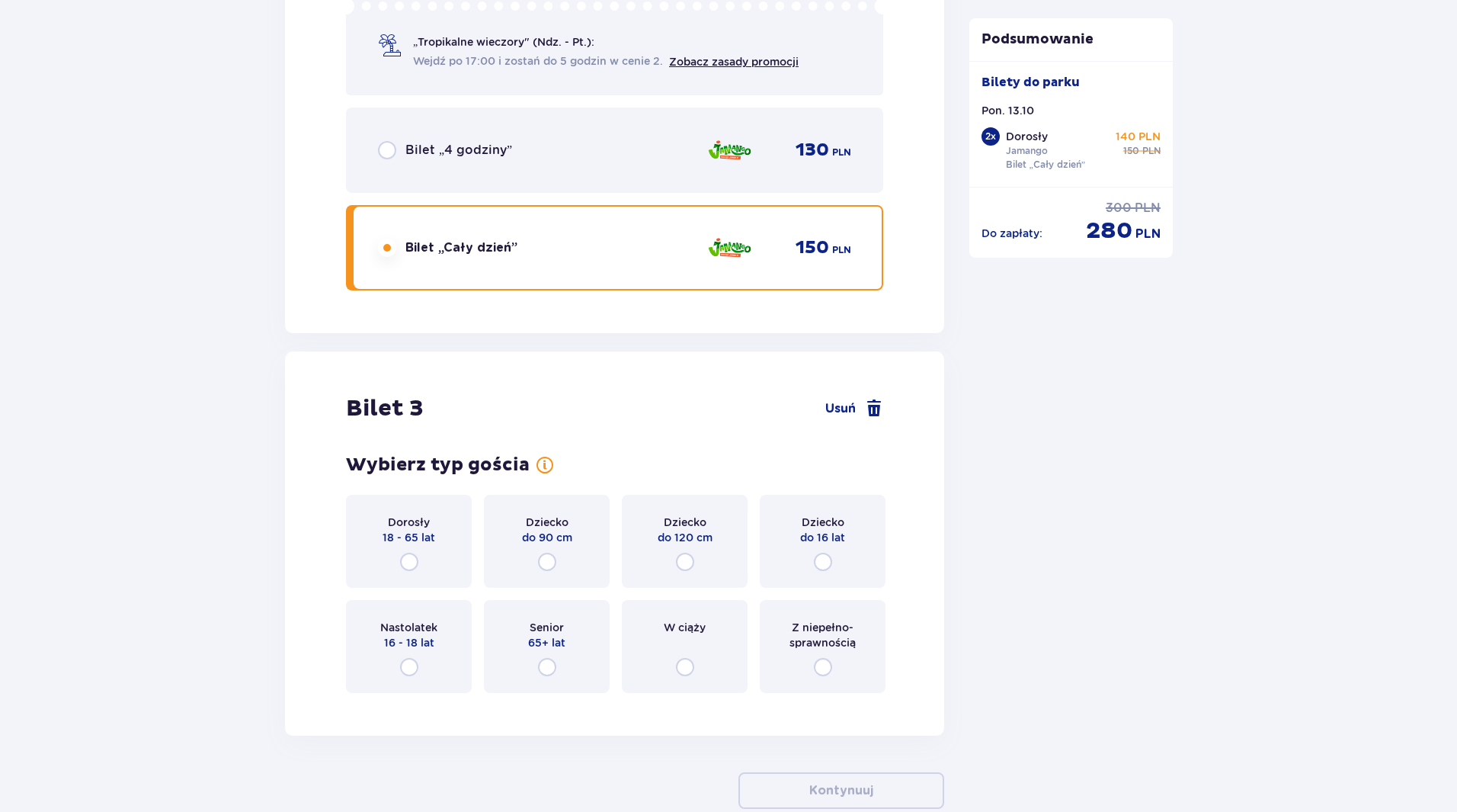
scroll to position [2905, 0]
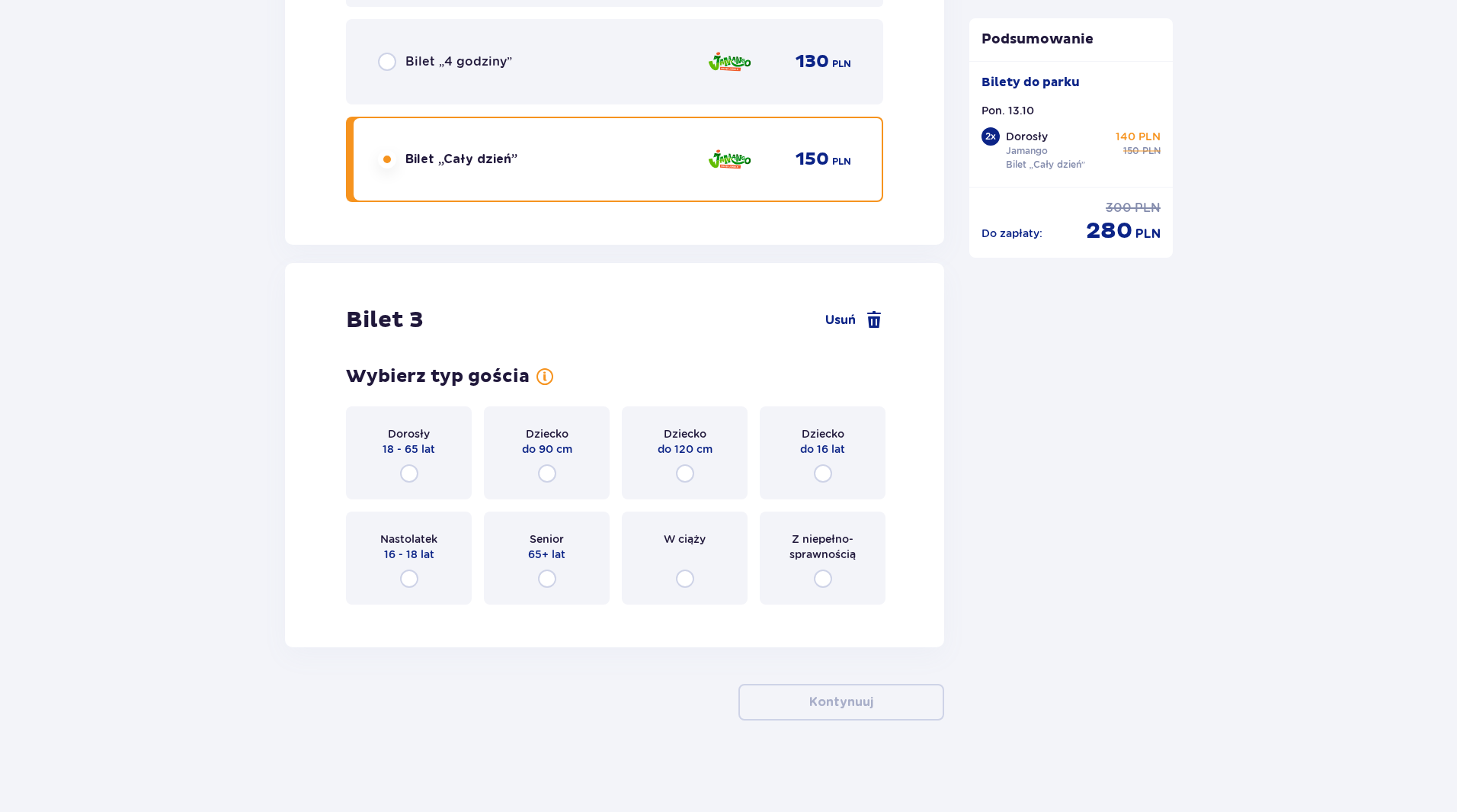
click at [686, 475] on input "radio" at bounding box center [685, 472] width 18 height 18
radio input "true"
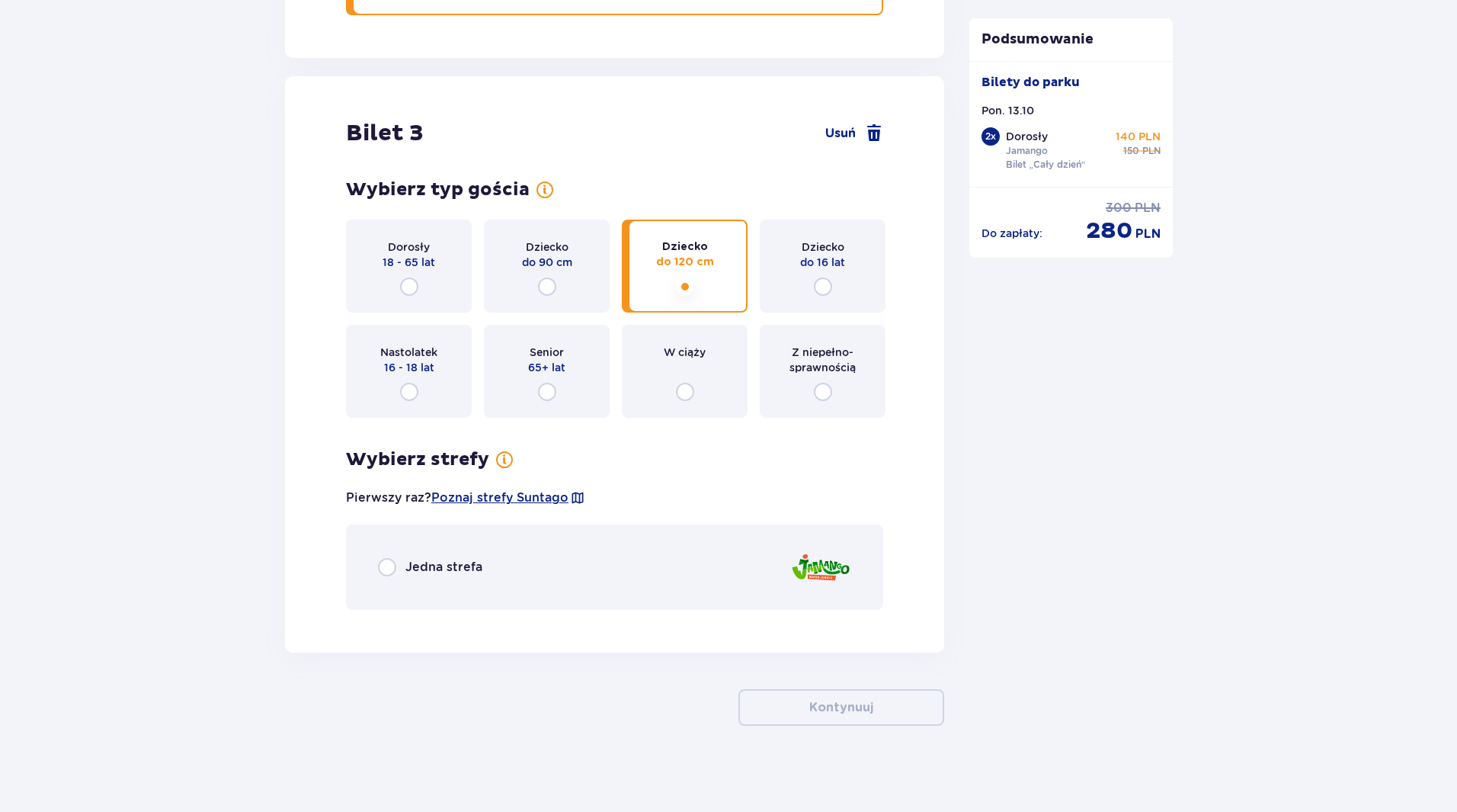
scroll to position [3097, 0]
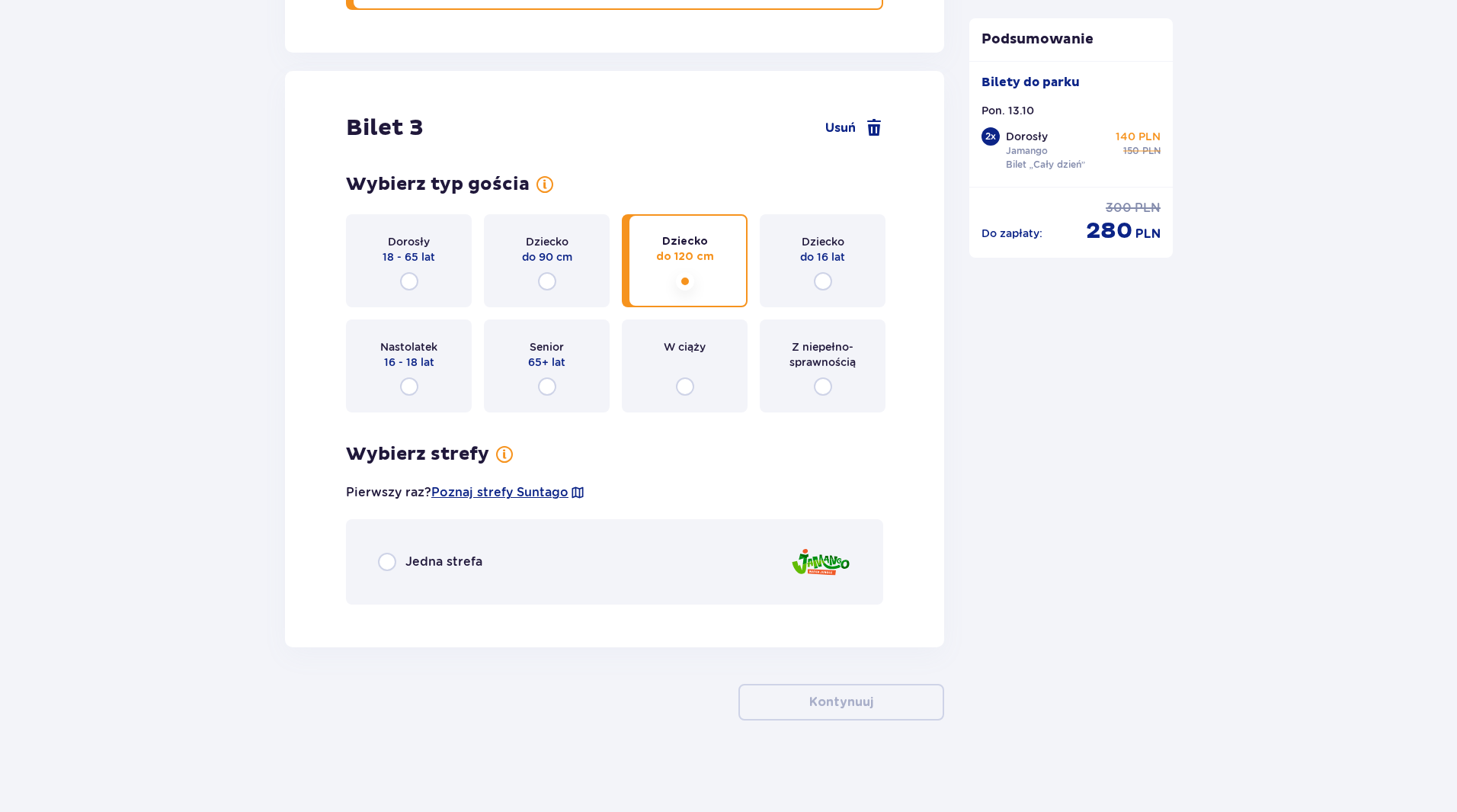
click at [391, 560] on input "radio" at bounding box center [387, 562] width 18 height 18
radio input "true"
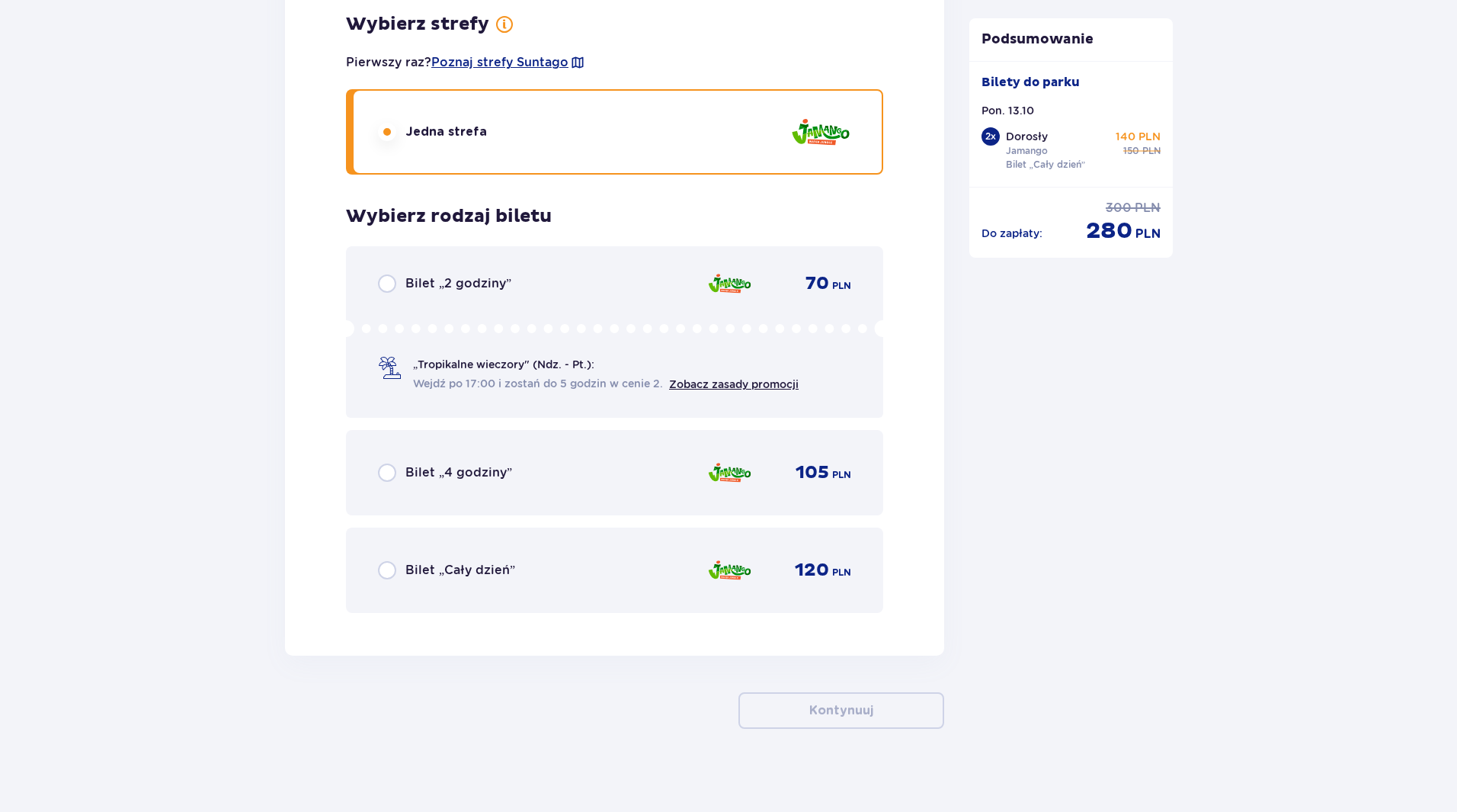
scroll to position [3535, 0]
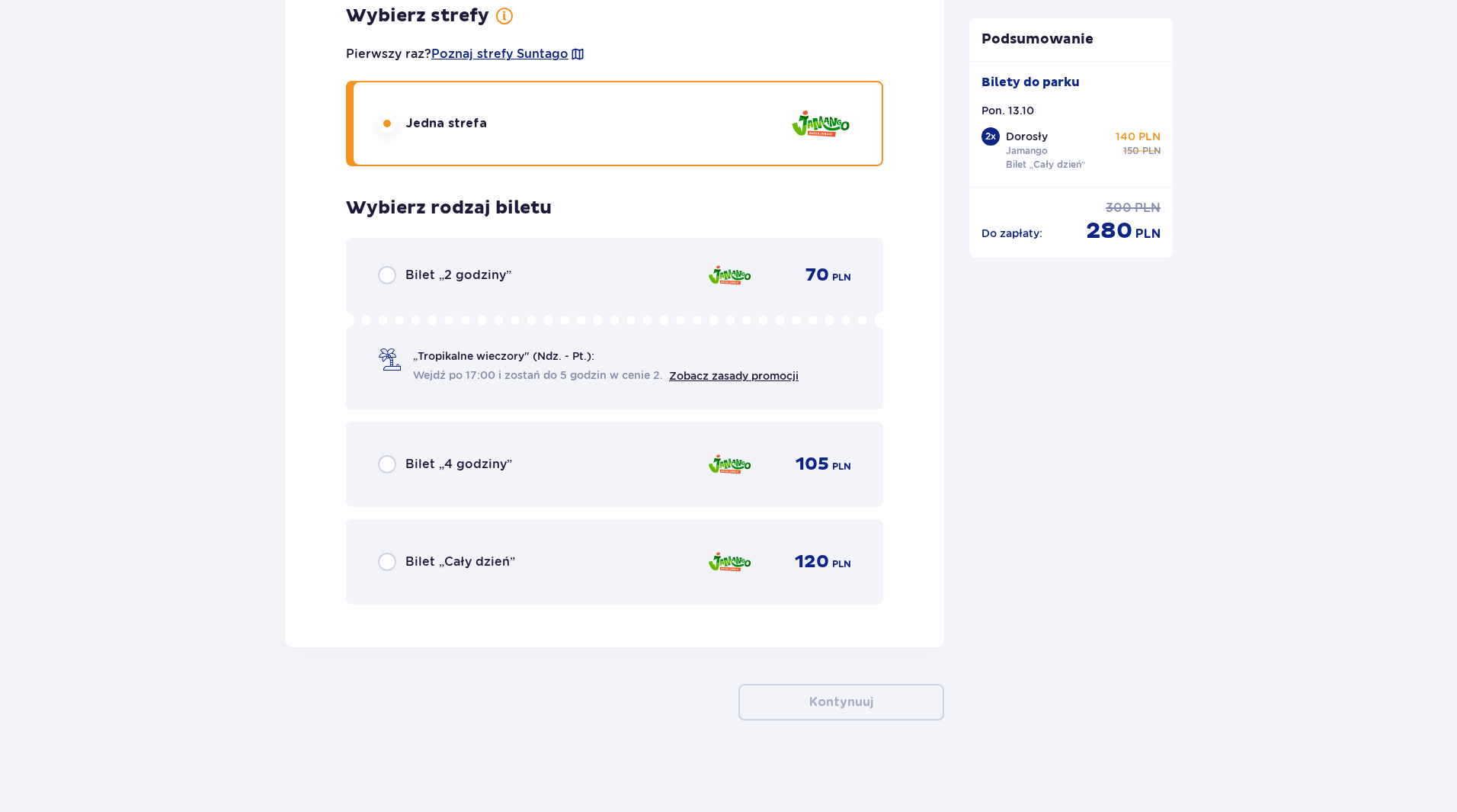
click at [448, 554] on span "Bilet „Cały dzień”" at bounding box center [459, 561] width 109 height 17
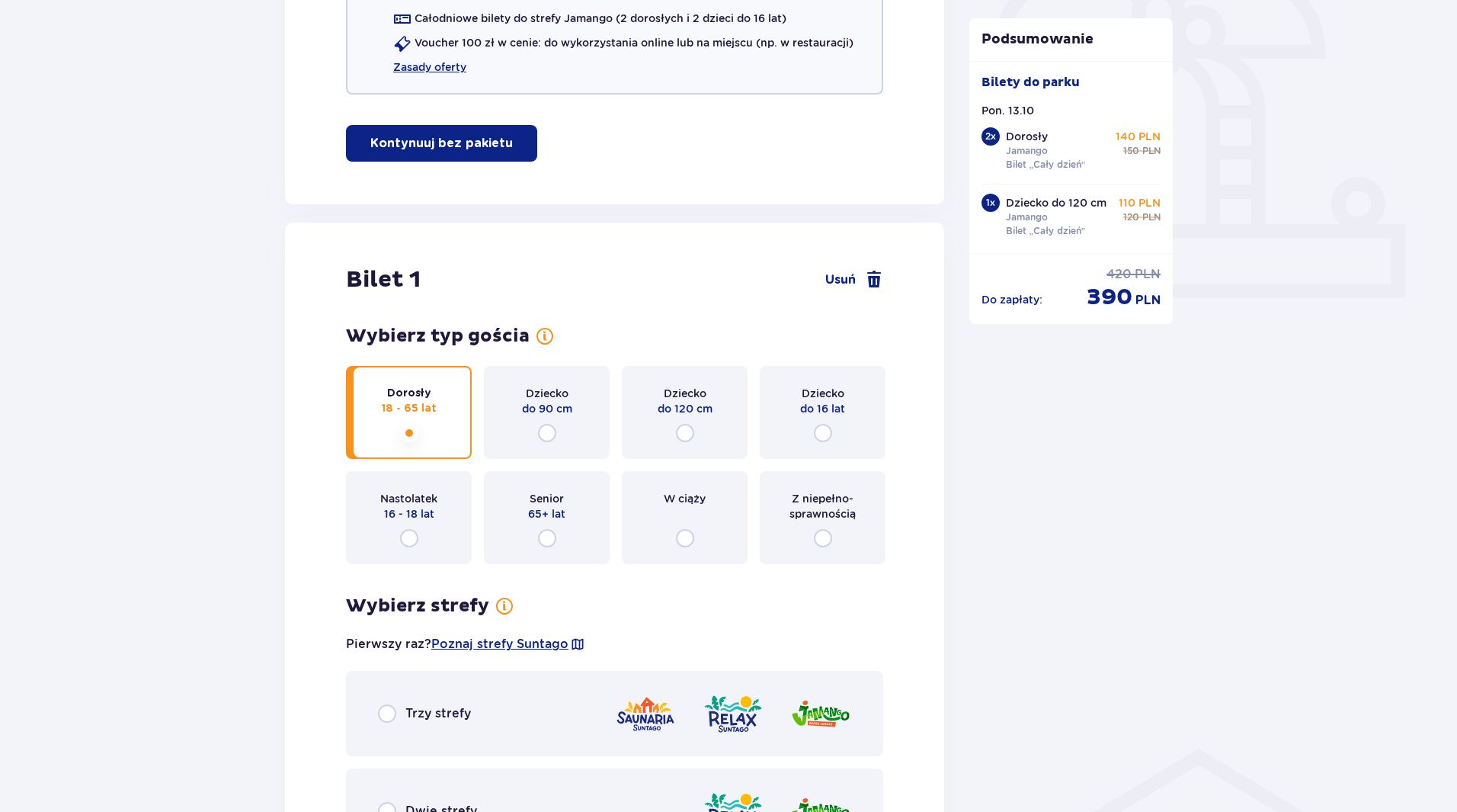
scroll to position [0, 0]
